Goal: Task Accomplishment & Management: Manage account settings

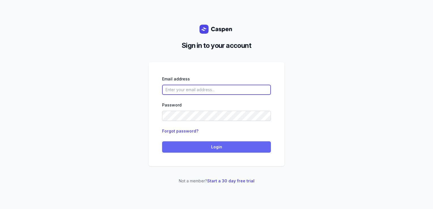
type input "[PERSON_NAME][EMAIL_ADDRESS][DOMAIN_NAME][PERSON_NAME]"
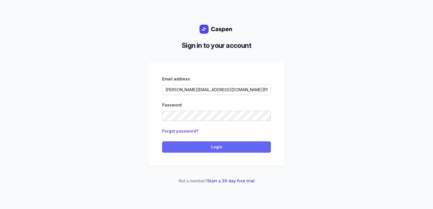
click at [202, 151] on button "Login" at bounding box center [216, 146] width 109 height 11
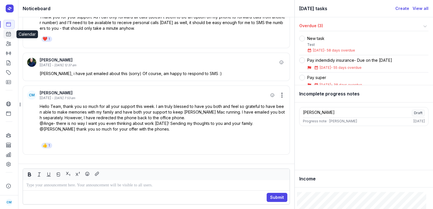
click at [9, 33] on icon at bounding box center [9, 34] width 6 height 6
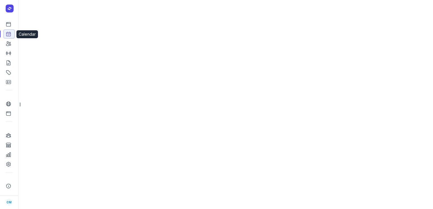
select select "week"
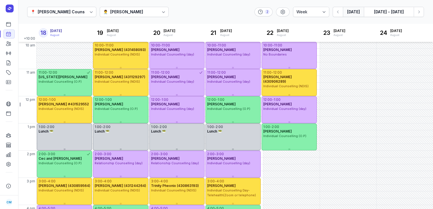
scroll to position [54, 0]
click at [129, 14] on div "[PERSON_NAME]" at bounding box center [126, 11] width 33 height 7
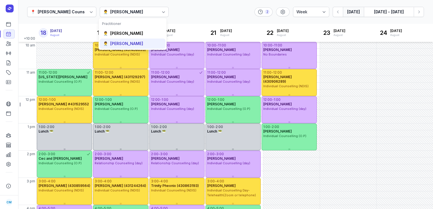
click at [119, 44] on div "[PERSON_NAME]" at bounding box center [126, 44] width 33 height 6
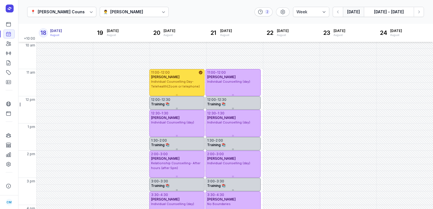
click at [352, 13] on button "Today" at bounding box center [353, 12] width 21 height 10
click at [336, 13] on icon "button" at bounding box center [338, 12] width 6 height 6
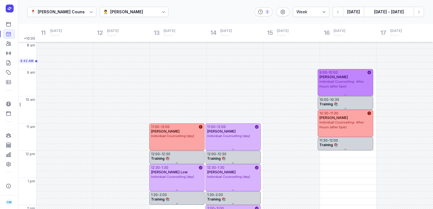
click at [324, 86] on span "Individual Counselling- After Hours (after 5pm)" at bounding box center [341, 84] width 44 height 9
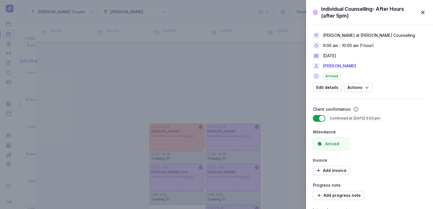
click at [424, 10] on span "button" at bounding box center [422, 12] width 12 height 12
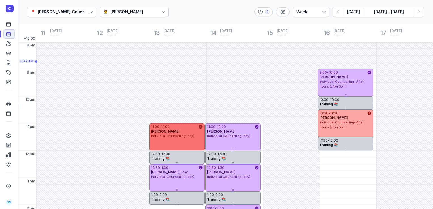
click at [166, 135] on span "Individual Counselling (day)" at bounding box center [172, 136] width 43 height 4
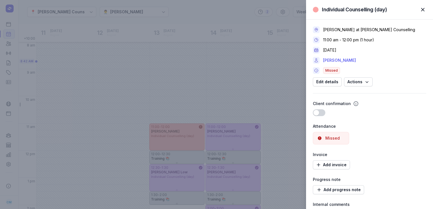
click at [334, 59] on link "ALEXIS HENDERSON" at bounding box center [339, 60] width 33 height 7
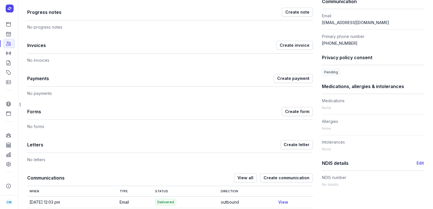
scroll to position [244, 0]
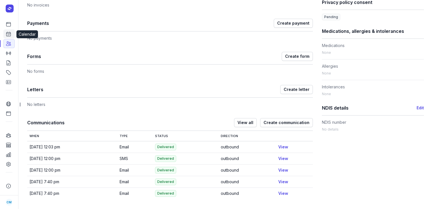
click at [7, 36] on icon at bounding box center [9, 34] width 6 height 6
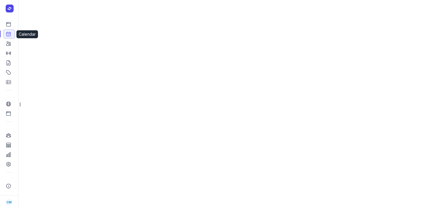
select select "week"
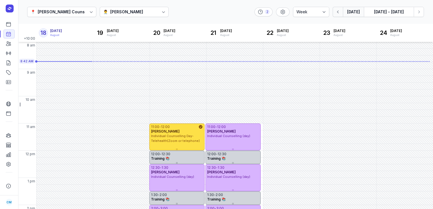
click at [338, 12] on icon "button" at bounding box center [338, 12] width 6 height 6
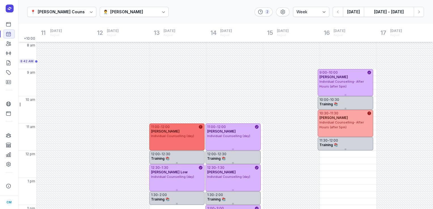
click at [178, 141] on div "11:00 - 12:00 ALEXIS HENDERSON Individual Counselling (day)" at bounding box center [176, 136] width 55 height 27
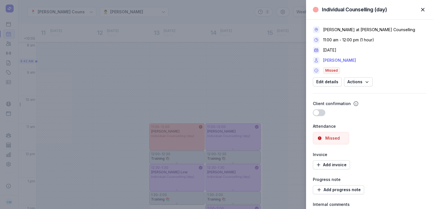
click at [355, 57] on link "ALEXIS HENDERSON" at bounding box center [339, 60] width 33 height 7
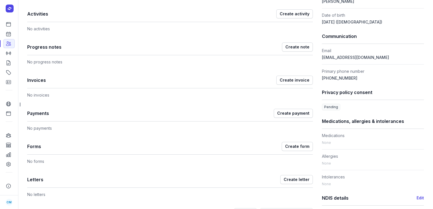
scroll to position [244, 0]
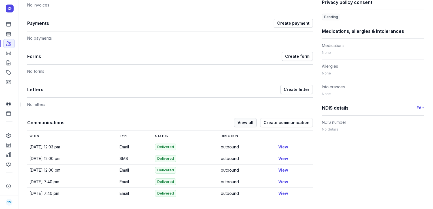
click at [250, 122] on span "View all" at bounding box center [245, 122] width 16 height 7
click at [246, 121] on span "View all" at bounding box center [245, 122] width 16 height 7
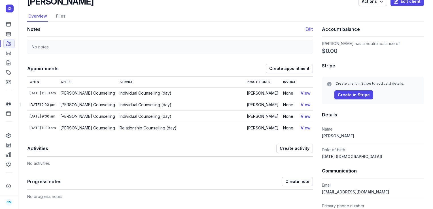
scroll to position [0, 0]
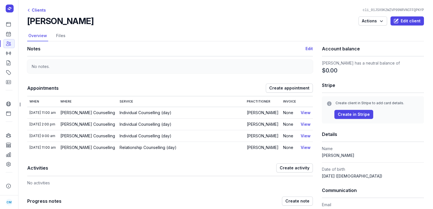
drag, startPoint x: 150, startPoint y: 20, endPoint x: 29, endPoint y: 18, distance: 120.9
click at [29, 18] on div "ALEXIS HENDERSON Actions Edit client" at bounding box center [225, 21] width 396 height 10
copy h2 "ALEXIS HENDERSON"
click at [9, 24] on icon at bounding box center [9, 25] width 6 height 6
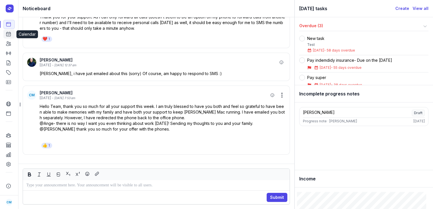
click at [8, 36] on icon at bounding box center [9, 34] width 6 height 6
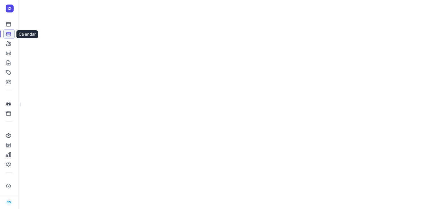
select select "week"
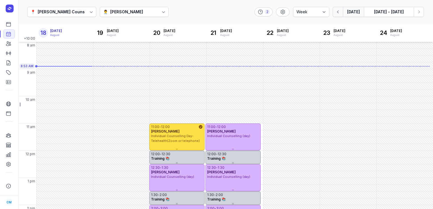
click at [341, 13] on icon "button" at bounding box center [338, 12] width 6 height 6
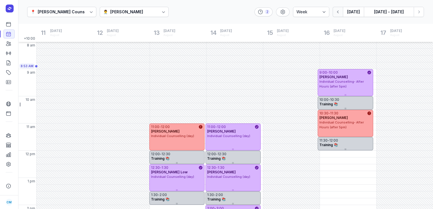
click at [341, 13] on icon "button" at bounding box center [338, 12] width 6 height 6
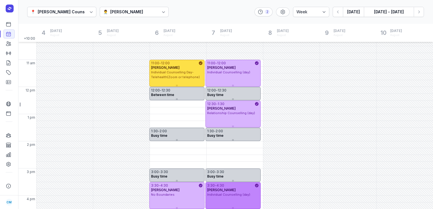
scroll to position [63, 0]
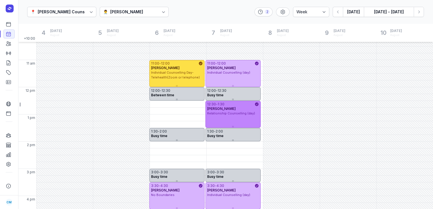
click at [240, 110] on div "Paul Starrenburg" at bounding box center [233, 108] width 52 height 5
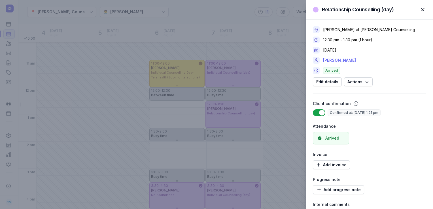
click at [330, 58] on link "Paul Starrenburg" at bounding box center [339, 60] width 33 height 7
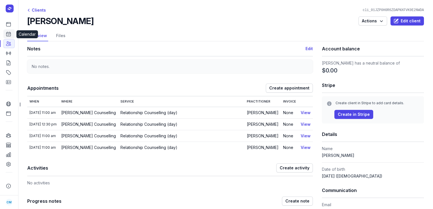
click at [10, 35] on icon at bounding box center [9, 34] width 6 height 6
select select "week"
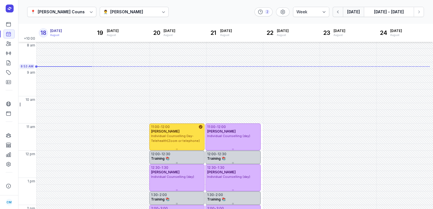
click at [337, 16] on button "button" at bounding box center [337, 12] width 10 height 10
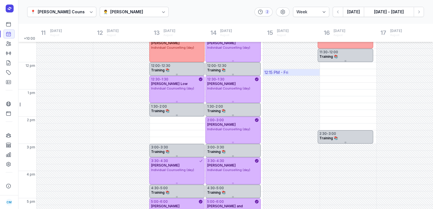
scroll to position [73, 0]
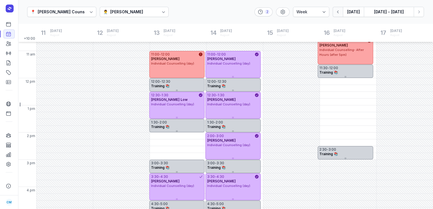
click at [340, 11] on icon "button" at bounding box center [338, 12] width 6 height 6
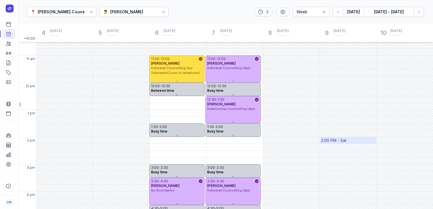
scroll to position [67, 0]
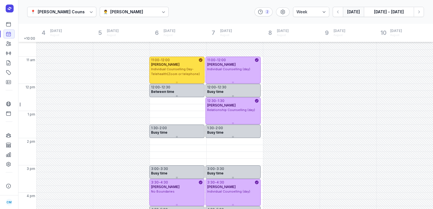
click at [351, 16] on button "Today" at bounding box center [353, 12] width 21 height 10
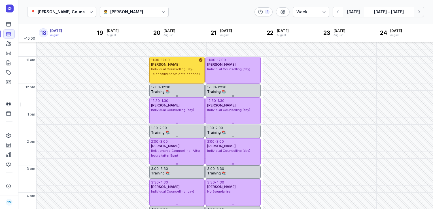
click at [421, 13] on icon "button" at bounding box center [419, 12] width 6 height 6
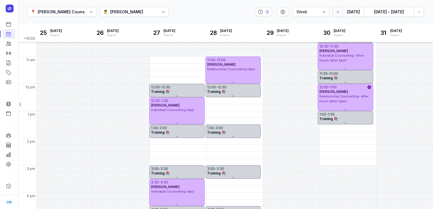
click at [336, 10] on icon "button" at bounding box center [338, 12] width 6 height 6
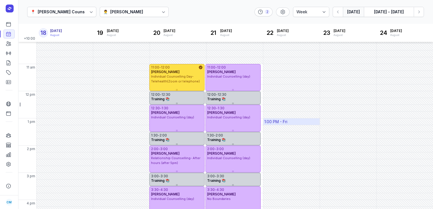
scroll to position [159, 0]
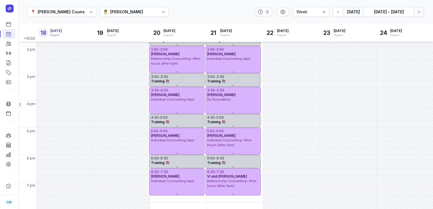
click at [419, 11] on icon "button" at bounding box center [419, 12] width 6 height 6
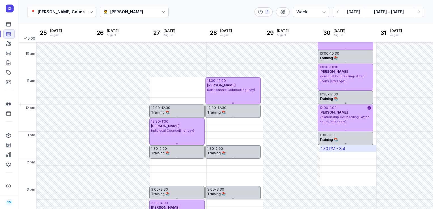
scroll to position [46, 0]
click at [113, 15] on div "Tanya Fisher" at bounding box center [126, 11] width 33 height 7
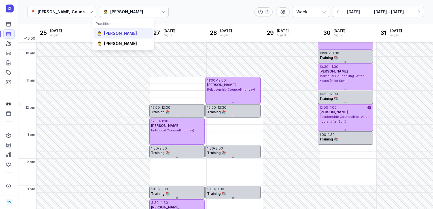
click at [112, 34] on div "Courtney McAliece" at bounding box center [120, 34] width 33 height 6
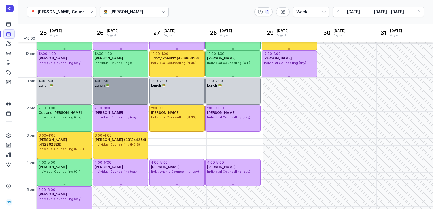
scroll to position [133, 0]
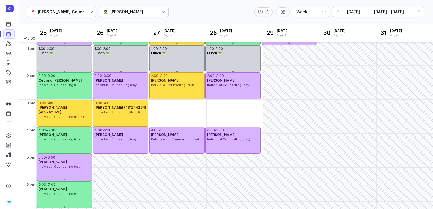
click at [354, 17] on div "📍 Courtney Mac Counselling 👨‍⚕️ Courtney McAliece 2 Day 3 days Work week Week T…" at bounding box center [225, 12] width 415 height 24
click at [353, 9] on button "Today" at bounding box center [353, 12] width 21 height 10
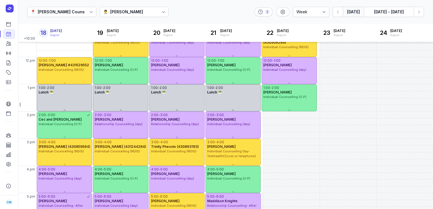
scroll to position [93, 0]
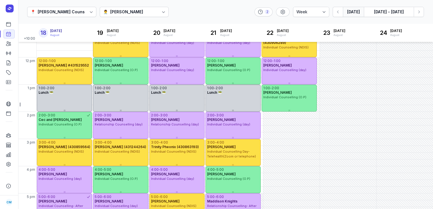
click at [139, 12] on div "Courtney McAliece" at bounding box center [126, 11] width 33 height 7
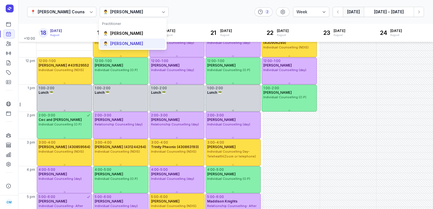
click at [129, 41] on div "Tanya Fisher" at bounding box center [126, 44] width 33 height 6
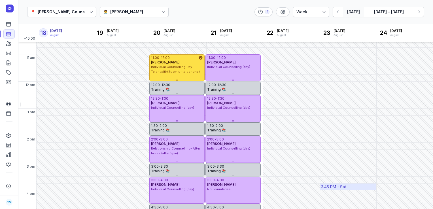
scroll to position [69, 0]
click at [421, 11] on icon "button" at bounding box center [419, 12] width 6 height 6
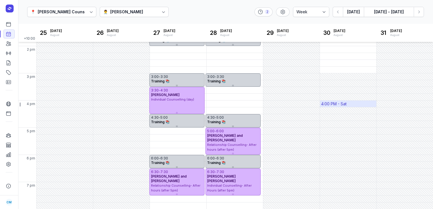
scroll to position [61, 0]
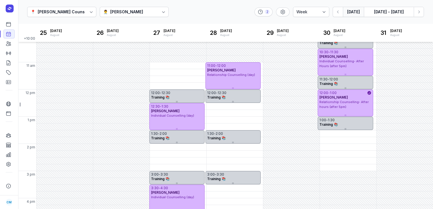
click at [354, 14] on button "Today" at bounding box center [353, 12] width 21 height 10
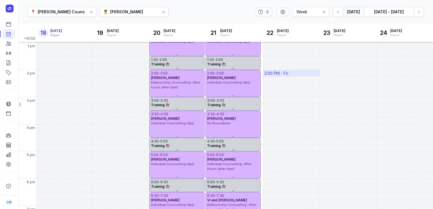
scroll to position [135, 0]
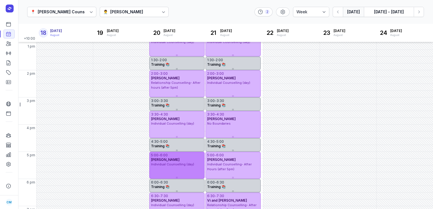
click at [183, 160] on div "Margret Collins" at bounding box center [177, 159] width 52 height 5
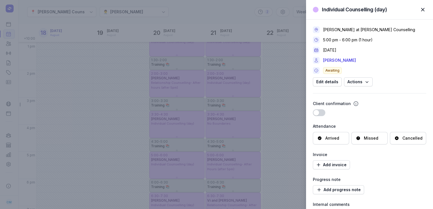
click at [410, 138] on div "Cancelled" at bounding box center [412, 138] width 20 height 6
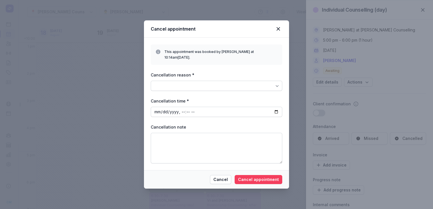
click at [267, 176] on span "Cancel appointment" at bounding box center [258, 179] width 41 height 7
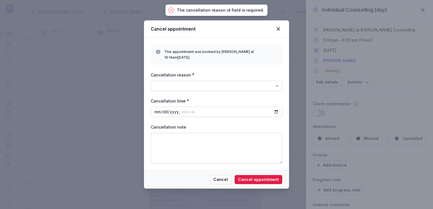
click at [227, 84] on div at bounding box center [216, 86] width 131 height 10
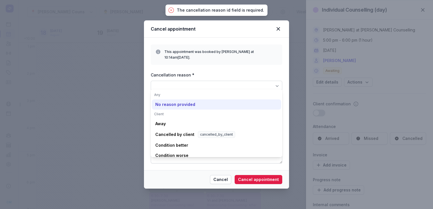
click at [189, 140] on div "No reason provided" at bounding box center [216, 145] width 129 height 10
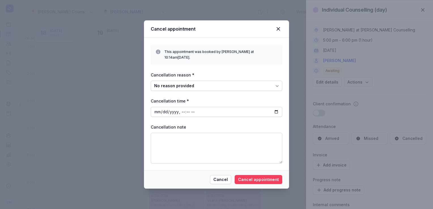
click at [254, 176] on span "Cancel appointment" at bounding box center [258, 179] width 41 height 7
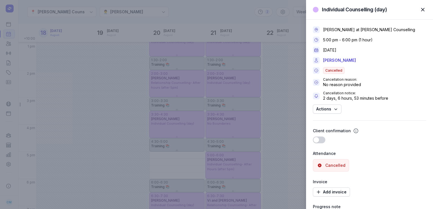
click at [7, 45] on div "Individual Counselling (day) Close panel Tanya Fisher at Courtney Mac Counselli…" at bounding box center [216, 104] width 433 height 209
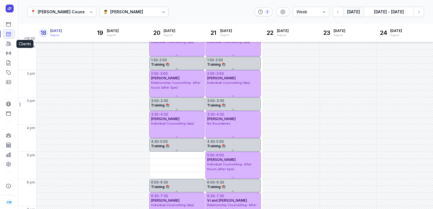
click at [7, 45] on icon at bounding box center [9, 44] width 6 height 6
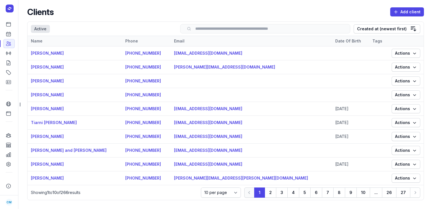
click at [241, 31] on input "search" at bounding box center [265, 29] width 158 height 4
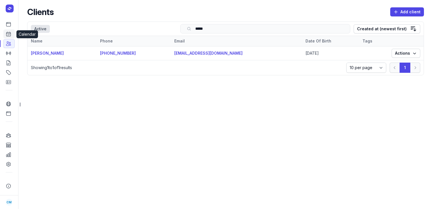
type input "*****"
click at [11, 31] on icon at bounding box center [9, 34] width 6 height 6
select select "week"
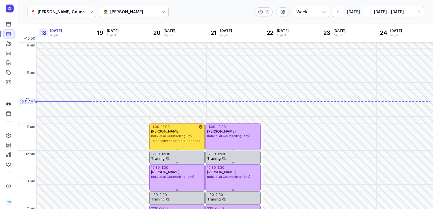
click at [158, 11] on div at bounding box center [163, 12] width 10 height 10
click at [117, 36] on div "Courtney McAliece" at bounding box center [120, 34] width 33 height 6
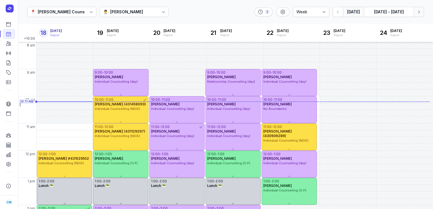
click at [417, 11] on icon "button" at bounding box center [419, 12] width 6 height 6
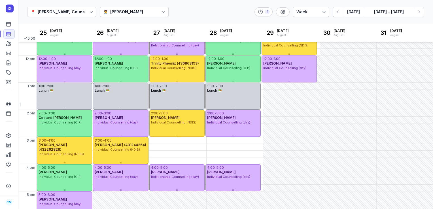
scroll to position [97, 0]
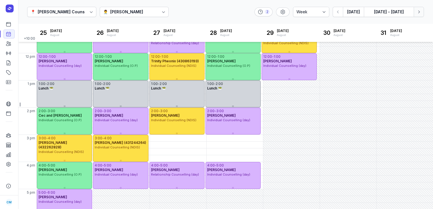
click at [418, 13] on icon "button" at bounding box center [419, 12] width 6 height 6
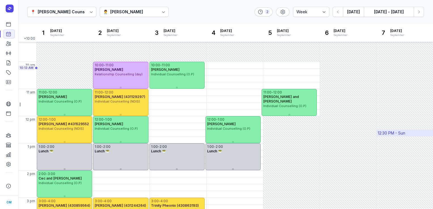
scroll to position [34, 0]
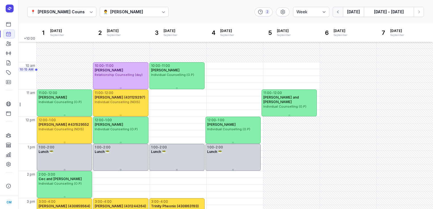
click at [338, 14] on icon "button" at bounding box center [338, 12] width 6 height 6
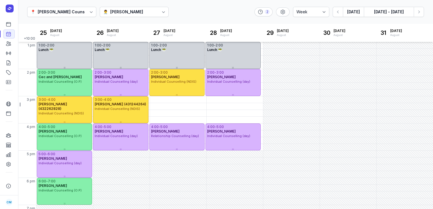
scroll to position [139, 0]
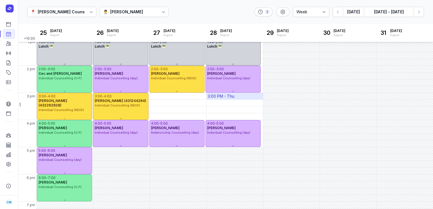
click at [219, 94] on div "3:00 PM - Thu" at bounding box center [221, 96] width 27 height 6
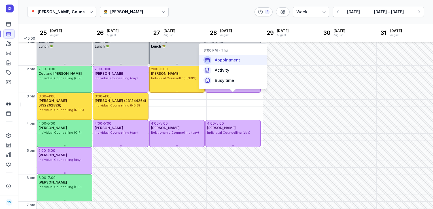
click at [238, 59] on span "Appointment" at bounding box center [227, 60] width 25 height 6
select select
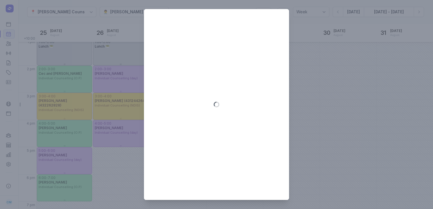
type input "2025-08-28"
select select "15:00"
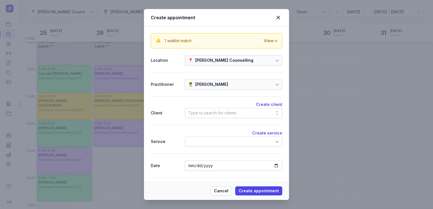
click at [223, 110] on div "Type to search for clients" at bounding box center [212, 113] width 48 height 7
type input "c"
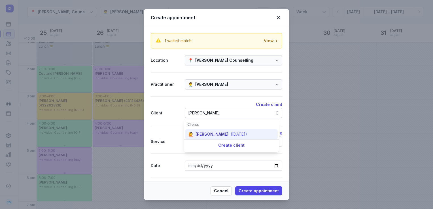
type input "kell"
click at [217, 132] on div "Kelly Hunter" at bounding box center [211, 134] width 33 height 6
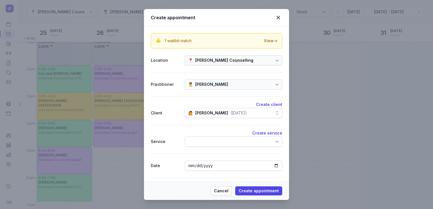
click at [210, 143] on div at bounding box center [233, 142] width 97 height 10
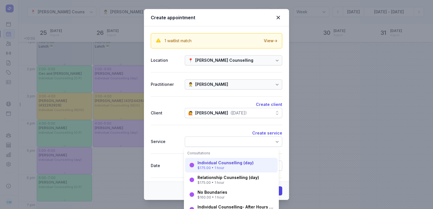
click at [207, 165] on div "Individual Counselling (day)" at bounding box center [225, 163] width 56 height 6
select select "16:00"
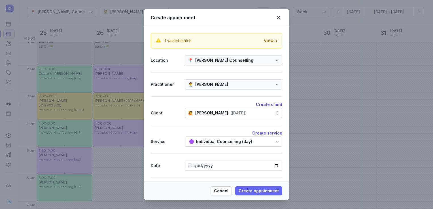
click at [262, 188] on span "Create appointment" at bounding box center [258, 190] width 40 height 7
select select
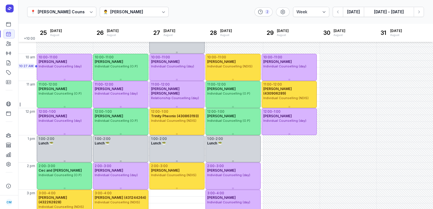
scroll to position [43, 0]
click at [350, 15] on button "Today" at bounding box center [353, 12] width 21 height 10
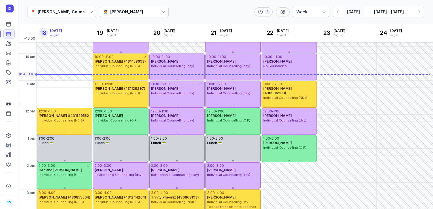
click at [343, 7] on button "Today" at bounding box center [353, 12] width 21 height 10
click at [419, 14] on icon "button" at bounding box center [419, 12] width 6 height 6
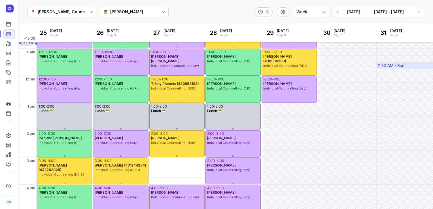
scroll to position [73, 0]
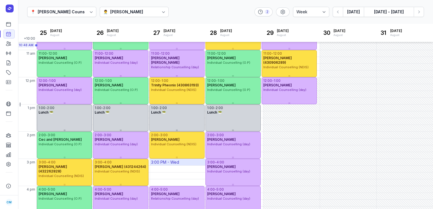
click at [183, 162] on div "3:00 PM - Wed" at bounding box center [178, 162] width 56 height 7
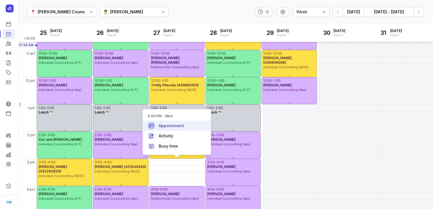
click at [185, 123] on div "Appointment" at bounding box center [177, 126] width 68 height 10
select select
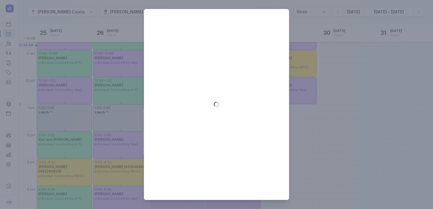
type input "2025-08-27"
select select "15:00"
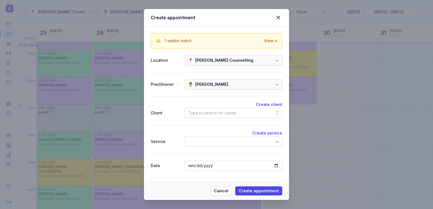
click at [202, 113] on div "Type to search for clients" at bounding box center [212, 113] width 48 height 7
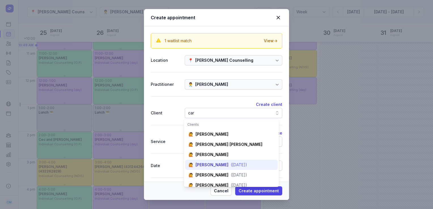
type input "car"
click at [206, 190] on div "🙋 Carly Collocott (18 Sept 1993)" at bounding box center [231, 195] width 93 height 10
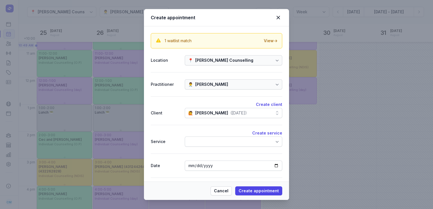
click at [214, 143] on div at bounding box center [233, 142] width 97 height 10
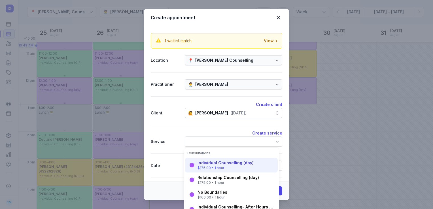
click at [209, 163] on div "Individual Counselling (day)" at bounding box center [225, 163] width 56 height 6
select select "16:00"
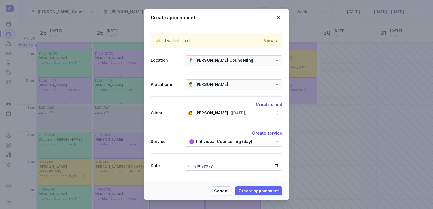
click at [249, 186] on button "Create appointment" at bounding box center [258, 190] width 47 height 9
select select
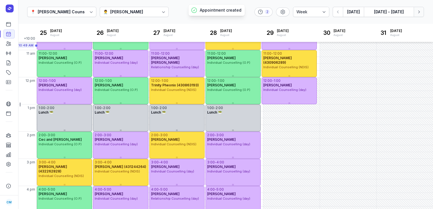
click at [418, 16] on button "Next week" at bounding box center [418, 12] width 10 height 10
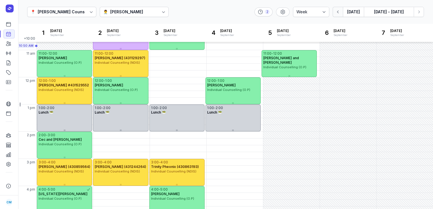
click at [336, 12] on icon "button" at bounding box center [338, 12] width 6 height 6
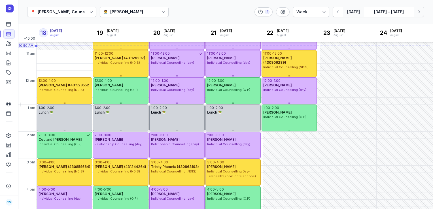
click at [421, 11] on icon "button" at bounding box center [419, 12] width 6 height 6
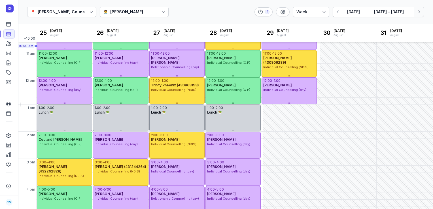
click at [421, 11] on icon "button" at bounding box center [419, 12] width 6 height 6
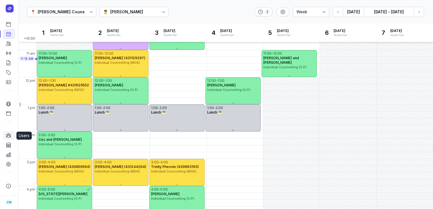
click at [9, 137] on icon at bounding box center [9, 136] width 6 height 6
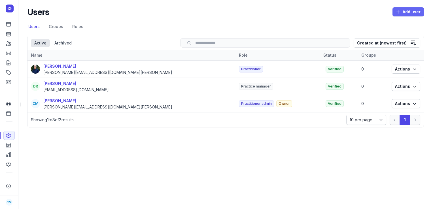
click at [402, 9] on span "Add user" at bounding box center [408, 11] width 25 height 7
select select
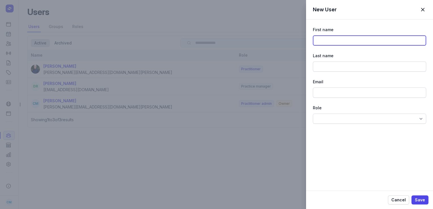
click at [348, 41] on input at bounding box center [369, 40] width 113 height 10
paste input "Charlee Manaley"
drag, startPoint x: 349, startPoint y: 40, endPoint x: 331, endPoint y: 41, distance: 17.6
click at [331, 41] on input "Charlee Manaley" at bounding box center [369, 40] width 113 height 10
type input "Charlee"
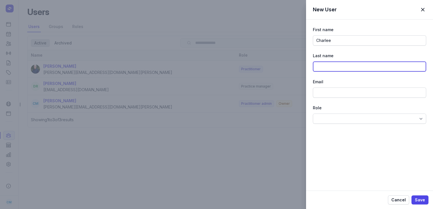
click at [346, 67] on input at bounding box center [369, 66] width 113 height 10
paste input "Manaley"
type input "Manaley"
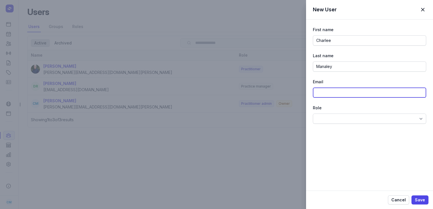
click at [323, 94] on input at bounding box center [369, 93] width 113 height 10
type input "charlee@courtneymaccounselling.com.au"
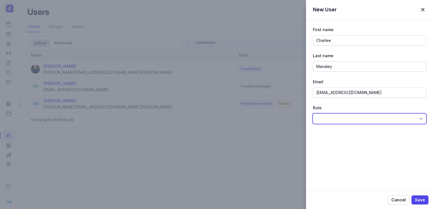
click at [413, 118] on select "Practitioner Practitioner admin Accountant Receptionist Practice manager" at bounding box center [369, 119] width 113 height 10
select select "rol_01J3MBC5XZRA84TZDCBN370T90"
click at [313, 114] on select "Practitioner Practitioner admin Accountant Receptionist Practice manager" at bounding box center [369, 119] width 113 height 10
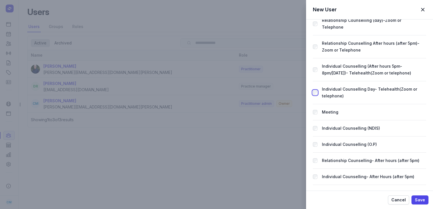
scroll to position [160, 0]
click at [316, 157] on div "Relationship Counselling- After hours (after 5pm)" at bounding box center [368, 160] width 110 height 7
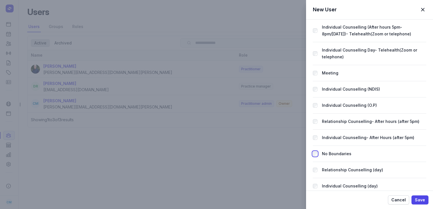
scroll to position [200, 0]
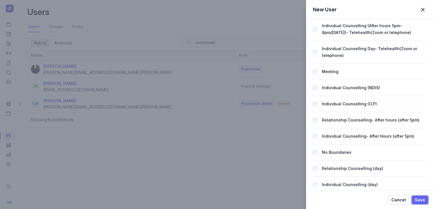
click at [419, 198] on span "Save" at bounding box center [420, 200] width 10 height 7
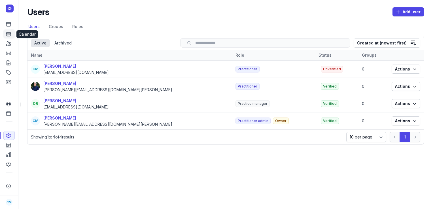
click at [10, 36] on icon at bounding box center [9, 34] width 6 height 6
select select "week"
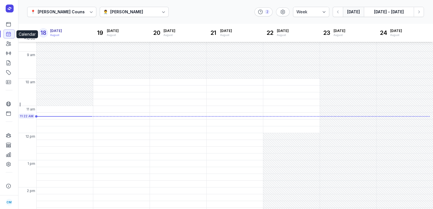
scroll to position [21, 0]
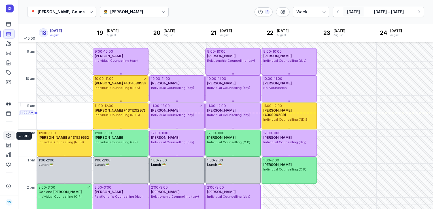
click at [12, 136] on link "Users" at bounding box center [8, 135] width 11 height 9
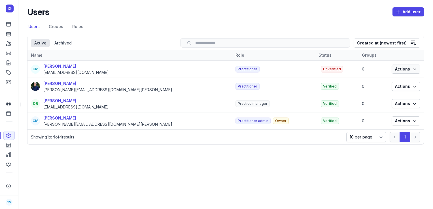
click at [410, 66] on span "Actions" at bounding box center [406, 69] width 22 height 7
click at [272, 165] on main "Users Add user Select a tab Users Groups Roles Users Groups Roles Select a tab …" at bounding box center [225, 104] width 415 height 209
click at [57, 67] on div "Charlee Manaley" at bounding box center [75, 66] width 65 height 7
select select
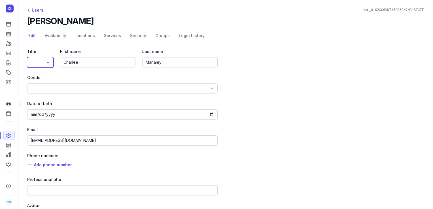
click at [50, 64] on select "Dr Mr Ms Mrs Miss Mx Master" at bounding box center [40, 62] width 26 height 10
click at [71, 74] on div "Gender" at bounding box center [122, 77] width 190 height 7
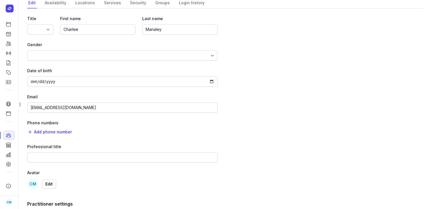
scroll to position [33, 0]
click at [65, 132] on span "Add phone number" at bounding box center [53, 132] width 38 height 7
select select "+61"
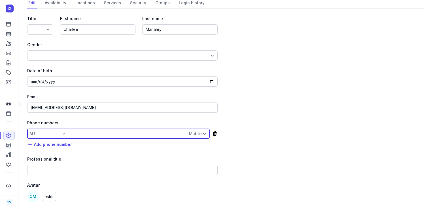
click at [65, 132] on input at bounding box center [118, 134] width 182 height 10
type input "0478972579"
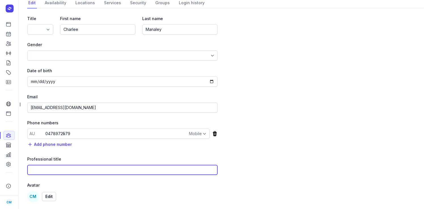
click at [54, 167] on input at bounding box center [122, 170] width 190 height 10
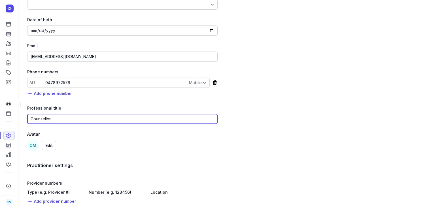
scroll to position [108, 0]
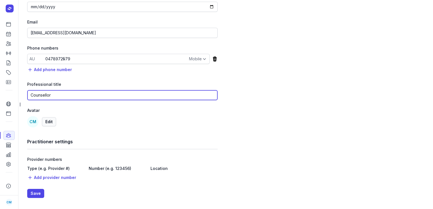
type input "Counsellor"
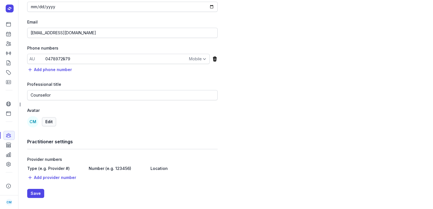
click at [49, 120] on span "Edit" at bounding box center [48, 121] width 7 height 7
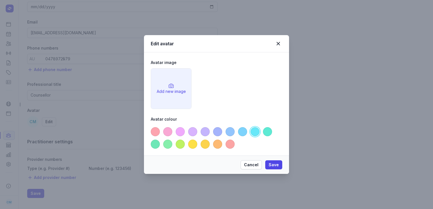
click at [171, 96] on div "Add new image" at bounding box center [171, 89] width 40 height 40
click at [255, 160] on button "Cancel" at bounding box center [250, 164] width 21 height 9
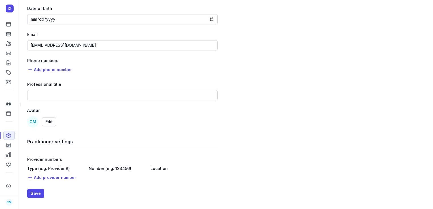
click at [50, 126] on div "CM Edit" at bounding box center [122, 121] width 190 height 11
click at [52, 124] on span "Edit" at bounding box center [48, 121] width 7 height 7
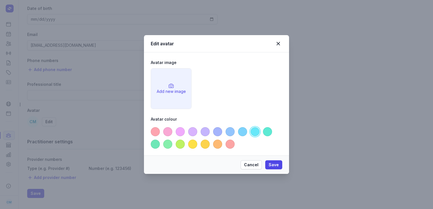
click at [174, 89] on div "Add new image" at bounding box center [171, 92] width 29 height 6
click at [170, 89] on div "Add new image" at bounding box center [171, 92] width 29 height 6
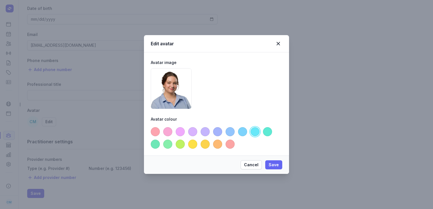
click at [271, 163] on span "Save" at bounding box center [273, 164] width 10 height 7
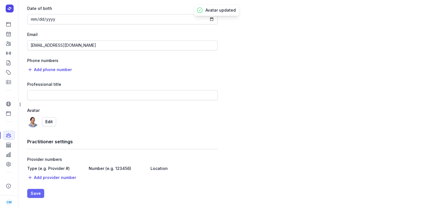
click at [31, 191] on span "Save" at bounding box center [36, 193] width 10 height 7
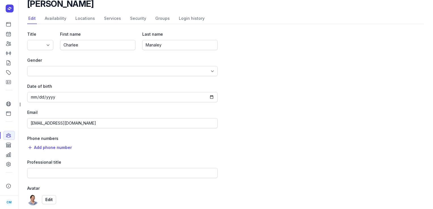
scroll to position [0, 0]
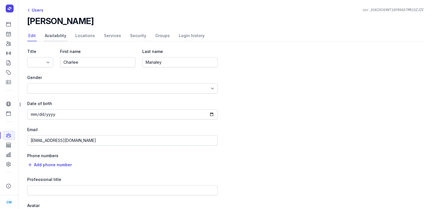
click at [58, 37] on link "Availability" at bounding box center [56, 36] width 24 height 11
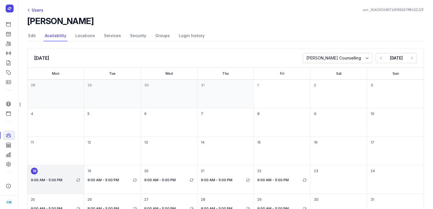
click at [36, 171] on time "18" at bounding box center [34, 171] width 7 height 7
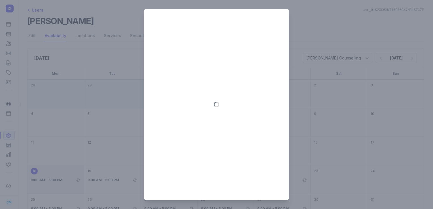
select select "09:00"
select select "17:00"
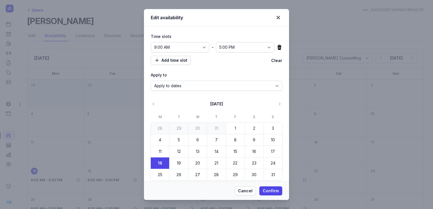
click at [277, 46] on icon at bounding box center [279, 47] width 4 height 5
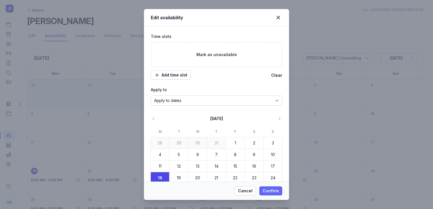
click at [267, 192] on span "Confirm" at bounding box center [271, 190] width 16 height 7
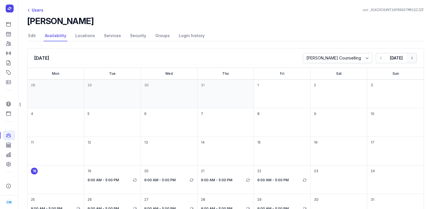
drag, startPoint x: 378, startPoint y: 54, endPoint x: 412, endPoint y: 58, distance: 34.8
click at [412, 58] on div "Previous month Today Next month" at bounding box center [396, 58] width 41 height 10
click at [412, 58] on button "Next month" at bounding box center [411, 58] width 10 height 10
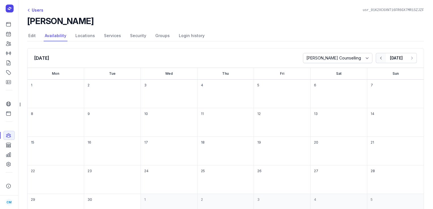
click at [378, 59] on icon "button" at bounding box center [381, 58] width 6 height 6
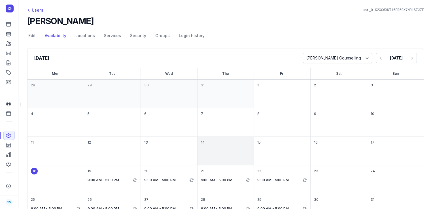
scroll to position [53, 0]
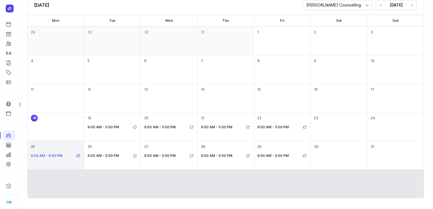
click at [54, 155] on p "9:00 AM - 5:00 PM" at bounding box center [53, 155] width 44 height 7
select select "09:00"
select select "17:00"
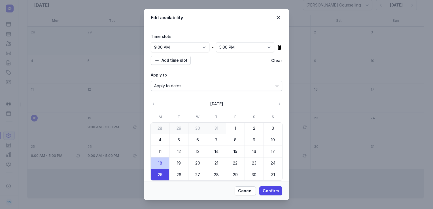
click at [277, 49] on icon at bounding box center [279, 47] width 4 height 5
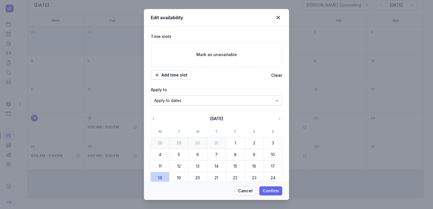
click at [271, 189] on span "Confirm" at bounding box center [271, 190] width 16 height 7
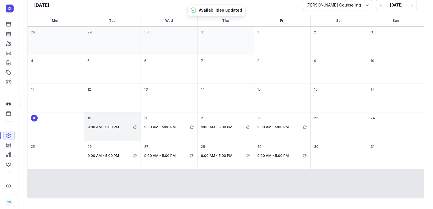
click at [141, 132] on div "19 9:00 AM - 5:00 PM" at bounding box center [169, 126] width 56 height 28
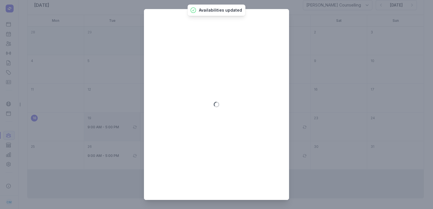
select select "09:00"
select select "17:00"
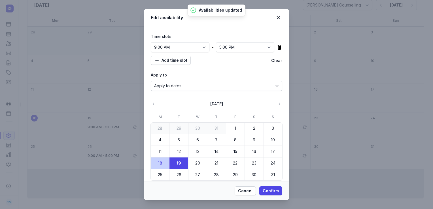
click at [277, 48] on icon at bounding box center [279, 47] width 4 height 5
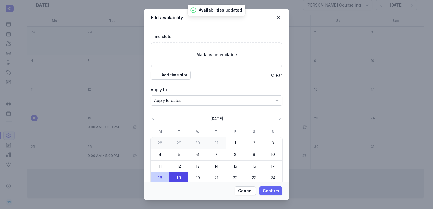
click at [272, 189] on span "Confirm" at bounding box center [271, 190] width 16 height 7
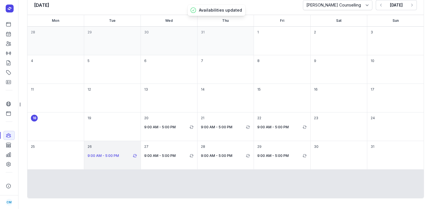
click at [121, 155] on p "9:00 AM - 5:00 PM" at bounding box center [110, 155] width 44 height 7
select select "09:00"
select select "17:00"
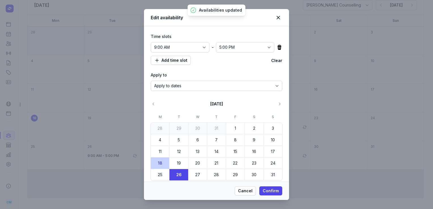
click at [277, 48] on icon at bounding box center [279, 47] width 4 height 5
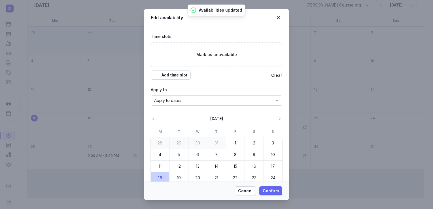
click at [274, 190] on span "Confirm" at bounding box center [271, 190] width 16 height 7
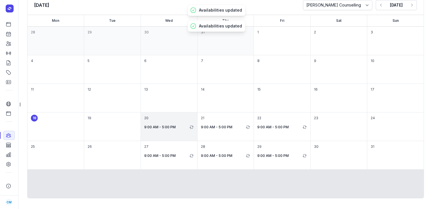
click at [197, 121] on div "20 9:00 AM - 5:00 PM" at bounding box center [225, 126] width 56 height 28
select select "09:00"
select select "17:00"
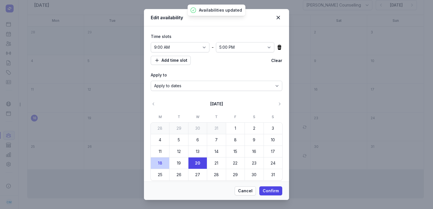
click at [276, 48] on icon at bounding box center [279, 47] width 6 height 6
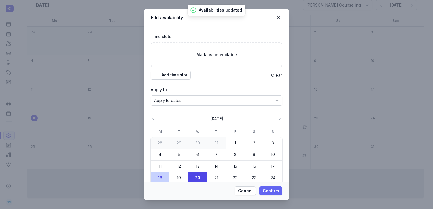
click at [263, 193] on span "Confirm" at bounding box center [271, 190] width 16 height 7
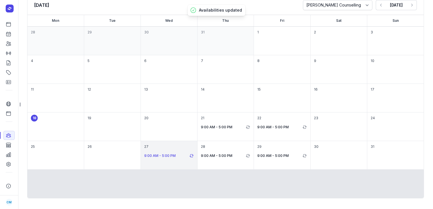
click at [181, 154] on p "9:00 AM - 5:00 PM" at bounding box center [166, 155] width 44 height 7
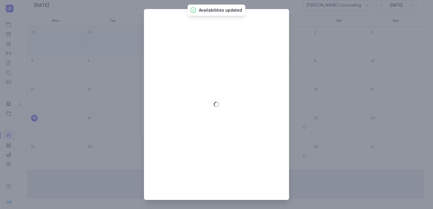
select select "09:00"
select select "17:00"
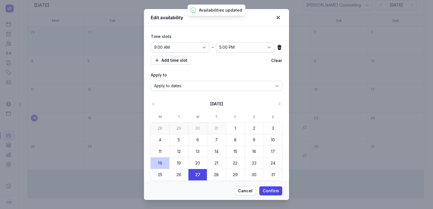
click at [277, 49] on icon at bounding box center [279, 47] width 4 height 5
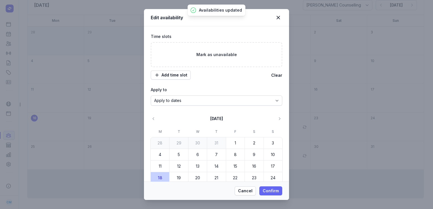
click at [266, 189] on span "Confirm" at bounding box center [271, 190] width 16 height 7
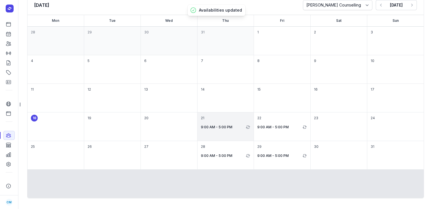
click at [254, 130] on div "21 9:00 AM - 5:00 PM" at bounding box center [282, 126] width 56 height 28
select select "09:00"
select select "17:00"
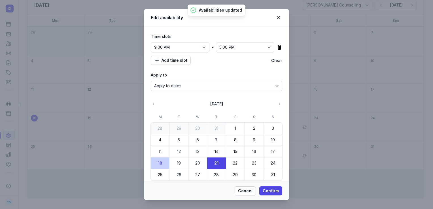
click at [276, 48] on icon at bounding box center [279, 47] width 6 height 6
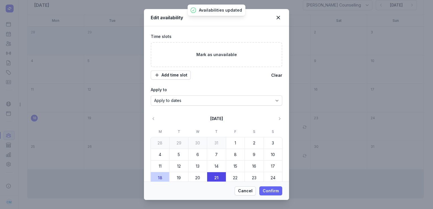
click at [268, 189] on span "Confirm" at bounding box center [271, 190] width 16 height 7
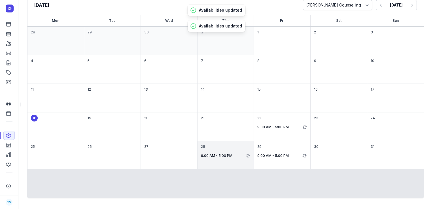
click at [254, 161] on div "28 9:00 AM - 5:00 PM" at bounding box center [282, 155] width 56 height 28
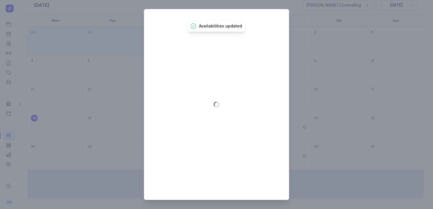
select select "09:00"
select select "17:00"
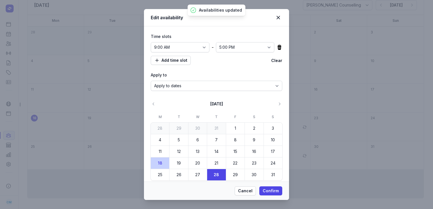
click at [276, 49] on icon at bounding box center [279, 47] width 6 height 6
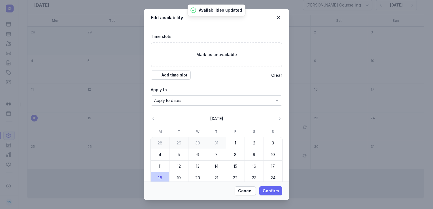
click at [273, 189] on span "Confirm" at bounding box center [271, 190] width 16 height 7
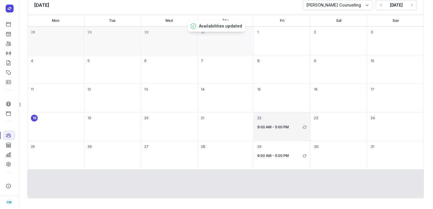
click at [310, 135] on div "22 9:00 AM - 5:00 PM" at bounding box center [338, 126] width 56 height 28
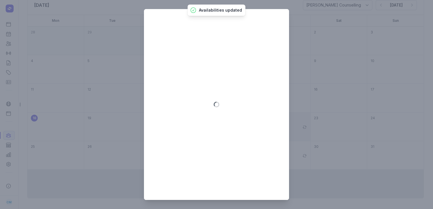
select select "09:00"
select select "17:00"
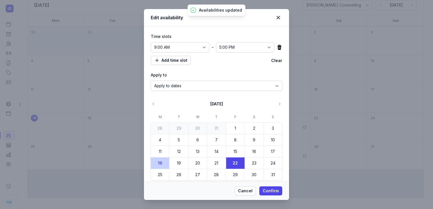
click at [277, 48] on icon at bounding box center [279, 47] width 4 height 5
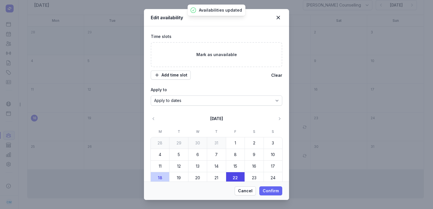
click at [271, 192] on span "Confirm" at bounding box center [271, 190] width 16 height 7
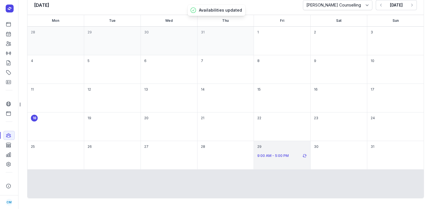
click at [277, 156] on p "9:00 AM - 5:00 PM" at bounding box center [279, 155] width 44 height 7
select select "09:00"
select select "17:00"
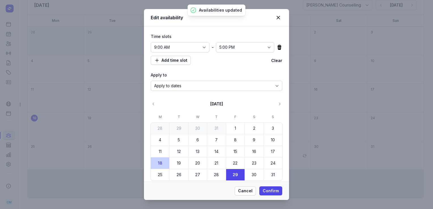
drag, startPoint x: 279, startPoint y: 48, endPoint x: 274, endPoint y: 48, distance: 5.1
click at [274, 48] on div "Time slots 12:00 AM 12:15 AM 12:30 AM 12:45 AM 1:00 AM 1:15 AM 1:30 AM 1:45 AM …" at bounding box center [216, 103] width 145 height 155
click at [276, 48] on icon at bounding box center [279, 47] width 6 height 6
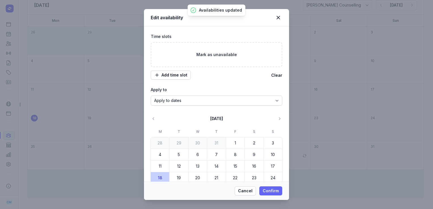
click at [266, 189] on span "Confirm" at bounding box center [271, 190] width 16 height 7
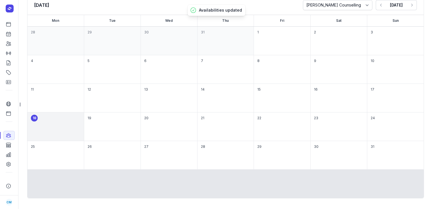
click at [84, 120] on div "18" at bounding box center [112, 126] width 56 height 28
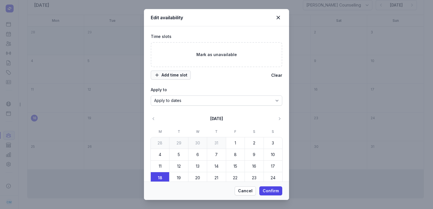
click at [171, 73] on span "Add time slot" at bounding box center [170, 75] width 33 height 7
select select "09:00"
select select "17:00"
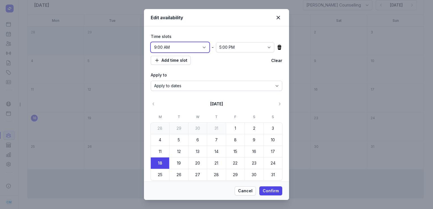
click at [202, 47] on select "12:00 AM 12:15 AM 12:30 AM 12:45 AM 1:00 AM 1:15 AM 1:30 AM 1:45 AM 2:00 AM 2:1…" at bounding box center [180, 47] width 59 height 10
select select "08:30"
click at [151, 42] on select "12:00 AM 12:15 AM 12:30 AM 12:45 AM 1:00 AM 1:15 AM 1:30 AM 1:45 AM 2:00 AM 2:1…" at bounding box center [180, 47] width 59 height 10
click at [268, 48] on select "12:00 AM 12:15 AM 12:30 AM 12:45 AM 1:00 AM 1:15 AM 1:30 AM 1:45 AM 2:00 AM 2:1…" at bounding box center [245, 47] width 59 height 10
select select "18:30"
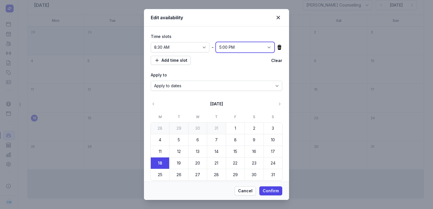
click at [216, 42] on select "12:00 AM 12:15 AM 12:30 AM 12:45 AM 1:00 AM 1:15 AM 1:30 AM 1:45 AM 2:00 AM 2:1…" at bounding box center [245, 47] width 59 height 10
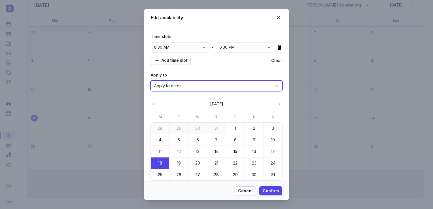
click at [203, 87] on select "Apply to dates Repeat on days" at bounding box center [216, 86] width 131 height 10
select select "true"
click at [151, 91] on select "Apply to dates Repeat on days" at bounding box center [216, 86] width 131 height 10
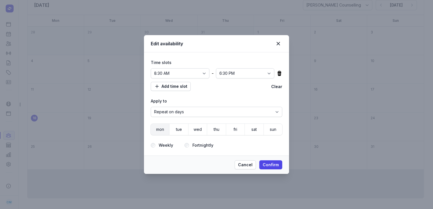
click at [161, 128] on span "mon" at bounding box center [160, 129] width 8 height 8
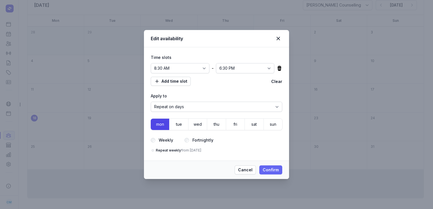
click at [270, 166] on button "Confirm" at bounding box center [270, 169] width 23 height 9
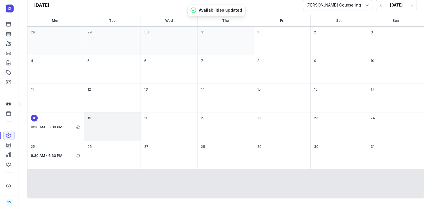
click at [141, 122] on div "19" at bounding box center [169, 126] width 56 height 28
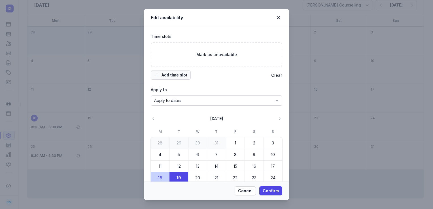
click at [178, 72] on span "Add time slot" at bounding box center [170, 75] width 33 height 7
select select "09:00"
select select "17:00"
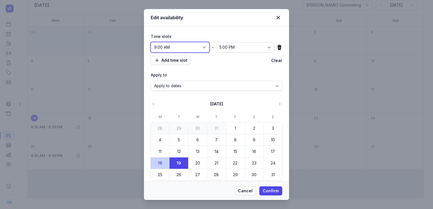
click at [199, 49] on select "12:00 AM 12:15 AM 12:30 AM 12:45 AM 1:00 AM 1:15 AM 1:30 AM 1:45 AM 2:00 AM 2:1…" at bounding box center [180, 47] width 59 height 10
select select "08:30"
click at [151, 42] on select "12:00 AM 12:15 AM 12:30 AM 12:45 AM 1:00 AM 1:15 AM 1:30 AM 1:45 AM 2:00 AM 2:1…" at bounding box center [180, 47] width 59 height 10
click at [252, 46] on select "12:00 AM 12:15 AM 12:30 AM 12:45 AM 1:00 AM 1:15 AM 1:30 AM 1:45 AM 2:00 AM 2:1…" at bounding box center [245, 47] width 59 height 10
select select "18:30"
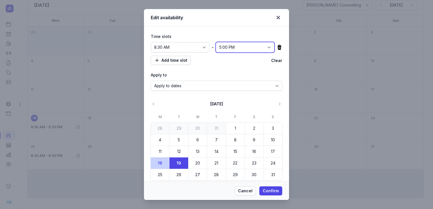
click at [216, 42] on select "12:00 AM 12:15 AM 12:30 AM 12:45 AM 1:00 AM 1:15 AM 1:30 AM 1:45 AM 2:00 AM 2:1…" at bounding box center [245, 47] width 59 height 10
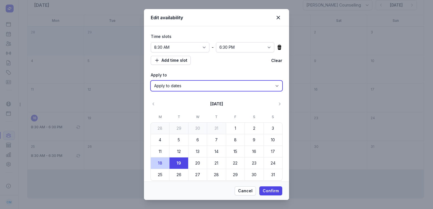
click at [218, 88] on select "Apply to dates Repeat on days" at bounding box center [216, 86] width 131 height 10
select select "true"
click at [151, 91] on select "Apply to dates Repeat on days" at bounding box center [216, 86] width 131 height 10
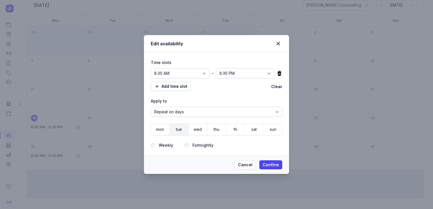
click at [180, 130] on span "tue" at bounding box center [179, 129] width 8 height 8
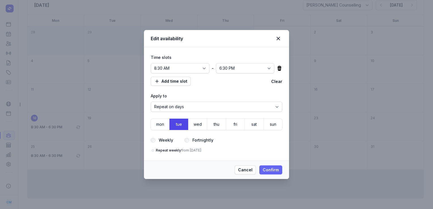
click at [269, 173] on span "Confirm" at bounding box center [271, 170] width 16 height 7
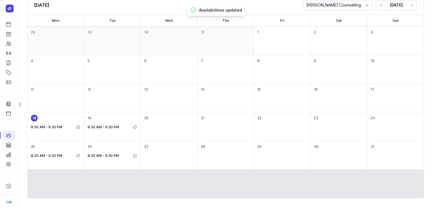
scroll to position [0, 0]
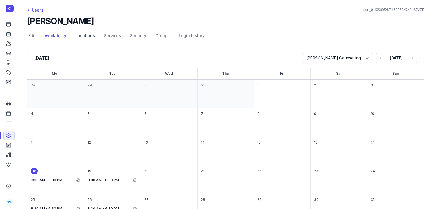
click at [81, 38] on link "Locations" at bounding box center [85, 36] width 22 height 11
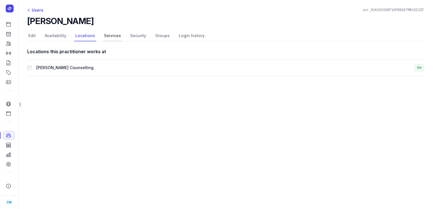
click at [107, 36] on link "Services" at bounding box center [112, 36] width 19 height 11
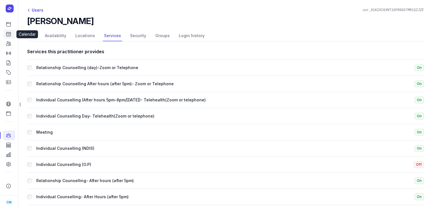
click at [10, 37] on icon at bounding box center [9, 34] width 6 height 6
select select "week"
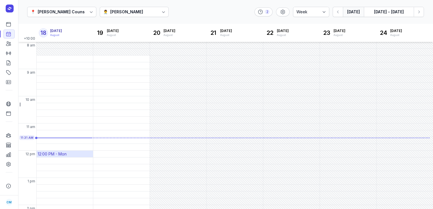
click at [61, 152] on div "12:00 PM - Mon" at bounding box center [52, 154] width 29 height 6
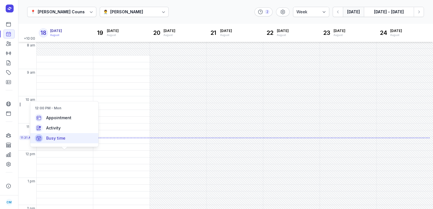
click at [63, 136] on span "Busy time" at bounding box center [55, 138] width 19 height 6
select select
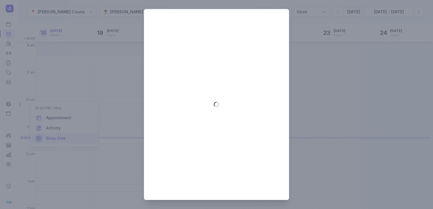
type input "2025-08-18"
select select "12:00"
select select "13:00"
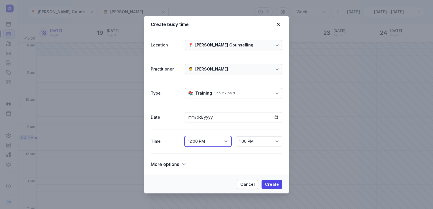
click at [224, 138] on select "12:00 AM 12:15 AM 12:30 AM 12:45 AM 1:00 AM 1:15 AM 1:30 AM 1:45 AM 2:00 AM 2:1…" at bounding box center [208, 141] width 46 height 10
select select "12:30"
click at [185, 136] on select "12:00 AM 12:15 AM 12:30 AM 12:45 AM 1:00 AM 1:15 AM 1:30 AM 1:45 AM 2:00 AM 2:1…" at bounding box center [208, 141] width 46 height 10
click at [276, 142] on select "12:45 PM 1:00 PM 1:15 PM 1:30 PM 1:45 PM 2:00 PM 2:15 PM 2:30 PM 2:45 PM 3:00 P…" at bounding box center [259, 141] width 46 height 10
select select "14:30"
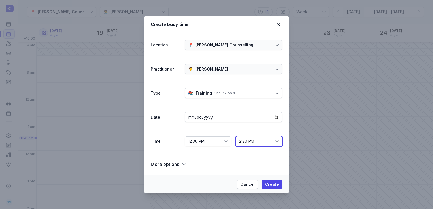
click at [236, 136] on select "12:45 PM 1:00 PM 1:15 PM 1:30 PM 1:45 PM 2:00 PM 2:15 PM 2:30 PM 2:45 PM 3:00 P…" at bounding box center [259, 141] width 46 height 10
click at [180, 163] on div "More options" at bounding box center [169, 164] width 36 height 8
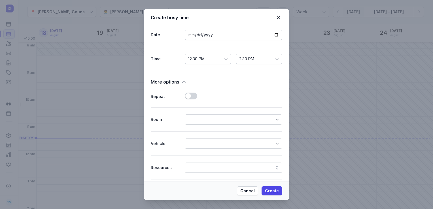
scroll to position [76, 0]
click at [187, 96] on button "Use setting" at bounding box center [191, 95] width 12 height 7
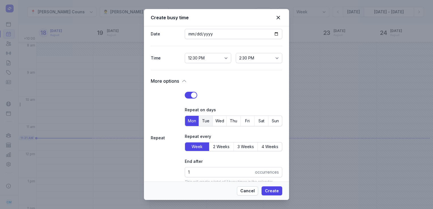
click at [205, 124] on span "Tue" at bounding box center [206, 121] width 14 height 8
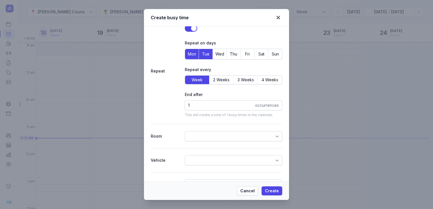
scroll to position [144, 0]
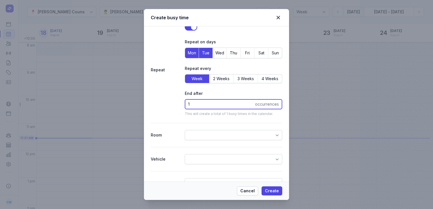
click at [192, 102] on input "1" at bounding box center [233, 104] width 97 height 10
type input "50"
click at [273, 191] on span "Create" at bounding box center [272, 190] width 14 height 7
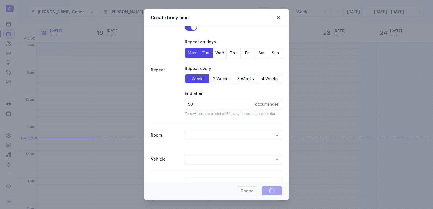
select select
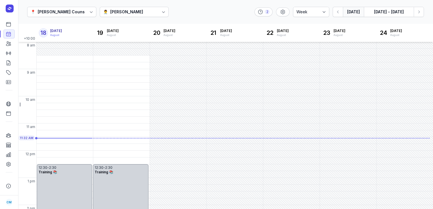
scroll to position [0, 0]
click at [422, 15] on button "Next week" at bounding box center [418, 12] width 10 height 10
click at [340, 12] on icon "button" at bounding box center [338, 12] width 6 height 6
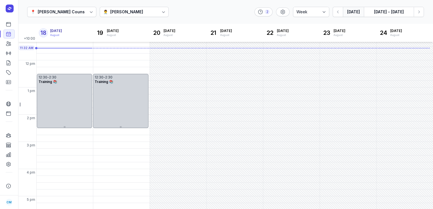
scroll to position [91, 0]
click at [9, 134] on icon at bounding box center [8, 135] width 5 height 4
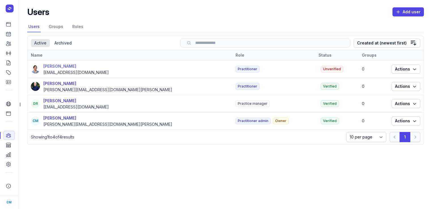
click at [62, 65] on div "Charlee Manaley" at bounding box center [75, 66] width 65 height 7
select select
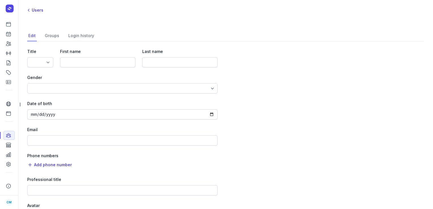
type input "Charlee"
type input "Manaley"
type input "charlee@courtneymaccounselling.com.au"
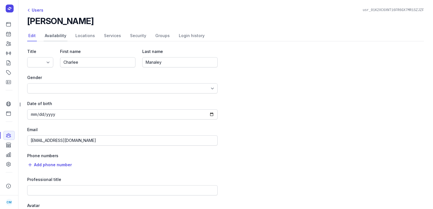
click at [57, 36] on link "Availability" at bounding box center [56, 36] width 24 height 11
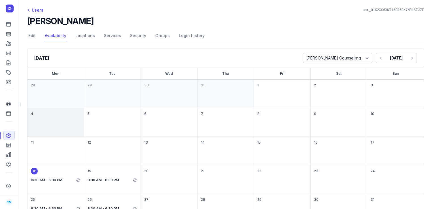
scroll to position [53, 0]
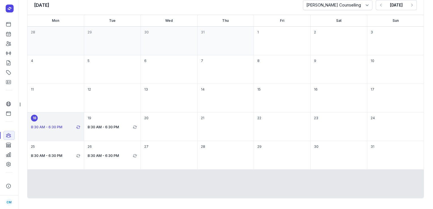
click at [60, 130] on p "8:30 AM - 6:30 PM" at bounding box center [53, 127] width 44 height 7
select select "08:30"
select select "18:30"
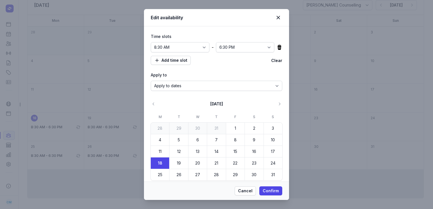
click at [277, 48] on icon at bounding box center [279, 47] width 4 height 5
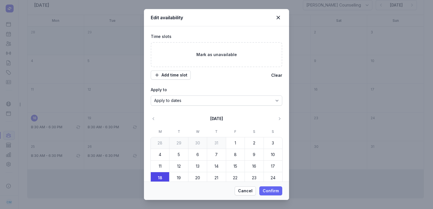
click at [274, 190] on span "Confirm" at bounding box center [271, 190] width 16 height 7
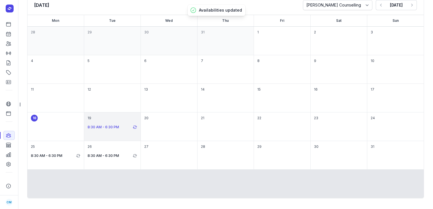
click at [125, 125] on p "8:30 AM - 6:30 PM" at bounding box center [110, 127] width 44 height 7
select select "08:30"
select select "18:30"
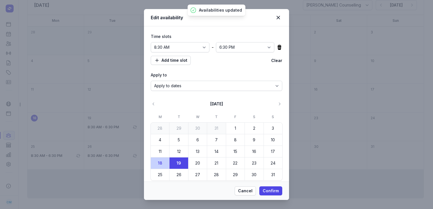
click at [277, 47] on icon at bounding box center [279, 47] width 4 height 5
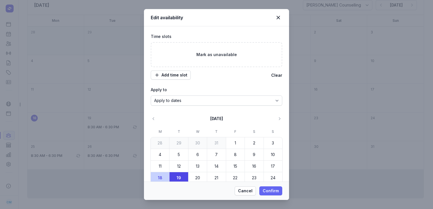
click at [268, 191] on span "Confirm" at bounding box center [271, 190] width 16 height 7
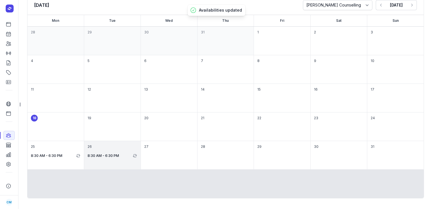
click at [141, 146] on div "26 8:30 AM - 6:30 PM" at bounding box center [169, 155] width 56 height 28
select select "08:30"
select select "18:30"
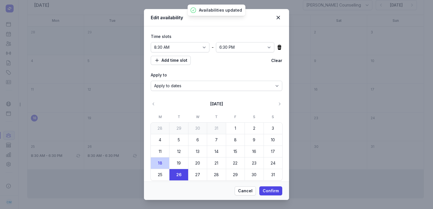
click at [277, 49] on icon at bounding box center [279, 47] width 4 height 5
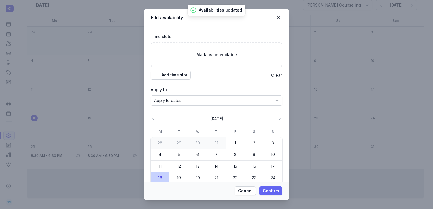
click at [270, 188] on span "Confirm" at bounding box center [271, 190] width 16 height 7
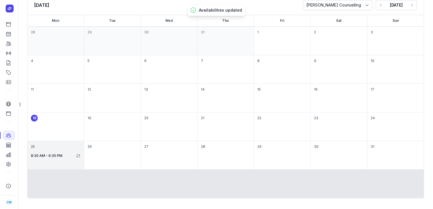
click at [84, 159] on div "25 8:30 AM - 6:30 PM" at bounding box center [112, 155] width 56 height 28
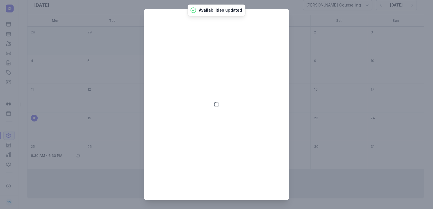
select select "08:30"
select select "18:30"
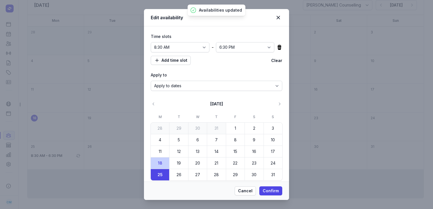
click at [277, 48] on icon at bounding box center [279, 47] width 4 height 5
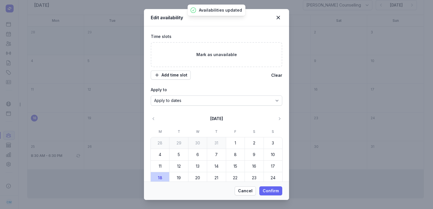
click at [272, 188] on span "Confirm" at bounding box center [271, 190] width 16 height 7
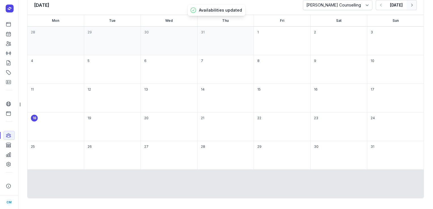
click at [409, 8] on button "Next month" at bounding box center [411, 5] width 10 height 10
click at [378, 6] on icon "button" at bounding box center [381, 5] width 6 height 6
click at [409, 3] on icon "button" at bounding box center [412, 5] width 6 height 6
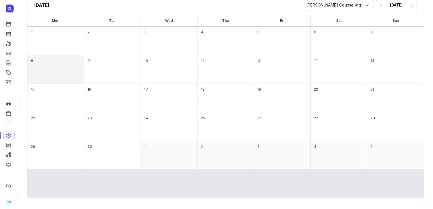
click at [84, 64] on div "8" at bounding box center [112, 69] width 56 height 28
select select "08:30"
select select "18:30"
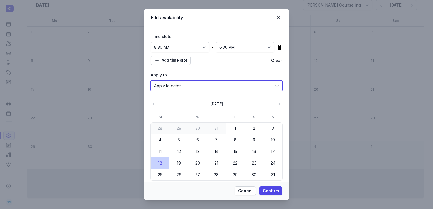
click at [179, 88] on select "Apply to dates Repeat on days" at bounding box center [216, 86] width 131 height 10
select select "true"
click at [151, 91] on select "Apply to dates Repeat on days" at bounding box center [216, 86] width 131 height 10
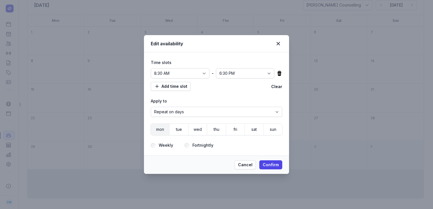
click at [160, 128] on span "mon" at bounding box center [160, 129] width 8 height 8
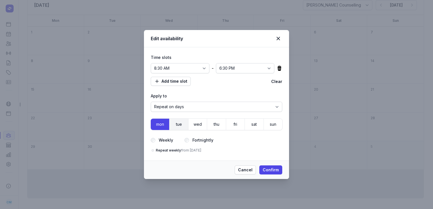
click at [176, 127] on span "tue" at bounding box center [179, 124] width 8 height 8
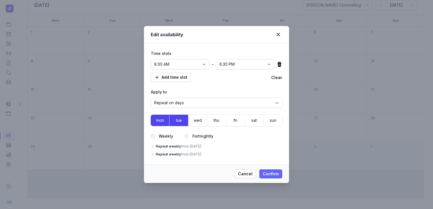
click at [274, 173] on span "Confirm" at bounding box center [271, 173] width 16 height 7
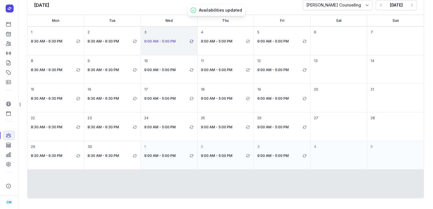
click at [189, 42] on icon at bounding box center [191, 41] width 5 height 5
select select "false"
select select "09:00"
select select "17:00"
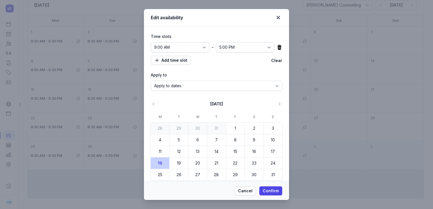
click at [272, 45] on div "12:00 AM 12:15 AM 12:30 AM 12:45 AM 1:00 AM 1:15 AM 1:30 AM 1:45 AM 2:00 AM 2:1…" at bounding box center [216, 47] width 131 height 10
click at [277, 47] on icon at bounding box center [279, 47] width 4 height 5
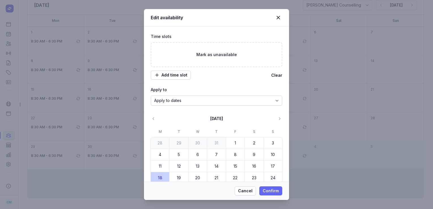
click at [271, 188] on span "Confirm" at bounding box center [271, 190] width 16 height 7
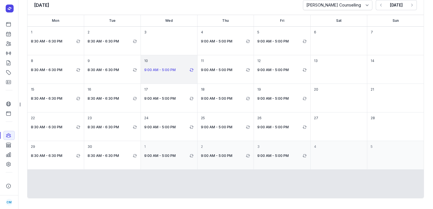
click at [182, 67] on p "9:00 AM - 5:00 PM" at bounding box center [166, 70] width 44 height 7
select select "09:00"
select select "17:00"
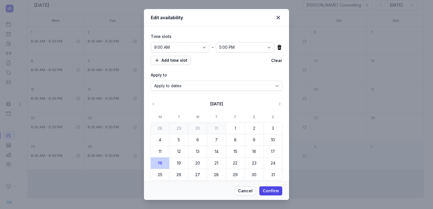
click at [278, 48] on icon at bounding box center [279, 47] width 6 height 6
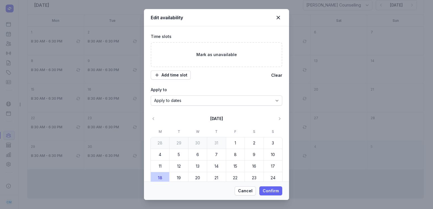
click at [275, 190] on span "Confirm" at bounding box center [271, 190] width 16 height 7
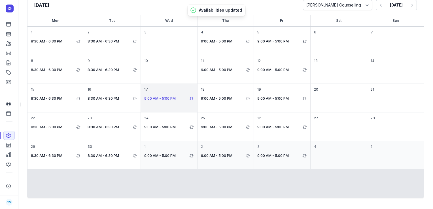
click at [189, 98] on icon at bounding box center [191, 98] width 5 height 5
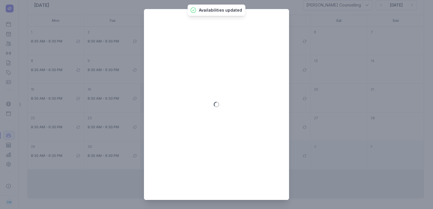
select select "09:00"
select select "17:00"
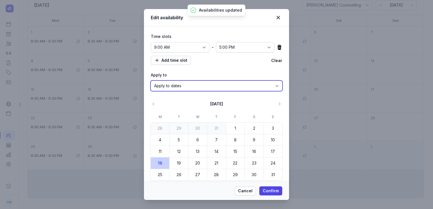
click at [204, 86] on select "Apply to dates Repeat on days" at bounding box center [216, 86] width 131 height 10
select select "true"
click at [151, 91] on select "Apply to dates Repeat on days" at bounding box center [216, 86] width 131 height 10
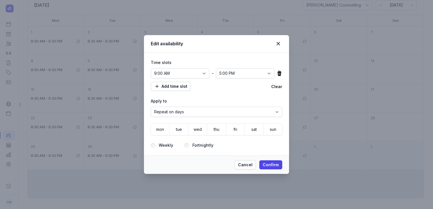
click at [280, 73] on icon at bounding box center [279, 73] width 4 height 5
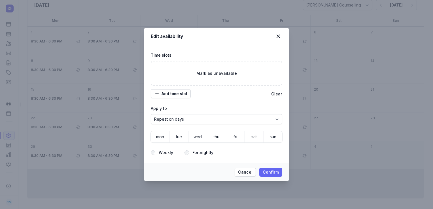
click at [276, 172] on span "Confirm" at bounding box center [271, 172] width 16 height 7
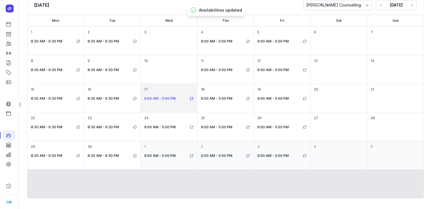
click at [144, 96] on p "9:00 AM - 5:00 PM" at bounding box center [166, 98] width 44 height 7
select select "09:00"
select select "17:00"
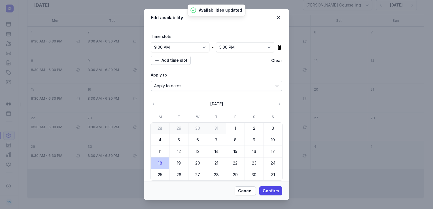
click at [278, 46] on icon at bounding box center [279, 47] width 6 height 6
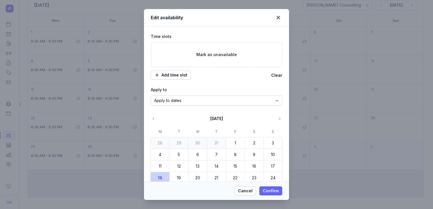
click at [271, 194] on span "Confirm" at bounding box center [271, 190] width 16 height 7
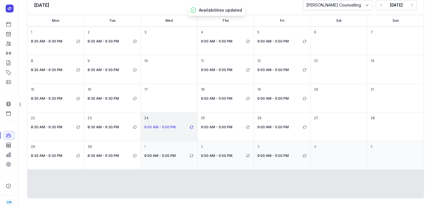
click at [174, 126] on p "9:00 AM - 5:00 PM" at bounding box center [166, 127] width 44 height 7
select select "09:00"
select select "17:00"
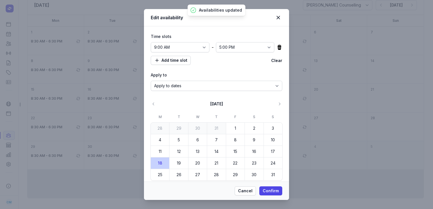
click at [276, 46] on icon at bounding box center [279, 47] width 6 height 6
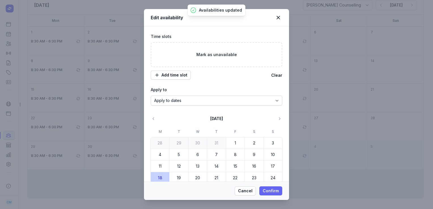
click at [265, 189] on span "Confirm" at bounding box center [271, 190] width 16 height 7
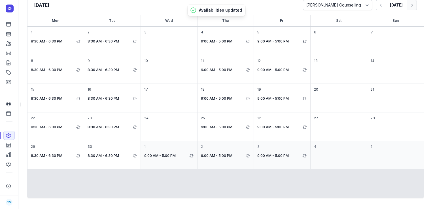
click at [409, 2] on icon "button" at bounding box center [412, 5] width 6 height 6
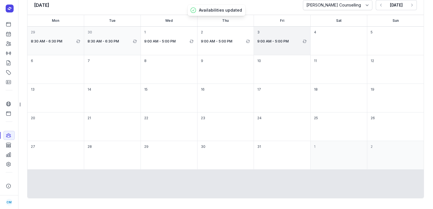
click at [310, 47] on div "3 9:00 AM - 5:00 PM" at bounding box center [338, 41] width 56 height 28
select select "09:00"
select select "17:00"
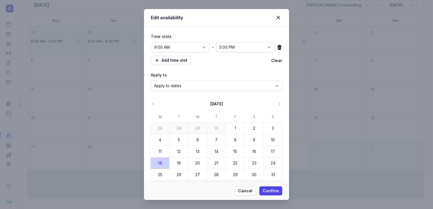
click at [276, 50] on icon at bounding box center [279, 47] width 6 height 6
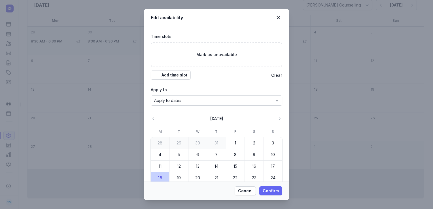
click at [269, 189] on span "Confirm" at bounding box center [271, 190] width 16 height 7
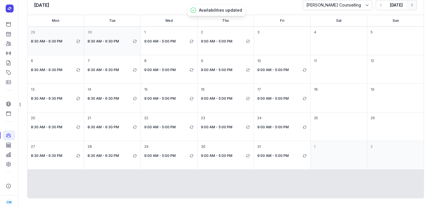
click at [412, 5] on button "Next month" at bounding box center [411, 5] width 10 height 10
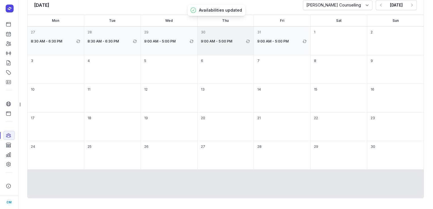
click at [254, 36] on div "30 9:00 AM - 5:00 PM" at bounding box center [282, 41] width 56 height 28
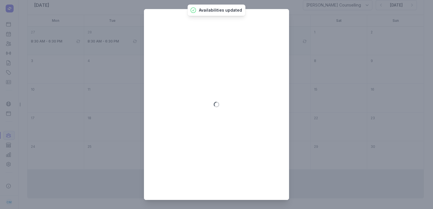
select select "09:00"
select select "17:00"
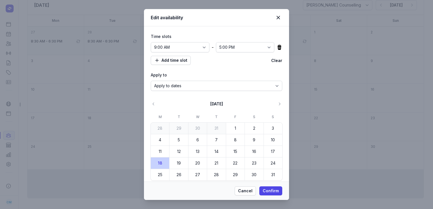
click at [277, 47] on icon at bounding box center [279, 47] width 4 height 5
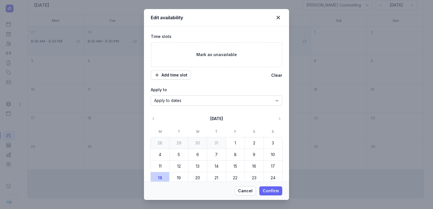
click at [267, 191] on span "Confirm" at bounding box center [271, 190] width 16 height 7
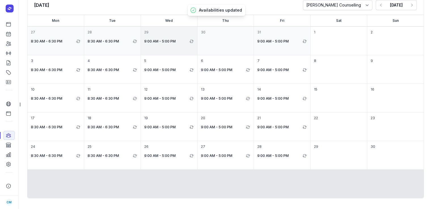
scroll to position [0, 0]
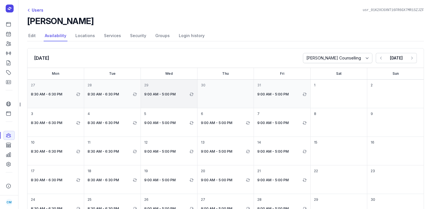
click at [197, 103] on div "29 9:00 AM - 5:00 PM" at bounding box center [225, 94] width 56 height 28
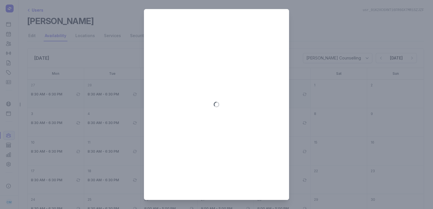
select select "09:00"
select select "17:00"
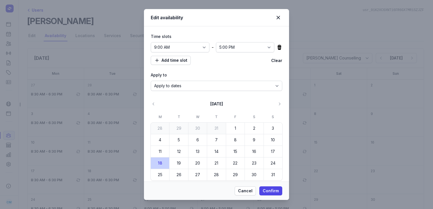
click at [277, 48] on icon at bounding box center [279, 47] width 4 height 5
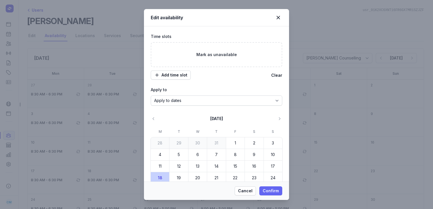
click at [275, 190] on span "Confirm" at bounding box center [271, 190] width 16 height 7
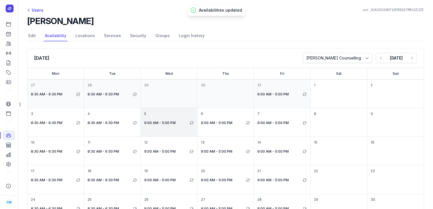
click at [197, 129] on div "5 9:00 AM - 5:00 PM" at bounding box center [225, 122] width 56 height 28
select select "09:00"
select select "17:00"
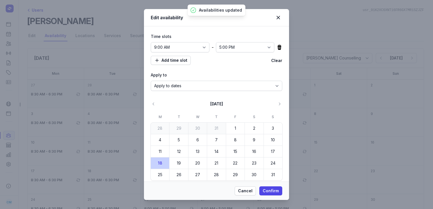
click at [277, 45] on icon at bounding box center [279, 47] width 4 height 5
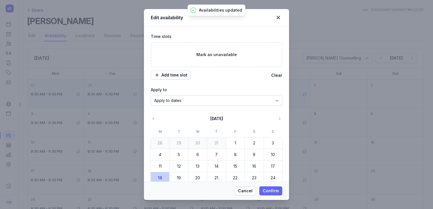
click at [267, 187] on button "Confirm" at bounding box center [270, 190] width 23 height 9
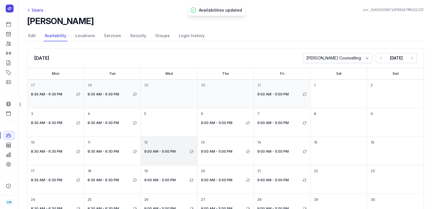
click at [197, 147] on div "12 9:00 AM - 5:00 PM" at bounding box center [225, 151] width 56 height 28
select select "09:00"
select select "17:00"
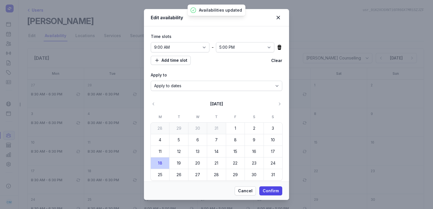
click at [276, 50] on icon at bounding box center [279, 47] width 6 height 6
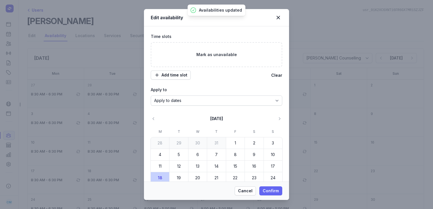
click at [272, 187] on span "Confirm" at bounding box center [271, 190] width 16 height 7
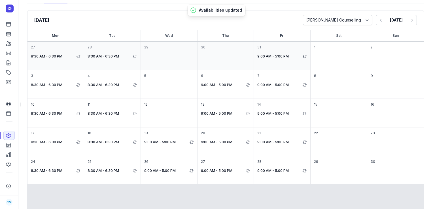
scroll to position [53, 0]
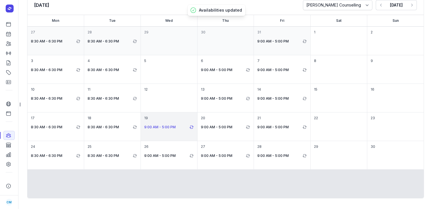
click at [165, 125] on p "9:00 AM - 5:00 PM" at bounding box center [166, 127] width 44 height 7
select select "09:00"
select select "17:00"
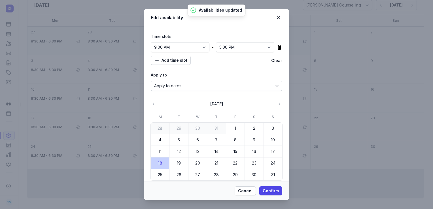
drag, startPoint x: 276, startPoint y: 50, endPoint x: 275, endPoint y: 46, distance: 4.7
click at [275, 46] on div "12:00 AM 12:15 AM 12:30 AM 12:45 AM 1:00 AM 1:15 AM 1:30 AM 1:45 AM 2:00 AM 2:1…" at bounding box center [216, 47] width 131 height 10
click at [277, 46] on icon at bounding box center [279, 47] width 4 height 5
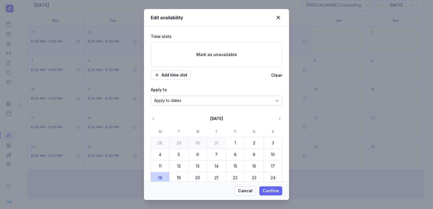
click at [267, 186] on button "Confirm" at bounding box center [270, 190] width 23 height 9
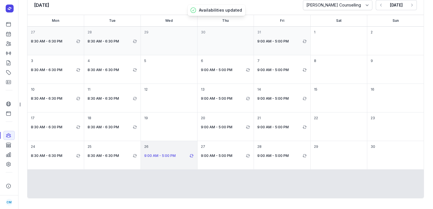
click at [165, 152] on p "9:00 AM - 5:00 PM" at bounding box center [166, 155] width 44 height 7
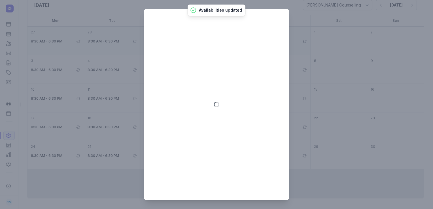
select select "09:00"
select select "17:00"
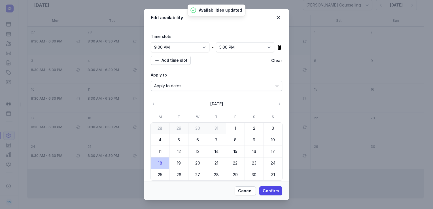
click at [277, 49] on icon at bounding box center [279, 47] width 4 height 5
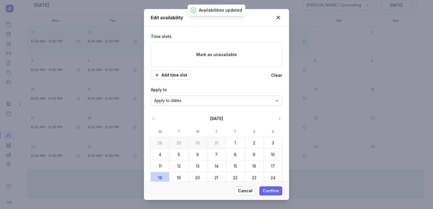
click at [268, 192] on span "Confirm" at bounding box center [271, 190] width 16 height 7
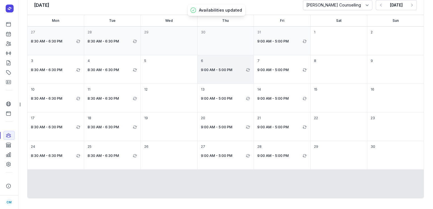
click at [254, 63] on div "6 9:00 AM - 5:00 PM" at bounding box center [282, 69] width 56 height 28
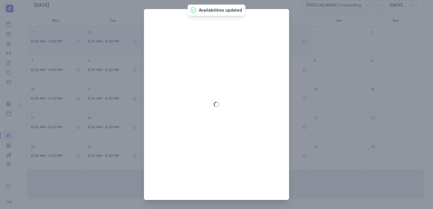
select select "09:00"
select select "17:00"
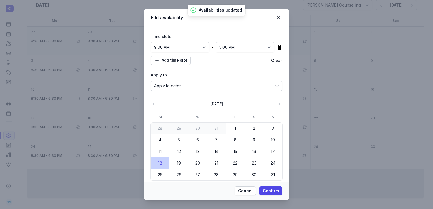
click at [276, 48] on icon at bounding box center [279, 47] width 6 height 6
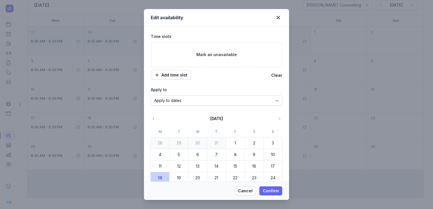
click at [265, 193] on span "Confirm" at bounding box center [271, 190] width 16 height 7
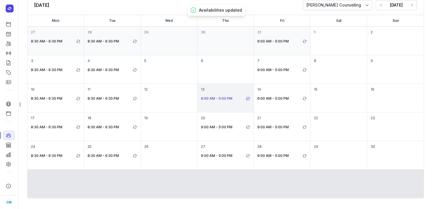
click at [224, 100] on p "9:00 AM - 5:00 PM" at bounding box center [223, 98] width 44 height 7
select select "09:00"
select select "17:00"
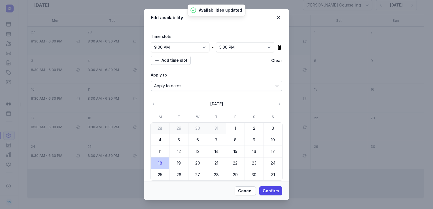
click at [277, 46] on icon at bounding box center [279, 47] width 4 height 5
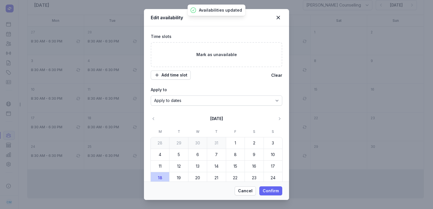
click at [265, 191] on span "Confirm" at bounding box center [271, 190] width 16 height 7
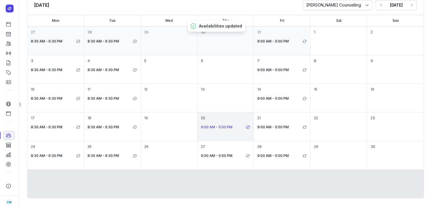
click at [238, 129] on p "9:00 AM - 5:00 PM" at bounding box center [223, 127] width 44 height 7
select select "09:00"
select select "17:00"
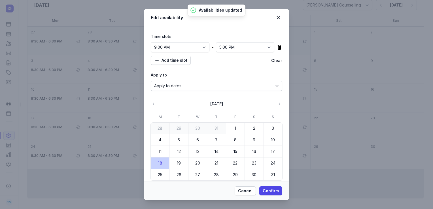
click at [277, 48] on icon at bounding box center [279, 47] width 4 height 5
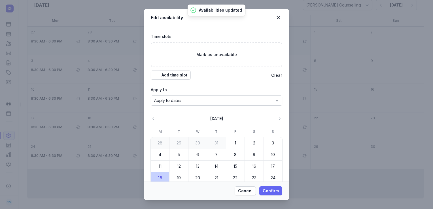
click at [273, 193] on span "Confirm" at bounding box center [271, 190] width 16 height 7
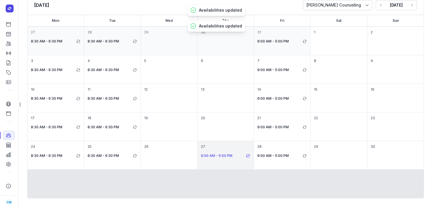
click at [212, 158] on p "9:00 AM - 5:00 PM" at bounding box center [223, 155] width 44 height 7
select select "09:00"
select select "17:00"
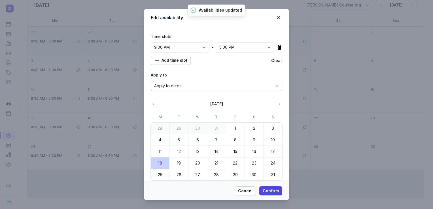
click at [277, 49] on icon at bounding box center [279, 47] width 4 height 5
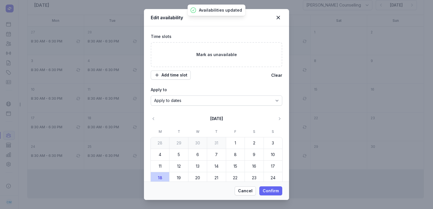
click at [270, 187] on span "Confirm" at bounding box center [271, 190] width 16 height 7
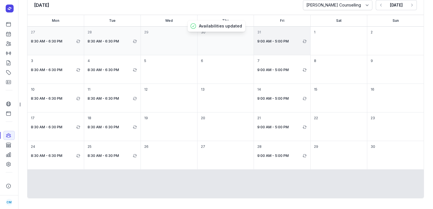
click at [275, 45] on div "31 9:00 AM - 5:00 PM" at bounding box center [282, 41] width 56 height 28
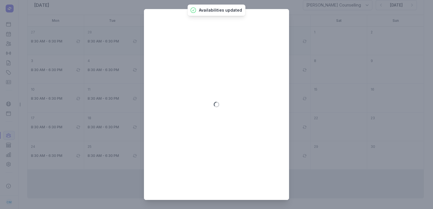
select select "09:00"
select select "17:00"
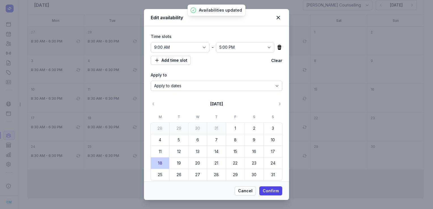
click at [276, 45] on icon at bounding box center [279, 47] width 6 height 6
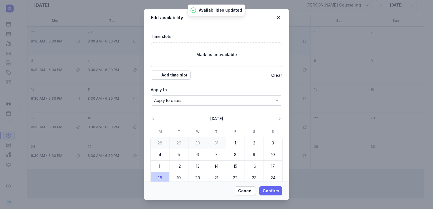
click at [271, 192] on span "Confirm" at bounding box center [271, 190] width 16 height 7
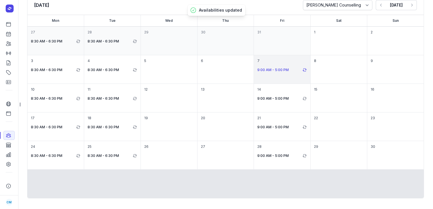
click at [267, 68] on p "9:00 AM - 5:00 PM" at bounding box center [279, 70] width 44 height 7
select select "09:00"
select select "17:00"
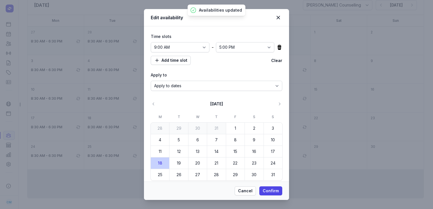
click at [277, 46] on icon at bounding box center [279, 47] width 4 height 5
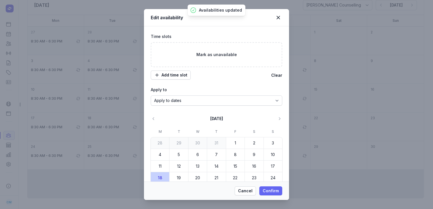
click at [266, 190] on span "Confirm" at bounding box center [271, 190] width 16 height 7
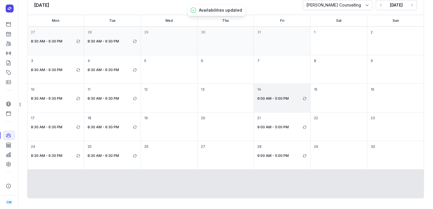
click at [310, 104] on div "14 9:00 AM - 5:00 PM" at bounding box center [338, 98] width 56 height 28
select select "09:00"
select select "17:00"
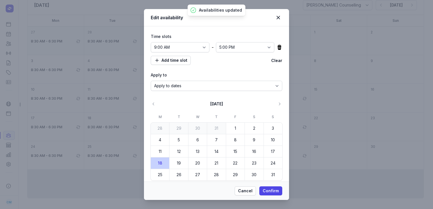
click at [277, 45] on icon at bounding box center [279, 47] width 6 height 6
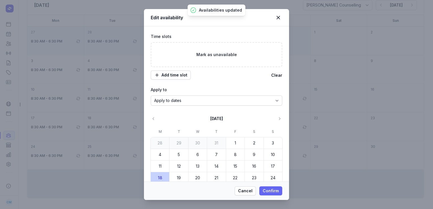
click at [273, 191] on span "Confirm" at bounding box center [271, 190] width 16 height 7
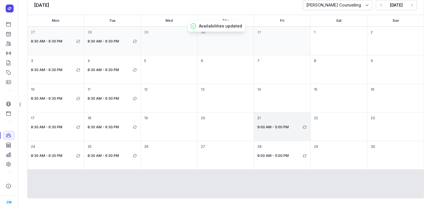
click at [310, 137] on div "21 9:00 AM - 5:00 PM" at bounding box center [338, 126] width 56 height 28
select select "09:00"
select select "17:00"
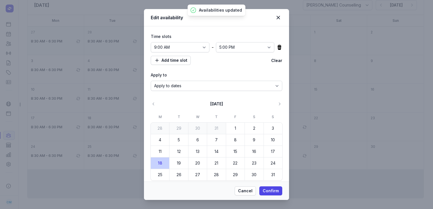
click at [276, 49] on icon at bounding box center [279, 47] width 6 height 6
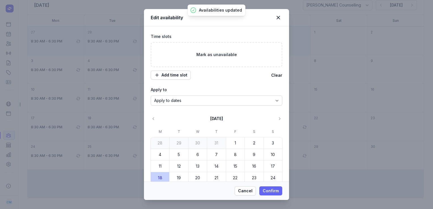
click at [271, 187] on button "Confirm" at bounding box center [270, 190] width 23 height 9
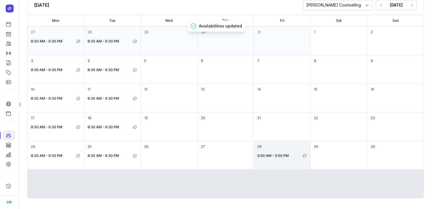
click at [310, 151] on div "28 9:00 AM - 5:00 PM" at bounding box center [338, 155] width 56 height 28
select select "09:00"
select select "17:00"
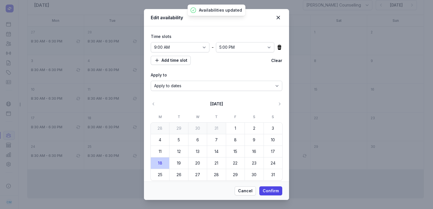
click at [277, 46] on icon at bounding box center [279, 47] width 4 height 5
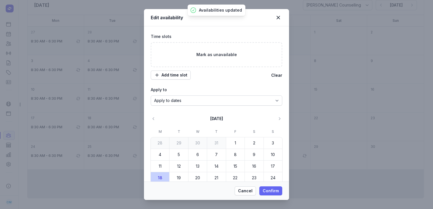
click at [265, 191] on span "Confirm" at bounding box center [271, 190] width 16 height 7
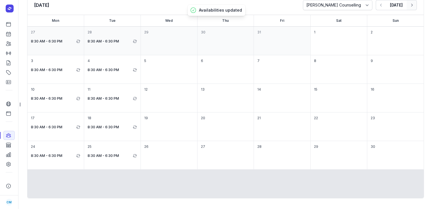
click at [409, 6] on icon "button" at bounding box center [412, 5] width 6 height 6
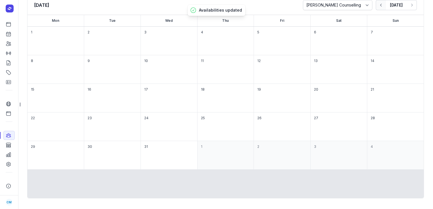
click at [378, 4] on icon "button" at bounding box center [381, 5] width 6 height 6
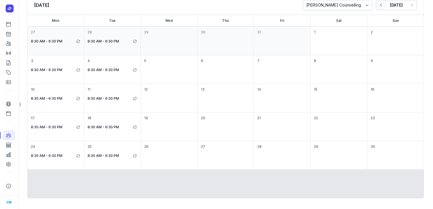
click at [378, 4] on icon "button" at bounding box center [381, 5] width 6 height 6
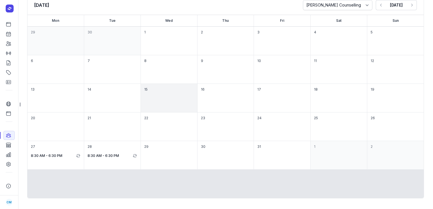
scroll to position [14, 0]
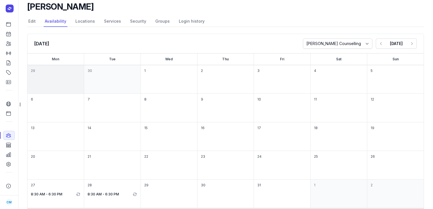
click at [84, 87] on div "29" at bounding box center [112, 79] width 56 height 28
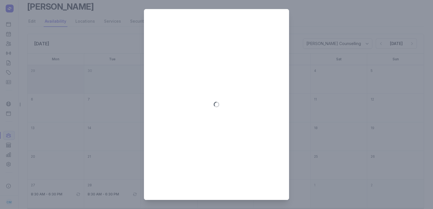
select select "08:30"
select select "18:30"
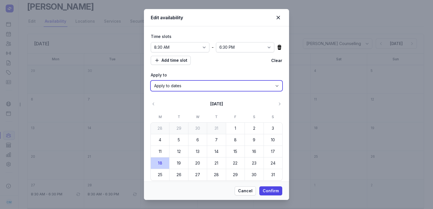
click at [188, 83] on select "Apply to dates Repeat on days" at bounding box center [216, 86] width 131 height 10
select select "true"
click at [151, 91] on select "Apply to dates Repeat on days" at bounding box center [216, 86] width 131 height 10
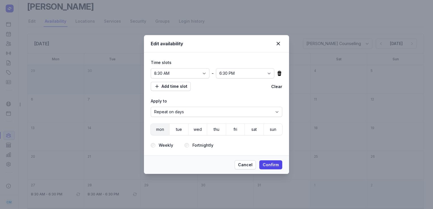
click at [160, 135] on button "mon" at bounding box center [160, 129] width 18 height 11
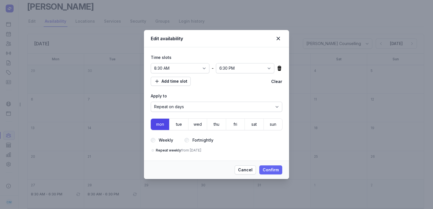
click at [270, 171] on span "Confirm" at bounding box center [271, 170] width 16 height 7
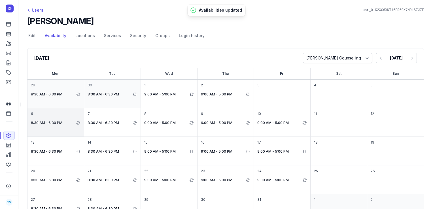
scroll to position [1, 0]
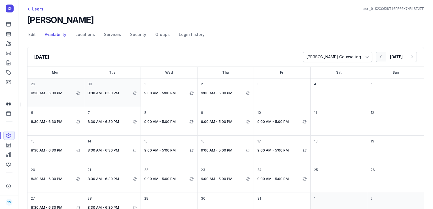
click at [378, 56] on icon "button" at bounding box center [381, 57] width 6 height 6
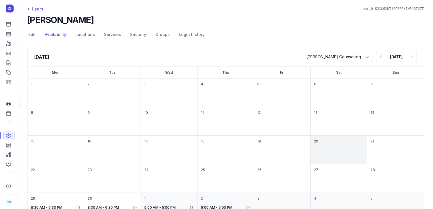
scroll to position [53, 0]
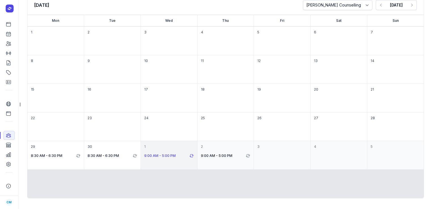
click at [158, 157] on p "9:00 AM - 5:00 PM" at bounding box center [166, 155] width 44 height 7
select select "09:00"
select select "17:00"
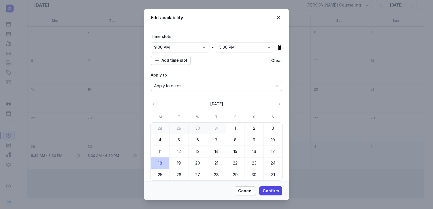
click at [277, 49] on icon at bounding box center [279, 47] width 4 height 5
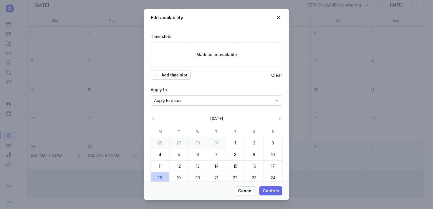
click at [268, 188] on span "Confirm" at bounding box center [271, 190] width 16 height 7
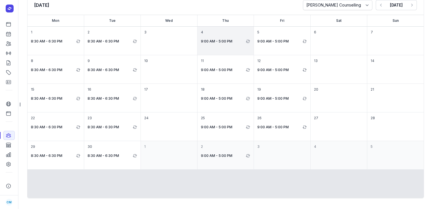
click at [254, 47] on div "4 9:00 AM - 5:00 PM" at bounding box center [282, 41] width 56 height 28
select select "09:00"
select select "17:00"
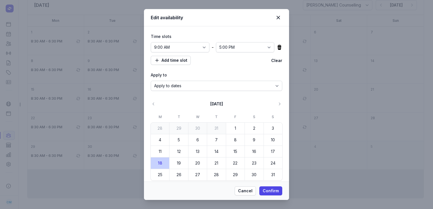
click at [276, 45] on icon at bounding box center [279, 47] width 6 height 6
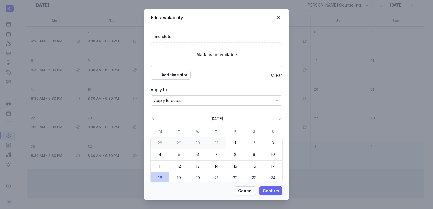
click at [268, 189] on span "Confirm" at bounding box center [271, 190] width 16 height 7
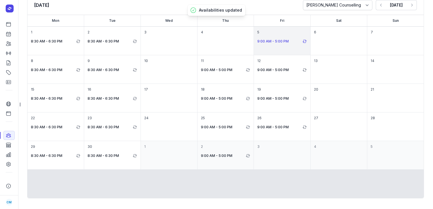
click at [280, 42] on p "9:00 AM - 5:00 PM" at bounding box center [279, 41] width 44 height 7
select select "09:00"
select select "17:00"
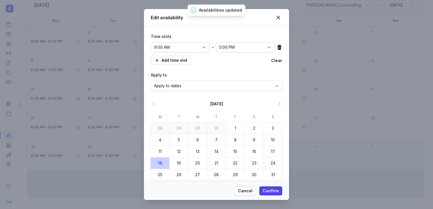
click at [277, 48] on icon at bounding box center [279, 47] width 4 height 5
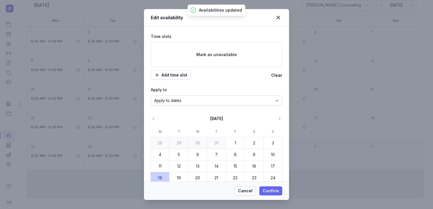
click at [276, 190] on span "Confirm" at bounding box center [271, 190] width 16 height 7
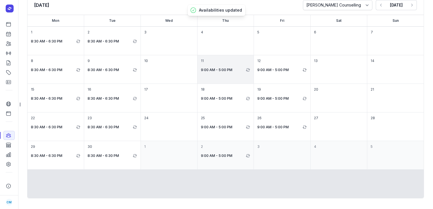
click at [254, 73] on div "11 9:00 AM - 5:00 PM" at bounding box center [282, 69] width 56 height 28
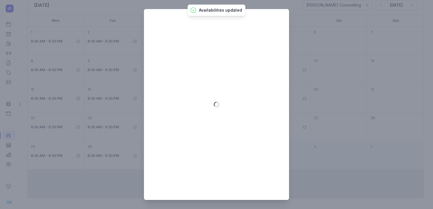
select select "09:00"
select select "17:00"
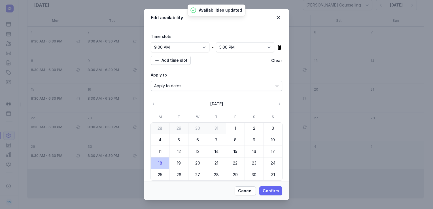
click at [275, 187] on button "Confirm" at bounding box center [270, 190] width 23 height 9
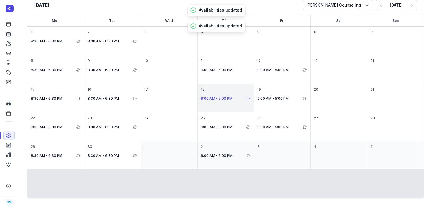
click at [236, 99] on p "9:00 AM - 5:00 PM" at bounding box center [223, 98] width 44 height 7
select select "09:00"
select select "17:00"
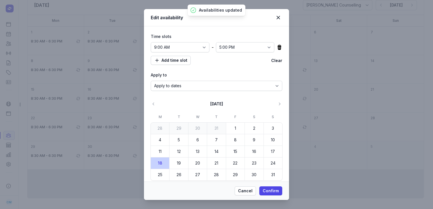
click at [276, 44] on div "12:00 AM 12:15 AM 12:30 AM 12:45 AM 1:00 AM 1:15 AM 1:30 AM 1:45 AM 2:00 AM 2:1…" at bounding box center [216, 47] width 131 height 10
click at [277, 46] on icon at bounding box center [279, 47] width 4 height 5
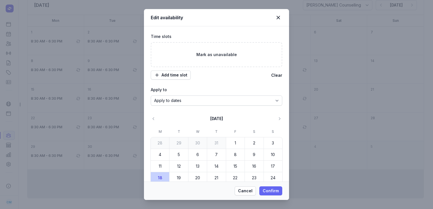
click at [273, 191] on span "Confirm" at bounding box center [271, 190] width 16 height 7
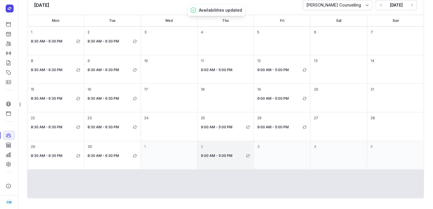
click at [254, 150] on div "2 9:00 AM - 5:00 PM" at bounding box center [282, 155] width 56 height 28
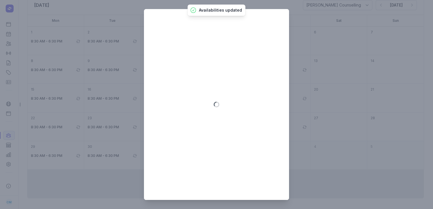
select select "09:00"
select select "17:00"
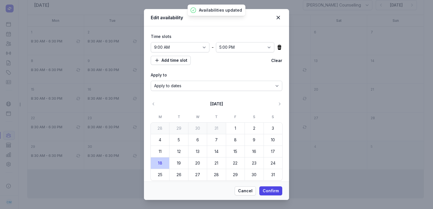
click at [276, 48] on icon at bounding box center [279, 47] width 6 height 6
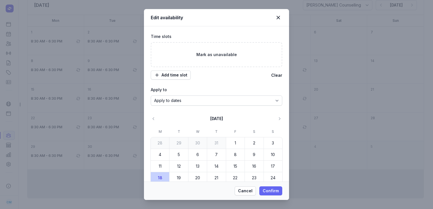
click at [267, 191] on span "Confirm" at bounding box center [271, 190] width 16 height 7
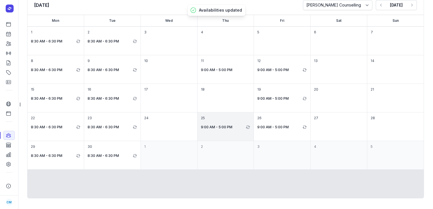
click at [254, 132] on div "25 9:00 AM - 5:00 PM" at bounding box center [282, 126] width 56 height 28
select select "09:00"
select select "17:00"
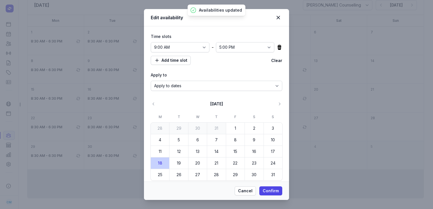
click at [276, 48] on icon at bounding box center [279, 47] width 6 height 6
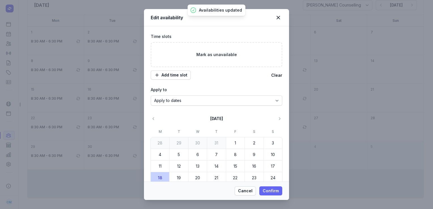
click at [267, 189] on span "Confirm" at bounding box center [271, 190] width 16 height 7
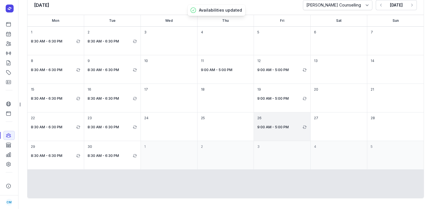
click at [310, 130] on div "26 9:00 AM - 5:00 PM" at bounding box center [338, 126] width 56 height 28
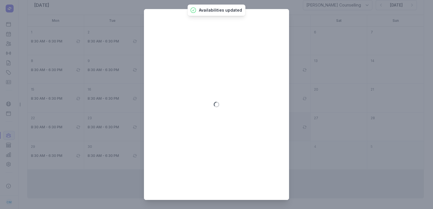
select select "09:00"
select select "17:00"
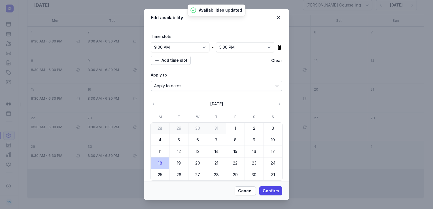
click at [277, 47] on icon at bounding box center [279, 47] width 4 height 5
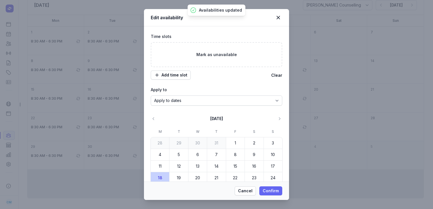
click at [272, 189] on span "Confirm" at bounding box center [271, 190] width 16 height 7
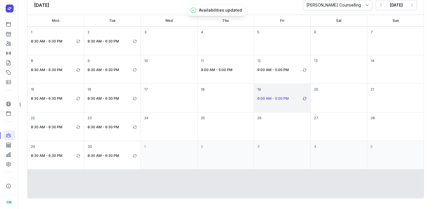
click at [275, 100] on p "9:00 AM - 5:00 PM" at bounding box center [279, 98] width 44 height 7
select select "09:00"
select select "17:00"
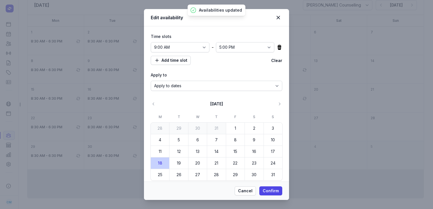
click at [277, 48] on icon at bounding box center [279, 47] width 4 height 5
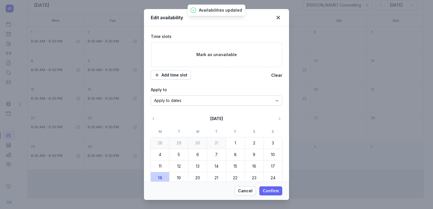
click at [271, 189] on span "Confirm" at bounding box center [271, 190] width 16 height 7
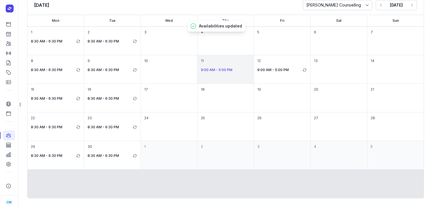
click at [233, 69] on p "9:00 AM - 5:00 PM" at bounding box center [226, 70] width 50 height 7
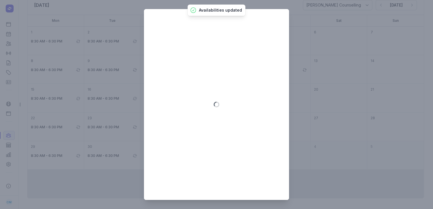
select select "09:00"
select select "17:00"
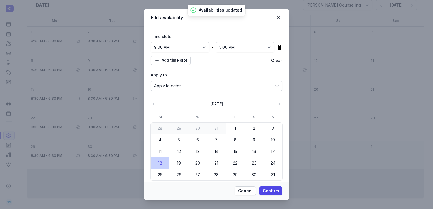
click at [277, 46] on icon at bounding box center [279, 47] width 4 height 5
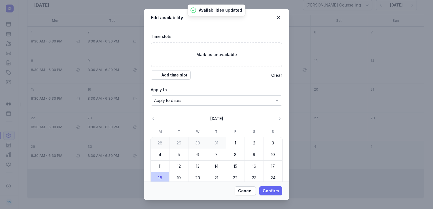
click at [272, 190] on span "Confirm" at bounding box center [271, 190] width 16 height 7
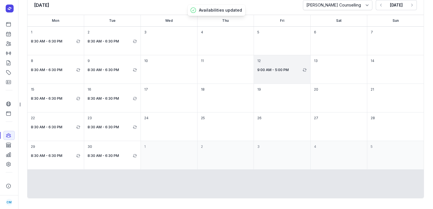
click at [310, 73] on div "12 9:00 AM - 5:00 PM" at bounding box center [338, 69] width 56 height 28
select select "09:00"
select select "17:00"
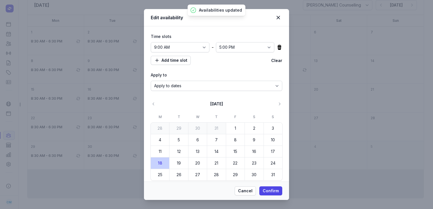
click at [277, 47] on icon at bounding box center [279, 47] width 4 height 5
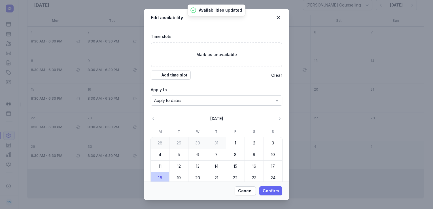
click at [270, 187] on span "Confirm" at bounding box center [271, 190] width 16 height 7
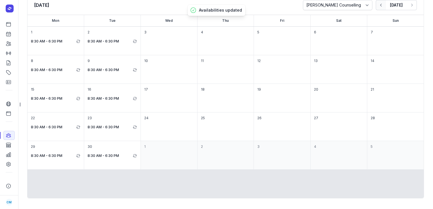
click at [378, 6] on icon "button" at bounding box center [381, 5] width 6 height 6
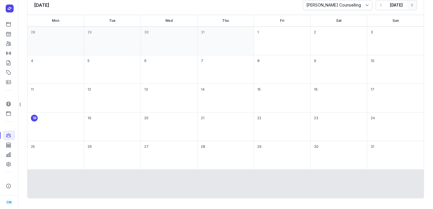
click at [409, 3] on icon "button" at bounding box center [412, 5] width 6 height 6
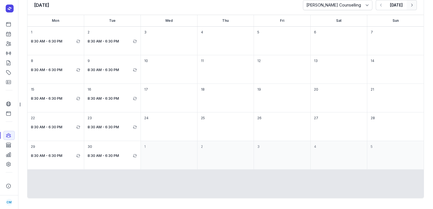
click at [409, 3] on icon "button" at bounding box center [412, 5] width 6 height 6
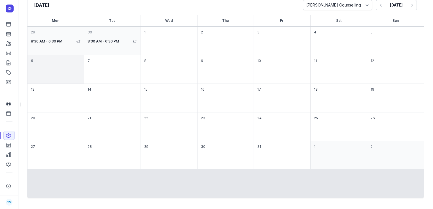
click at [84, 74] on div "6" at bounding box center [112, 69] width 56 height 28
select select "08:30"
select select "18:30"
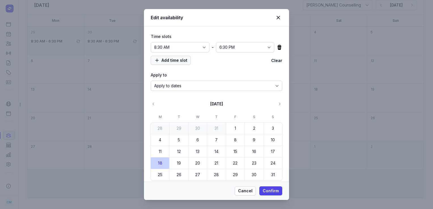
click at [186, 59] on span "Add time slot" at bounding box center [170, 60] width 33 height 7
select select "09:00"
select select "17:00"
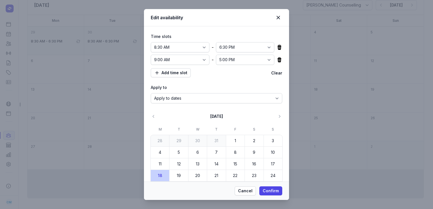
click at [278, 61] on icon at bounding box center [279, 60] width 6 height 6
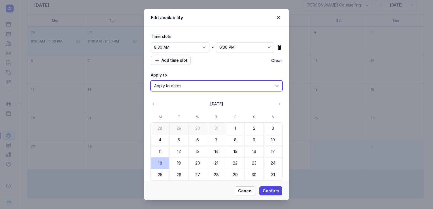
click at [257, 89] on select "Apply to dates Repeat on days" at bounding box center [216, 86] width 131 height 10
select select "true"
click at [151, 91] on select "Apply to dates Repeat on days" at bounding box center [216, 86] width 131 height 10
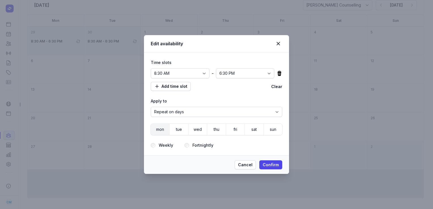
click at [157, 127] on span "mon" at bounding box center [160, 129] width 8 height 8
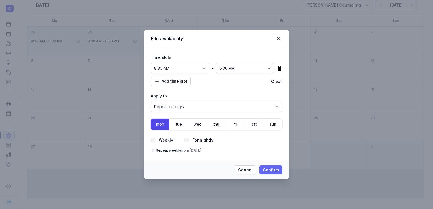
click at [270, 168] on span "Confirm" at bounding box center [271, 170] width 16 height 7
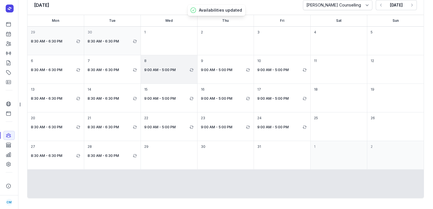
click at [197, 64] on div "8 9:00 AM - 5:00 PM" at bounding box center [225, 69] width 56 height 28
select select "09:00"
select select "17:00"
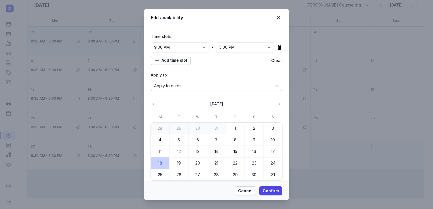
click at [277, 47] on icon at bounding box center [279, 47] width 4 height 5
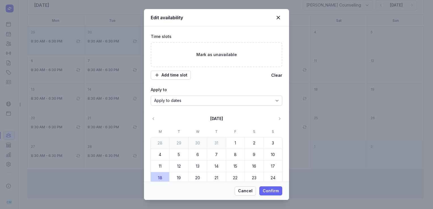
click at [269, 191] on span "Confirm" at bounding box center [271, 190] width 16 height 7
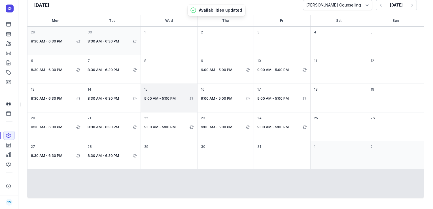
click at [197, 93] on div "15 9:00 AM - 5:00 PM" at bounding box center [225, 98] width 56 height 28
select select "09:00"
select select "17:00"
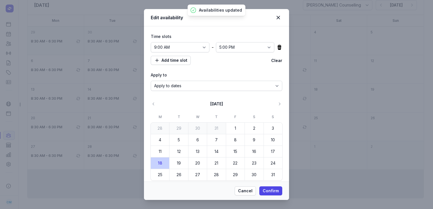
click at [278, 47] on icon at bounding box center [279, 47] width 6 height 6
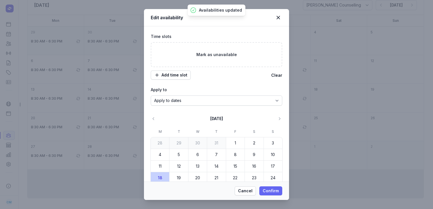
click at [267, 192] on span "Confirm" at bounding box center [271, 190] width 16 height 7
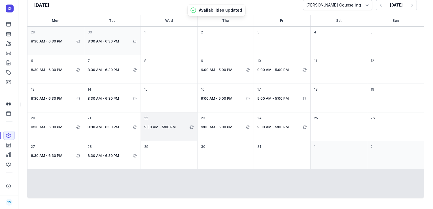
click at [197, 123] on div "22 9:00 AM - 5:00 PM" at bounding box center [225, 126] width 56 height 28
select select "09:00"
select select "17:00"
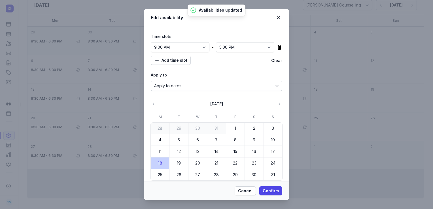
click at [277, 48] on icon at bounding box center [279, 47] width 4 height 5
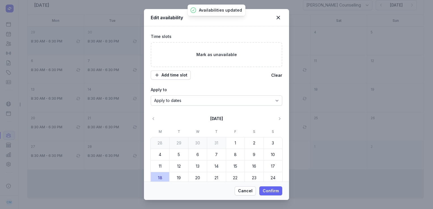
click at [269, 195] on button "Confirm" at bounding box center [270, 190] width 23 height 9
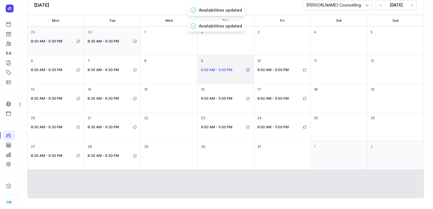
click at [224, 67] on p "9:00 AM - 5:00 PM" at bounding box center [223, 70] width 44 height 7
select select "09:00"
select select "17:00"
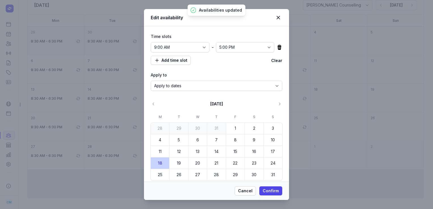
click at [278, 47] on icon at bounding box center [279, 47] width 6 height 6
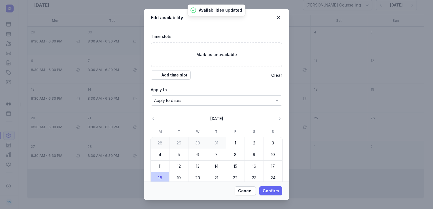
click at [270, 188] on span "Confirm" at bounding box center [271, 190] width 16 height 7
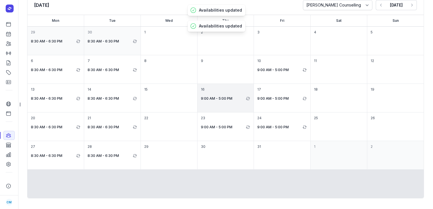
click at [254, 101] on div "16 9:00 AM - 5:00 PM" at bounding box center [282, 98] width 56 height 28
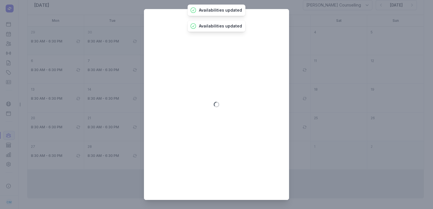
select select "09:00"
select select "17:00"
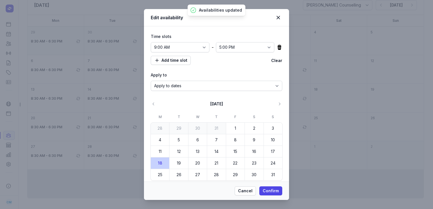
click at [276, 48] on icon at bounding box center [279, 47] width 6 height 6
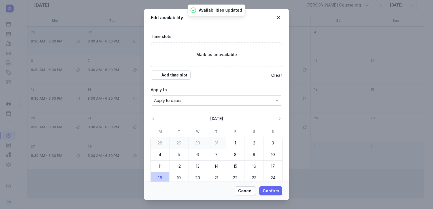
click at [270, 192] on span "Confirm" at bounding box center [271, 190] width 16 height 7
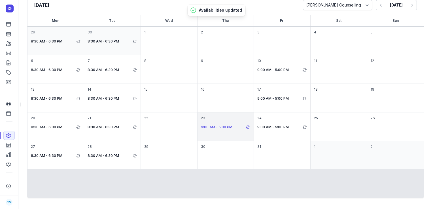
click at [220, 127] on p "9:00 AM - 5:00 PM" at bounding box center [223, 127] width 44 height 7
select select "09:00"
select select "17:00"
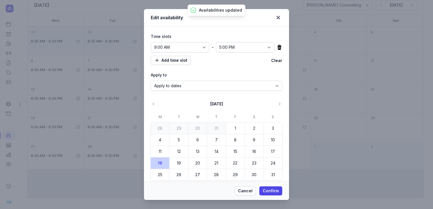
click at [277, 44] on div "12:00 AM 12:15 AM 12:30 AM 12:45 AM 1:00 AM 1:15 AM 1:30 AM 1:45 AM 2:00 AM 2:1…" at bounding box center [216, 47] width 131 height 10
click at [277, 47] on icon at bounding box center [279, 47] width 4 height 5
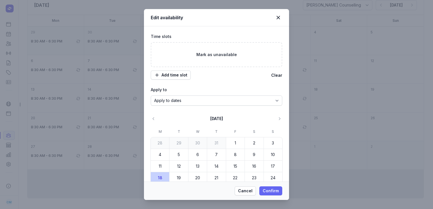
click at [280, 192] on button "Confirm" at bounding box center [270, 190] width 23 height 9
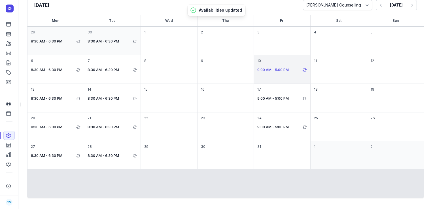
click at [265, 73] on p "9:00 AM - 5:00 PM" at bounding box center [279, 70] width 44 height 7
select select "09:00"
select select "17:00"
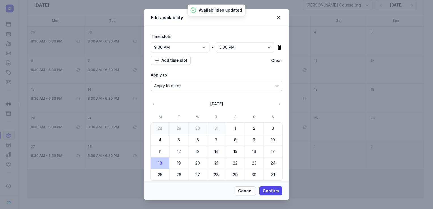
click at [277, 48] on icon at bounding box center [279, 47] width 4 height 5
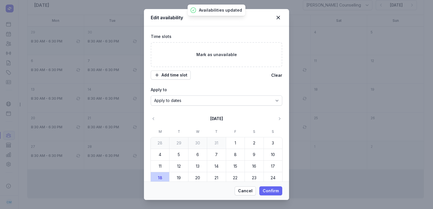
click at [275, 194] on span "Confirm" at bounding box center [271, 190] width 16 height 7
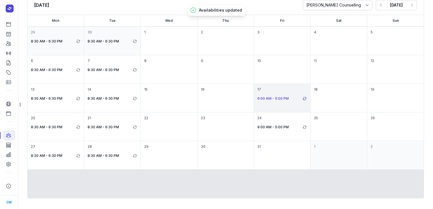
click at [270, 98] on p "9:00 AM - 5:00 PM" at bounding box center [279, 98] width 44 height 7
select select "09:00"
select select "17:00"
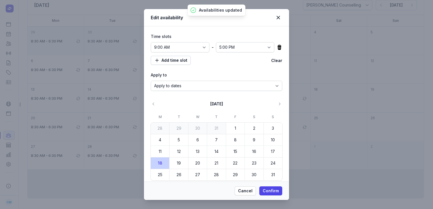
click at [277, 46] on icon at bounding box center [279, 47] width 4 height 5
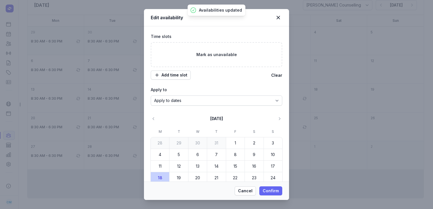
click at [271, 192] on span "Confirm" at bounding box center [271, 190] width 16 height 7
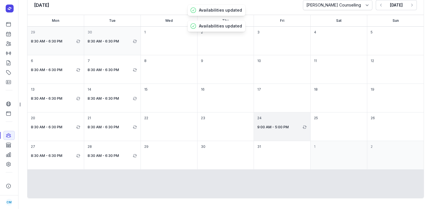
click at [310, 136] on div "24 9:00 AM - 5:00 PM" at bounding box center [338, 126] width 56 height 28
select select "09:00"
select select "17:00"
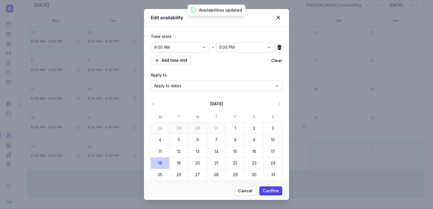
click at [276, 48] on icon at bounding box center [279, 47] width 6 height 6
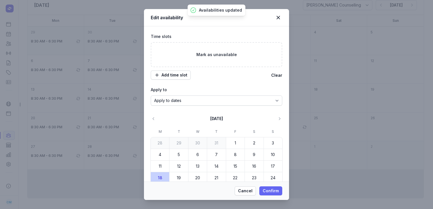
click at [276, 190] on span "Confirm" at bounding box center [271, 190] width 16 height 7
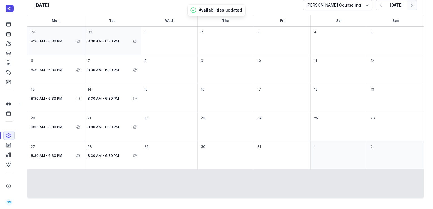
click at [411, 3] on button "Next month" at bounding box center [411, 5] width 10 height 10
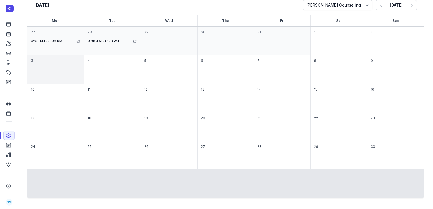
click at [84, 78] on div "3" at bounding box center [112, 69] width 56 height 28
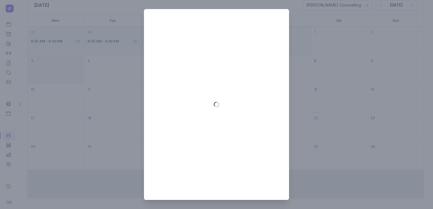
select select "08:30"
select select "18:30"
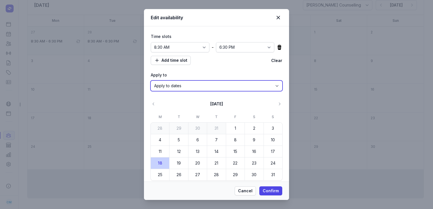
click at [193, 89] on select "Apply to dates Repeat on days" at bounding box center [216, 86] width 131 height 10
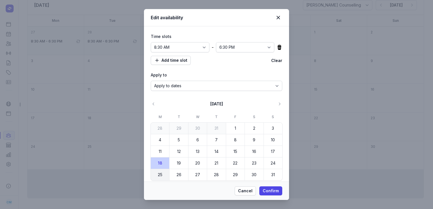
click at [163, 175] on time "25" at bounding box center [160, 175] width 8 height 8
click at [188, 159] on button "19" at bounding box center [197, 162] width 18 height 11
click at [177, 172] on time "26" at bounding box center [179, 175] width 8 height 8
click at [269, 188] on span "Confirm" at bounding box center [271, 190] width 16 height 7
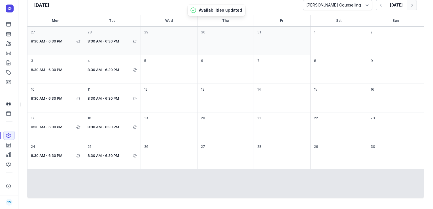
click at [409, 5] on icon "button" at bounding box center [412, 5] width 6 height 6
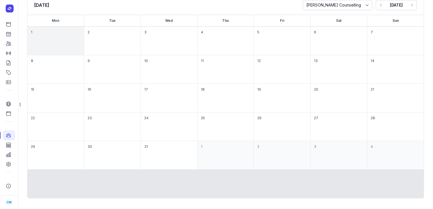
click at [84, 37] on div "1" at bounding box center [112, 41] width 56 height 28
select select "08:30"
select select "18:30"
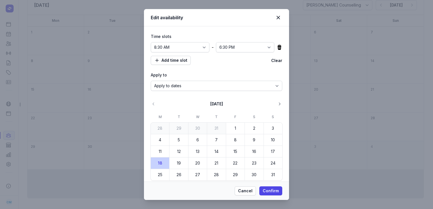
click at [275, 100] on button "Next month" at bounding box center [279, 103] width 9 height 9
click at [176, 126] on time "2" at bounding box center [179, 128] width 8 height 8
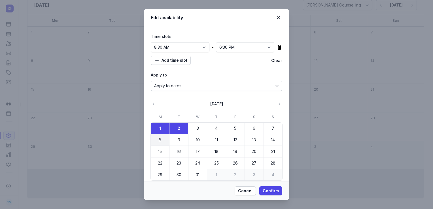
click at [162, 141] on time "8" at bounding box center [160, 140] width 8 height 8
click at [178, 141] on time "9" at bounding box center [179, 140] width 8 height 8
click at [169, 157] on button "15" at bounding box center [178, 151] width 18 height 11
click at [188, 154] on button "16" at bounding box center [197, 151] width 18 height 11
click at [162, 165] on time "22" at bounding box center [160, 163] width 8 height 8
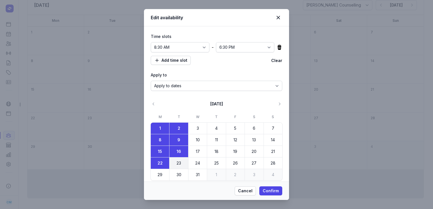
click at [178, 165] on time "23" at bounding box center [179, 163] width 8 height 8
drag, startPoint x: 163, startPoint y: 173, endPoint x: 178, endPoint y: 174, distance: 14.8
click at [178, 174] on div "1 2 3 4 5 6 7 8 9 10 11 12 13 14 15 16 17 18 19 20 21 22 23 24 25 26 27 28 29 3…" at bounding box center [216, 152] width 131 height 58
click at [178, 174] on time "30" at bounding box center [179, 175] width 8 height 8
click at [156, 175] on time "29" at bounding box center [160, 175] width 8 height 8
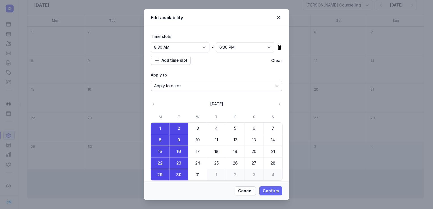
click at [272, 192] on span "Confirm" at bounding box center [271, 190] width 16 height 7
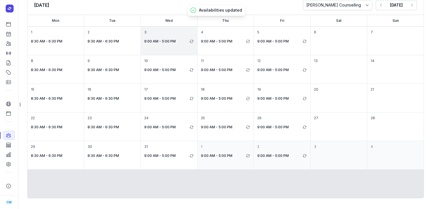
click at [197, 44] on div "3 9:00 AM - 5:00 PM" at bounding box center [225, 41] width 56 height 28
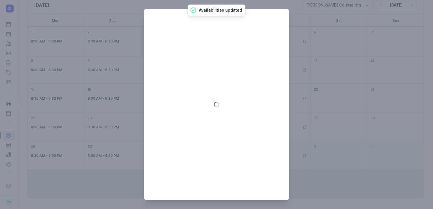
select select "09:00"
select select "17:00"
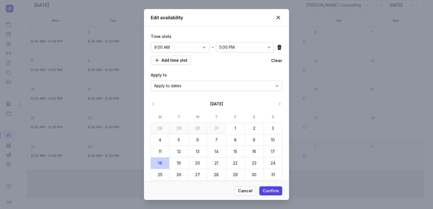
click at [277, 47] on icon at bounding box center [279, 47] width 4 height 5
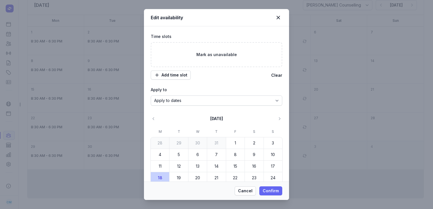
click at [271, 190] on span "Confirm" at bounding box center [271, 190] width 16 height 7
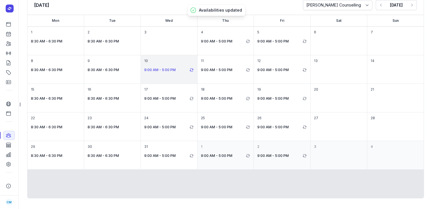
click at [172, 67] on p "9:00 AM - 5:00 PM" at bounding box center [166, 70] width 44 height 7
select select "09:00"
select select "17:00"
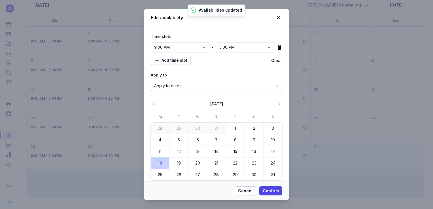
click at [277, 44] on icon at bounding box center [279, 47] width 6 height 6
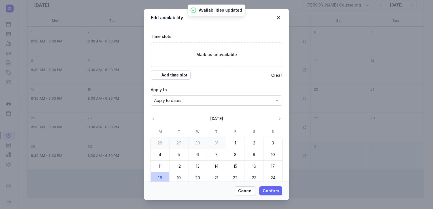
click at [266, 189] on span "Confirm" at bounding box center [271, 190] width 16 height 7
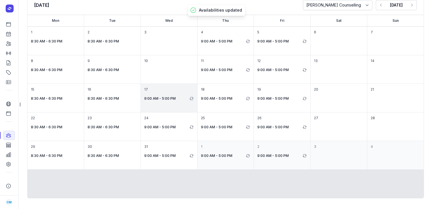
click at [197, 92] on div "17 9:00 AM - 5:00 PM" at bounding box center [225, 98] width 56 height 28
select select "09:00"
select select "17:00"
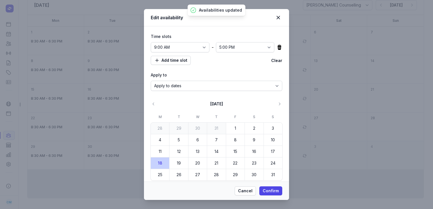
click at [277, 47] on icon at bounding box center [279, 47] width 4 height 5
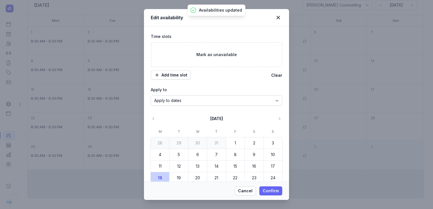
click at [270, 194] on span "Confirm" at bounding box center [271, 190] width 16 height 7
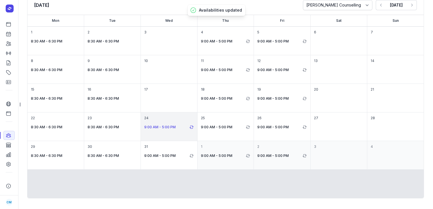
click at [160, 130] on p "9:00 AM - 5:00 PM" at bounding box center [166, 127] width 44 height 7
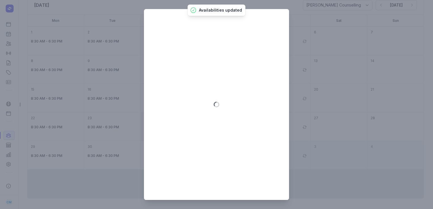
select select "09:00"
select select "17:00"
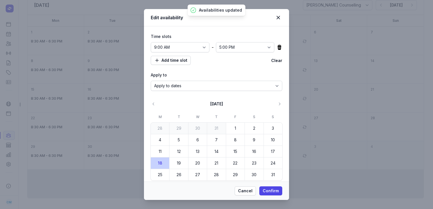
click at [277, 48] on icon at bounding box center [279, 47] width 4 height 5
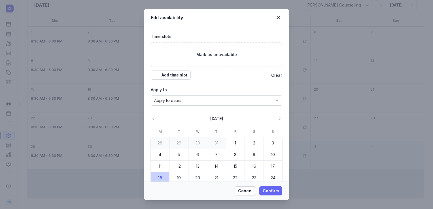
click at [268, 192] on span "Confirm" at bounding box center [271, 190] width 16 height 7
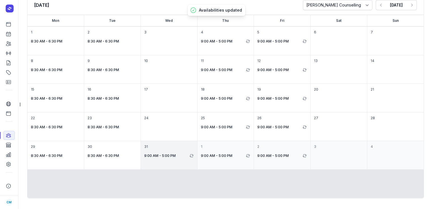
click at [167, 151] on div "31 9:00 AM - 5:00 PM" at bounding box center [169, 155] width 56 height 28
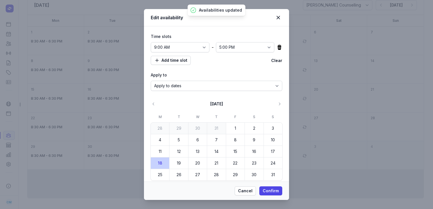
click at [277, 44] on icon at bounding box center [279, 47] width 6 height 6
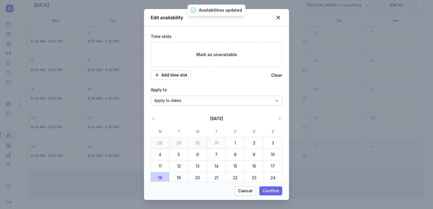
click at [270, 191] on span "Confirm" at bounding box center [271, 190] width 16 height 7
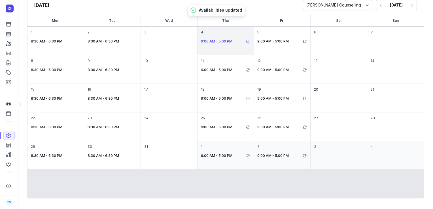
click at [213, 42] on p "9:00 AM - 5:00 PM" at bounding box center [223, 41] width 44 height 7
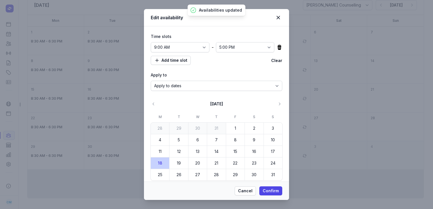
click at [277, 48] on icon at bounding box center [279, 47] width 4 height 5
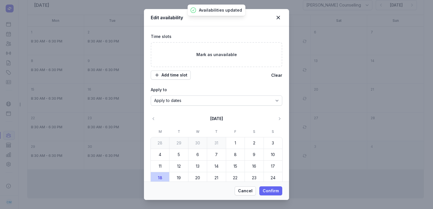
click at [265, 193] on span "Confirm" at bounding box center [271, 190] width 16 height 7
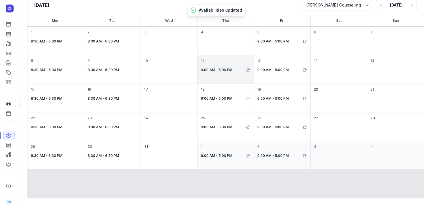
click at [254, 77] on div "11 9:00 AM - 5:00 PM" at bounding box center [282, 69] width 56 height 28
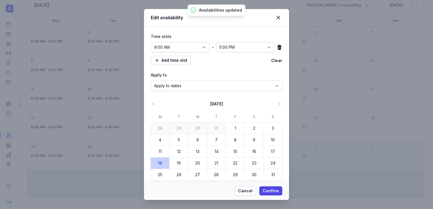
click at [277, 46] on icon at bounding box center [279, 47] width 4 height 5
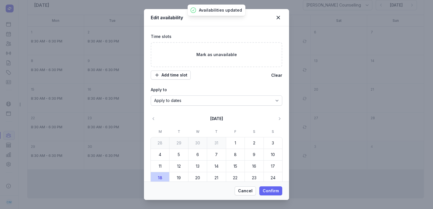
click at [267, 190] on span "Confirm" at bounding box center [271, 190] width 16 height 7
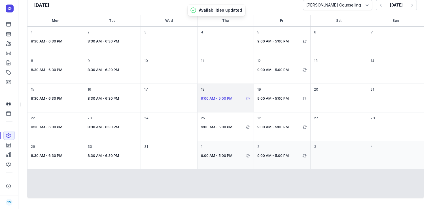
click at [223, 95] on p "9:00 AM - 5:00 PM" at bounding box center [223, 98] width 44 height 7
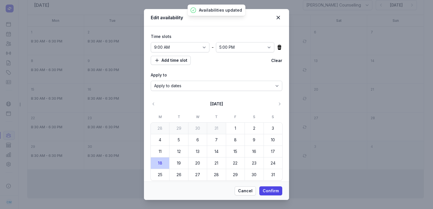
click at [277, 45] on icon at bounding box center [279, 47] width 4 height 5
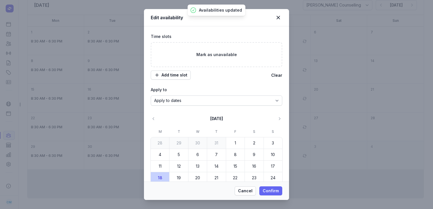
click at [270, 189] on span "Confirm" at bounding box center [271, 190] width 16 height 7
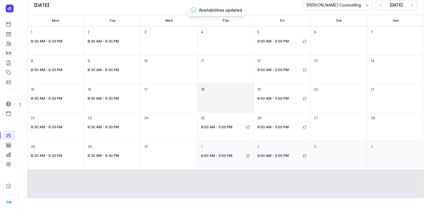
click at [254, 101] on div "18" at bounding box center [282, 98] width 56 height 28
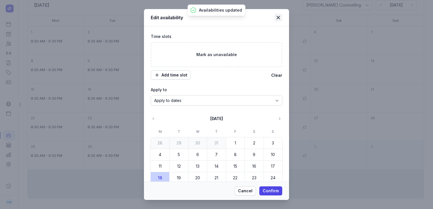
click at [279, 17] on icon at bounding box center [277, 17] width 3 height 3
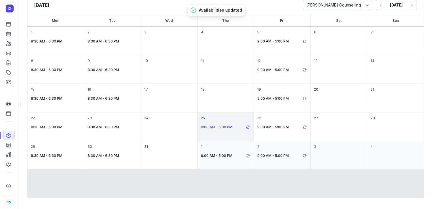
click at [223, 127] on p "9:00 AM - 5:00 PM" at bounding box center [223, 127] width 44 height 7
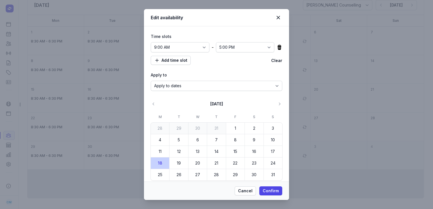
click at [277, 47] on icon at bounding box center [279, 47] width 4 height 5
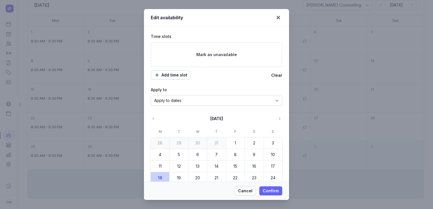
click at [268, 192] on span "Confirm" at bounding box center [271, 190] width 16 height 7
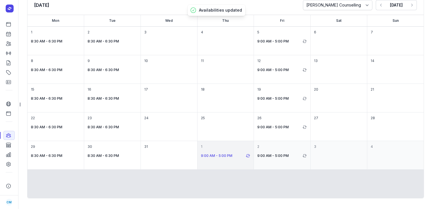
click at [221, 155] on p "9:00 AM - 5:00 PM" at bounding box center [223, 155] width 44 height 7
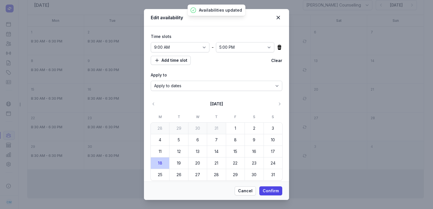
click at [276, 45] on icon at bounding box center [279, 47] width 6 height 6
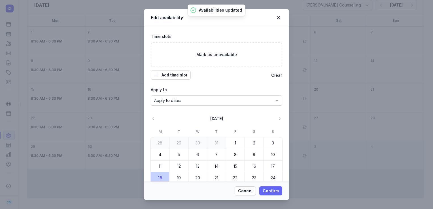
click at [265, 190] on span "Confirm" at bounding box center [271, 190] width 16 height 7
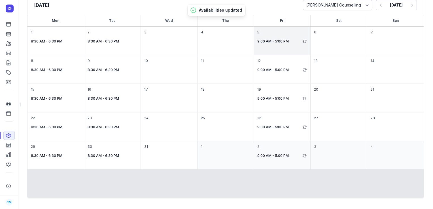
click at [310, 46] on div "5 9:00 AM - 5:00 PM" at bounding box center [338, 41] width 56 height 28
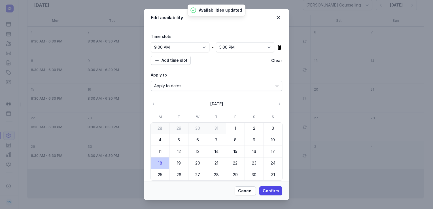
click at [276, 46] on icon at bounding box center [279, 47] width 6 height 6
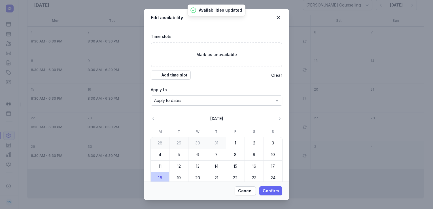
click at [271, 193] on span "Confirm" at bounding box center [271, 190] width 16 height 7
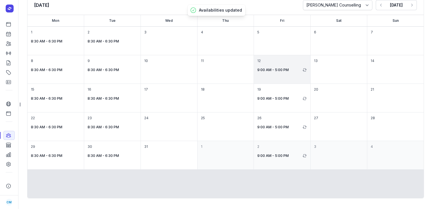
click at [310, 63] on div "12 9:00 AM - 5:00 PM" at bounding box center [338, 69] width 56 height 28
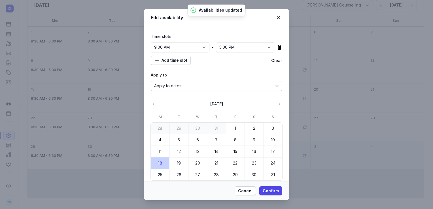
click at [277, 48] on icon at bounding box center [279, 47] width 4 height 5
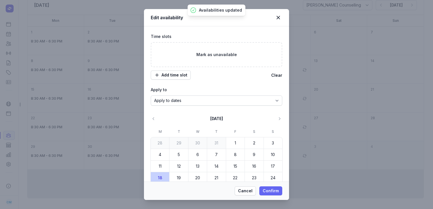
click at [274, 190] on span "Confirm" at bounding box center [271, 190] width 16 height 7
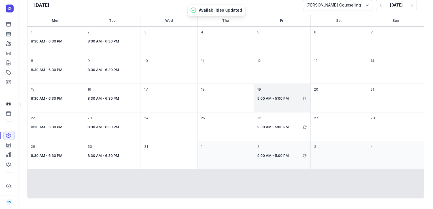
click at [310, 91] on div "19 9:00 AM - 5:00 PM" at bounding box center [338, 98] width 56 height 28
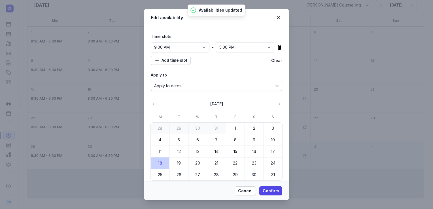
click at [277, 45] on icon at bounding box center [279, 47] width 6 height 6
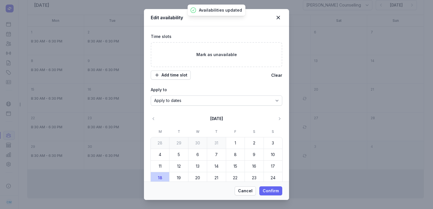
click at [277, 193] on span "Confirm" at bounding box center [271, 190] width 16 height 7
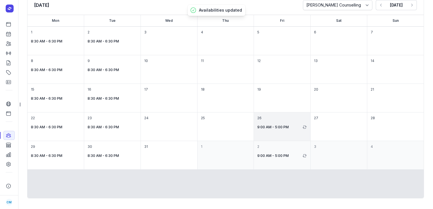
click at [310, 132] on div "26 9:00 AM - 5:00 PM" at bounding box center [338, 126] width 56 height 28
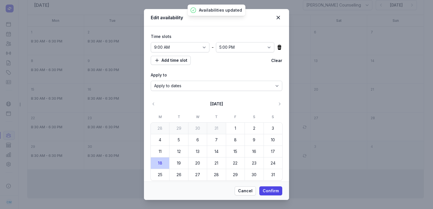
click at [277, 45] on icon at bounding box center [279, 47] width 4 height 5
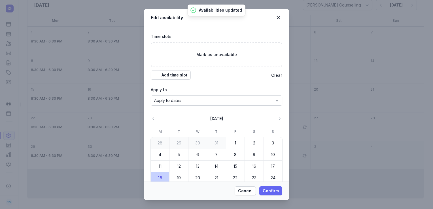
click at [266, 193] on span "Confirm" at bounding box center [271, 190] width 16 height 7
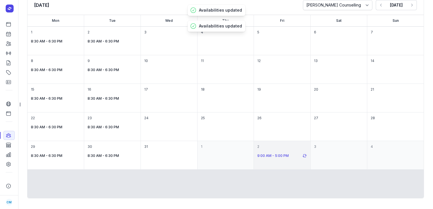
click at [272, 152] on p "9:00 AM - 5:00 PM" at bounding box center [279, 155] width 44 height 7
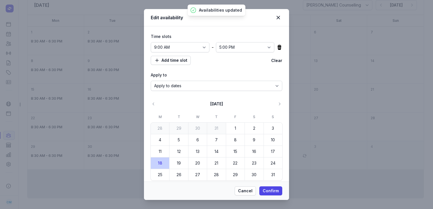
click at [277, 49] on icon at bounding box center [279, 47] width 4 height 5
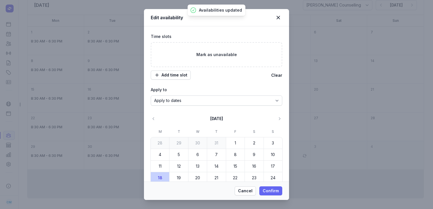
click at [280, 187] on button "Confirm" at bounding box center [270, 190] width 23 height 9
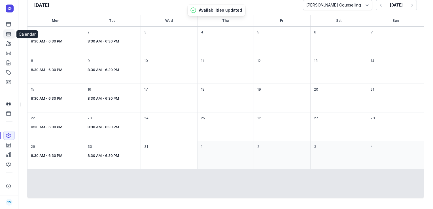
click at [6, 32] on icon at bounding box center [9, 34] width 6 height 6
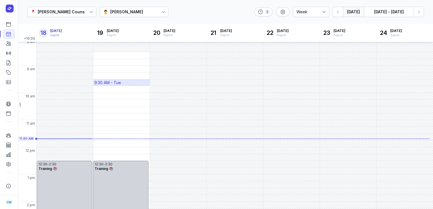
scroll to position [3, 0]
click at [121, 57] on div "8:30 AM - Tue" at bounding box center [121, 55] width 56 height 7
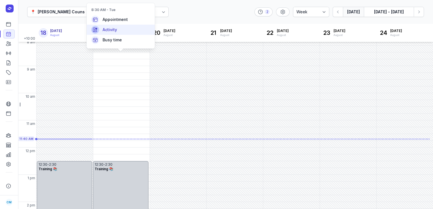
click at [119, 33] on div "Activity" at bounding box center [121, 30] width 68 height 10
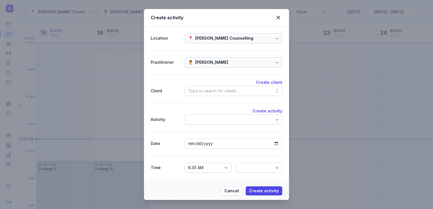
click at [228, 91] on div "Type to search for clients" at bounding box center [212, 91] width 48 height 7
click at [233, 194] on span "Cancel" at bounding box center [231, 190] width 14 height 7
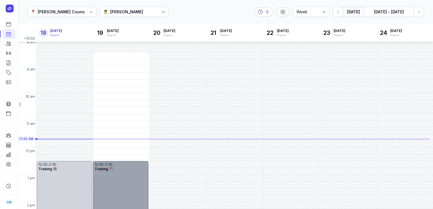
click at [141, 187] on div "12:30 - 2:30 Training 📚" at bounding box center [120, 188] width 55 height 54
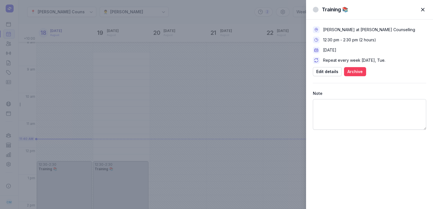
click at [355, 67] on button "Archive" at bounding box center [355, 71] width 22 height 9
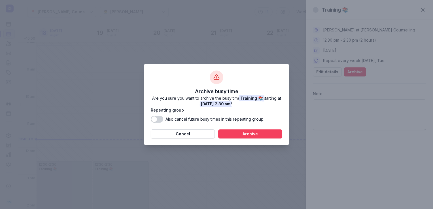
click at [246, 138] on button "Archive" at bounding box center [250, 133] width 64 height 9
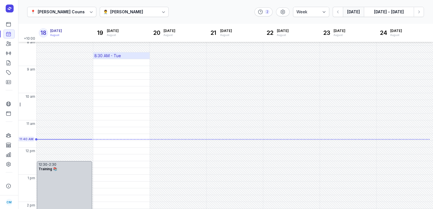
click at [99, 57] on div "8:30 AM - Tue" at bounding box center [107, 56] width 27 height 6
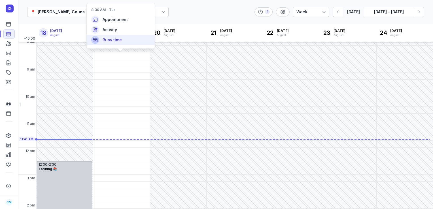
click at [112, 38] on span "Busy time" at bounding box center [112, 40] width 19 height 6
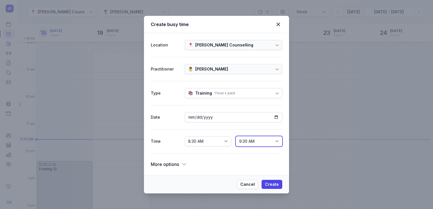
click at [277, 143] on select "8:45 AM 9:00 AM 9:15 AM 9:30 AM 9:45 AM 10:00 AM 10:15 AM 10:30 AM 10:45 AM 11:…" at bounding box center [259, 141] width 46 height 10
click at [270, 184] on span "Create" at bounding box center [272, 184] width 14 height 7
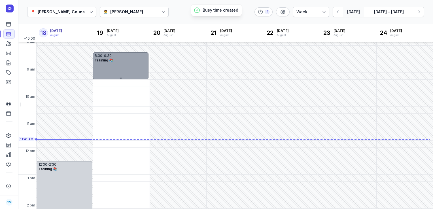
click at [112, 60] on span "Training 📚" at bounding box center [104, 60] width 19 height 4
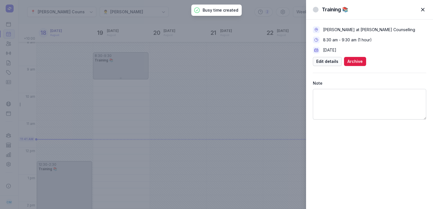
click at [327, 64] on span "Edit details" at bounding box center [327, 61] width 22 height 7
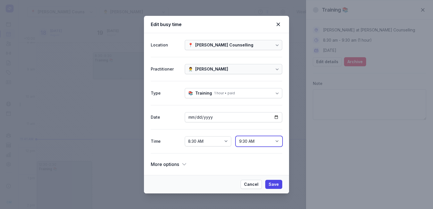
click at [266, 137] on select "8:45 AM 9:00 AM 9:15 AM 9:30 AM 9:45 AM 10:00 AM 10:15 AM 10:30 AM 10:45 AM 11:…" at bounding box center [259, 141] width 46 height 10
click at [236, 136] on select "8:45 AM 9:00 AM 9:15 AM 9:30 AM 9:45 AM 10:00 AM 10:15 AM 10:30 AM 10:45 AM 11:…" at bounding box center [259, 141] width 46 height 10
click at [273, 185] on span "Save" at bounding box center [273, 184] width 10 height 7
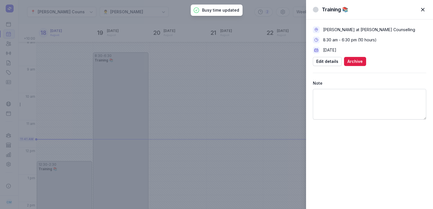
click at [424, 9] on span "button" at bounding box center [422, 9] width 12 height 12
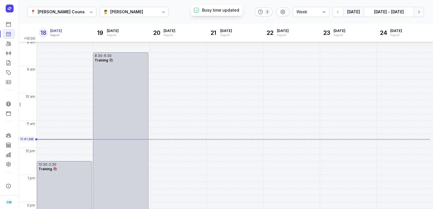
click at [418, 13] on icon "button" at bounding box center [419, 12] width 6 height 6
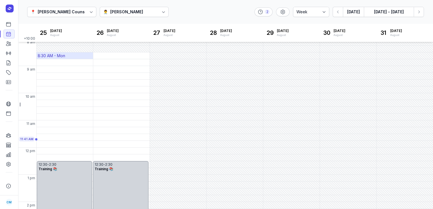
click at [74, 54] on div "8:30 AM - Mon" at bounding box center [65, 55] width 56 height 7
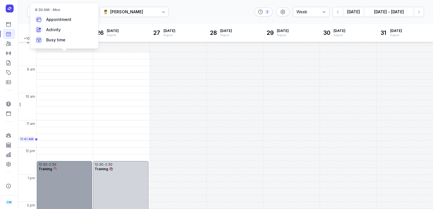
click at [52, 187] on div "12:30 - 2:30 Training 📚" at bounding box center [64, 188] width 55 height 54
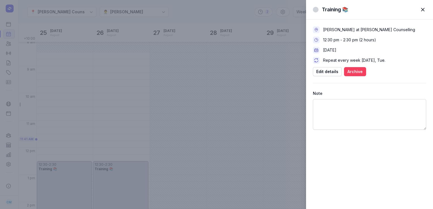
click at [347, 72] on span "Archive" at bounding box center [354, 71] width 15 height 7
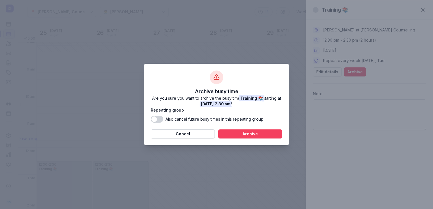
click at [250, 134] on span "Archive" at bounding box center [249, 134] width 57 height 7
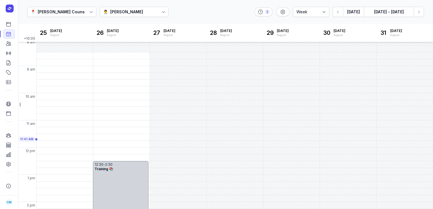
click at [127, 170] on div "Training 📚" at bounding box center [121, 169] width 52 height 5
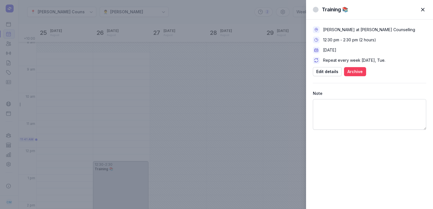
click at [351, 74] on span "Archive" at bounding box center [354, 71] width 15 height 7
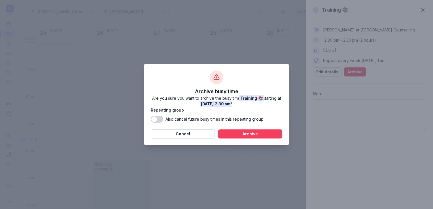
click at [237, 131] on span "Archive" at bounding box center [249, 134] width 57 height 7
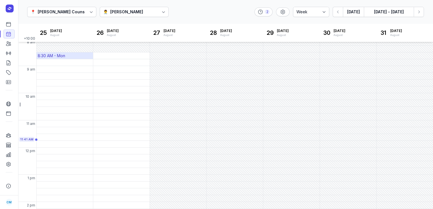
click at [69, 55] on div "8:30 AM - Mon" at bounding box center [65, 55] width 56 height 7
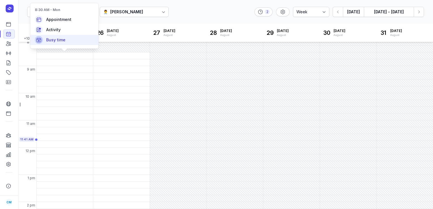
click at [70, 38] on div "Busy time" at bounding box center [64, 40] width 68 height 10
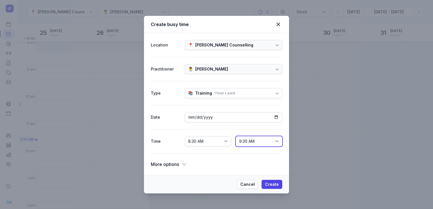
click at [255, 138] on select "8:45 AM 9:00 AM 9:15 AM 9:30 AM 9:45 AM 10:00 AM 10:15 AM 10:30 AM 10:45 AM 11:…" at bounding box center [259, 141] width 46 height 10
click at [236, 136] on select "8:45 AM 9:00 AM 9:15 AM 9:30 AM 9:45 AM 10:00 AM 10:15 AM 10:30 AM 10:45 AM 11:…" at bounding box center [259, 141] width 46 height 10
click at [272, 184] on span "Create" at bounding box center [272, 184] width 14 height 7
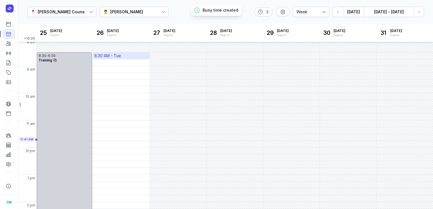
click at [110, 54] on div "8:30 AM - Tue" at bounding box center [107, 56] width 27 height 6
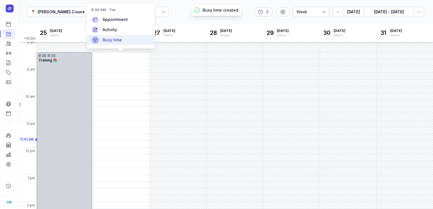
click at [114, 43] on div "Busy time" at bounding box center [121, 40] width 68 height 10
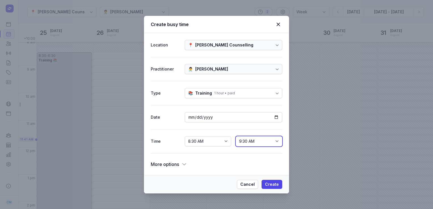
click at [264, 139] on select "8:45 AM 9:00 AM 9:15 AM 9:30 AM 9:45 AM 10:00 AM 10:15 AM 10:30 AM 10:45 AM 11:…" at bounding box center [259, 141] width 46 height 10
click at [236, 136] on select "8:45 AM 9:00 AM 9:15 AM 9:30 AM 9:45 AM 10:00 AM 10:15 AM 10:30 AM 10:45 AM 11:…" at bounding box center [259, 141] width 46 height 10
click at [273, 184] on span "Create" at bounding box center [272, 184] width 14 height 7
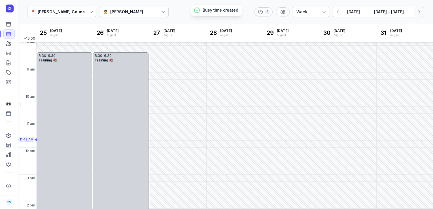
click at [418, 11] on icon "button" at bounding box center [419, 11] width 2 height 3
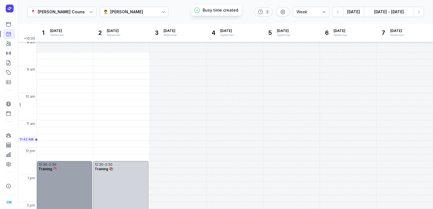
click at [70, 168] on div "Training 📚" at bounding box center [65, 169] width 52 height 5
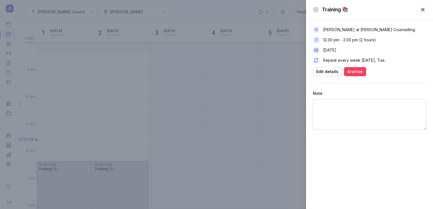
click at [353, 71] on span "Archive" at bounding box center [354, 71] width 15 height 7
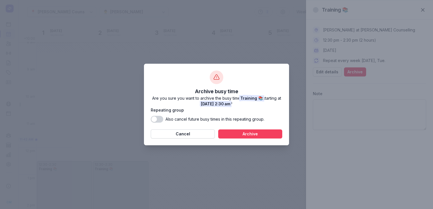
click at [229, 132] on span "Archive" at bounding box center [249, 134] width 57 height 7
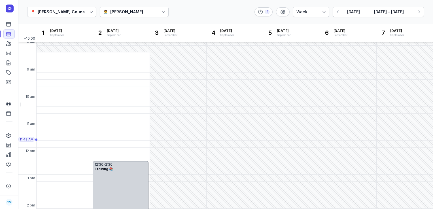
click at [122, 173] on div "12:30 - 2:30 Training 📚" at bounding box center [120, 188] width 55 height 54
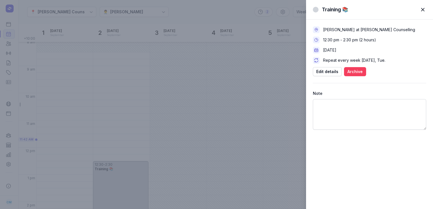
click at [359, 74] on span "Archive" at bounding box center [354, 71] width 15 height 7
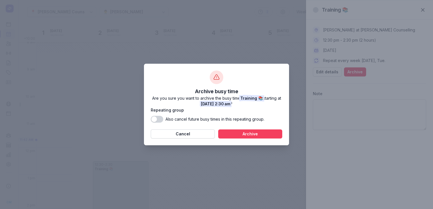
click at [237, 133] on span "Archive" at bounding box center [249, 134] width 57 height 7
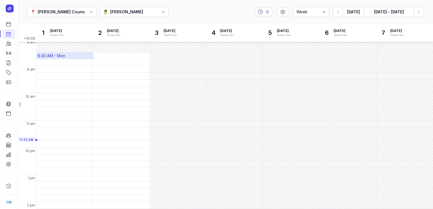
click at [71, 57] on div "8:30 AM - Mon" at bounding box center [65, 55] width 56 height 7
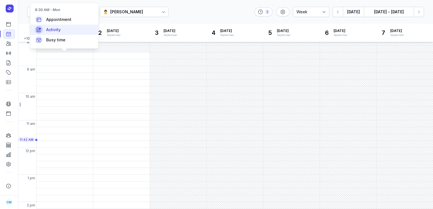
click at [67, 27] on div "Activity" at bounding box center [64, 30] width 68 height 10
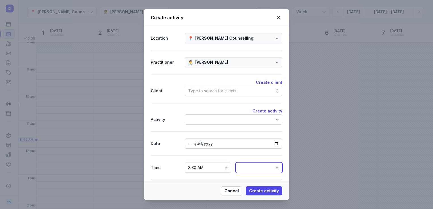
click at [263, 167] on select "8:45 AM 9:00 AM 9:15 AM 9:30 AM 9:45 AM 10:00 AM 10:15 AM 10:30 AM 10:45 AM 11:…" at bounding box center [259, 168] width 46 height 10
click at [236, 163] on select "8:45 AM 9:00 AM 9:15 AM 9:30 AM 9:45 AM 10:00 AM 10:15 AM 10:30 AM 10:45 AM 11:…" at bounding box center [259, 168] width 46 height 10
click at [260, 188] on span "Create activity" at bounding box center [264, 190] width 30 height 7
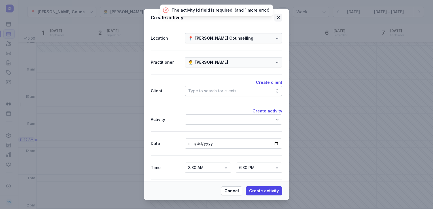
click at [278, 18] on icon at bounding box center [277, 17] width 3 height 3
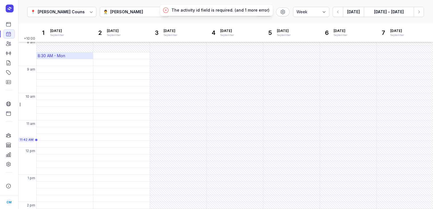
click at [63, 57] on div "8:30 AM - Mon" at bounding box center [51, 56] width 27 height 6
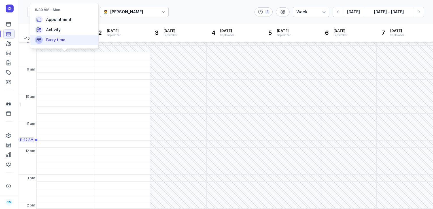
click at [69, 37] on div "Busy time" at bounding box center [64, 40] width 68 height 10
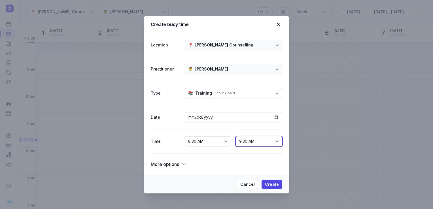
click at [274, 144] on select "8:45 AM 9:00 AM 9:15 AM 9:30 AM 9:45 AM 10:00 AM 10:15 AM 10:30 AM 10:45 AM 11:…" at bounding box center [259, 141] width 46 height 10
click at [236, 136] on select "8:45 AM 9:00 AM 9:15 AM 9:30 AM 9:45 AM 10:00 AM 10:15 AM 10:30 AM 10:45 AM 11:…" at bounding box center [259, 141] width 46 height 10
click at [268, 182] on span "Create" at bounding box center [272, 184] width 14 height 7
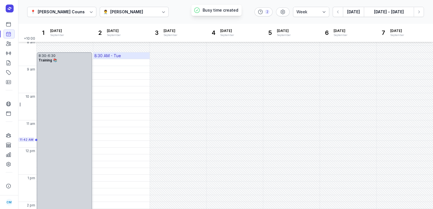
click at [119, 56] on div "8:30 AM - Tue" at bounding box center [107, 56] width 27 height 6
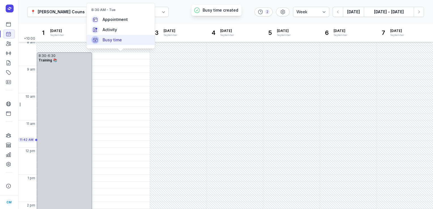
click at [113, 40] on span "Busy time" at bounding box center [112, 40] width 19 height 6
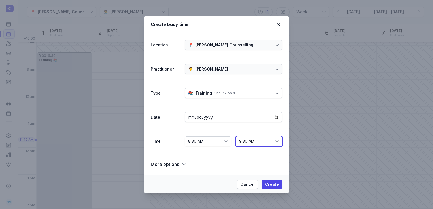
click at [265, 140] on select "8:45 AM 9:00 AM 9:15 AM 9:30 AM 9:45 AM 10:00 AM 10:15 AM 10:30 AM 10:45 AM 11:…" at bounding box center [259, 141] width 46 height 10
click at [236, 136] on select "8:45 AM 9:00 AM 9:15 AM 9:30 AM 9:45 AM 10:00 AM 10:15 AM 10:30 AM 10:45 AM 11:…" at bounding box center [259, 141] width 46 height 10
click at [269, 184] on span "Create" at bounding box center [272, 184] width 14 height 7
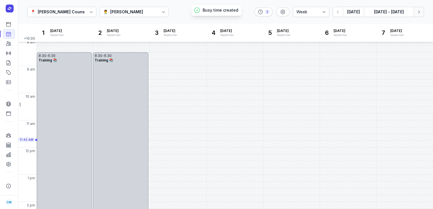
click at [420, 13] on icon "button" at bounding box center [419, 12] width 6 height 6
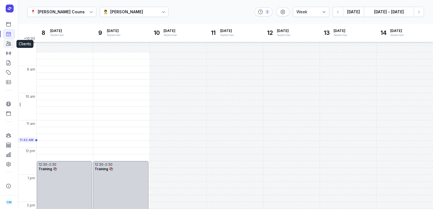
click at [5, 45] on link "Clients" at bounding box center [8, 43] width 11 height 9
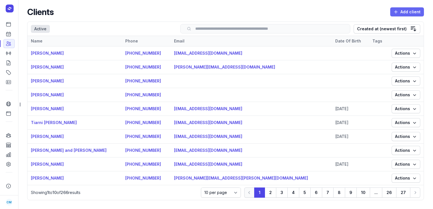
click at [394, 10] on icon "button" at bounding box center [395, 11] width 3 height 3
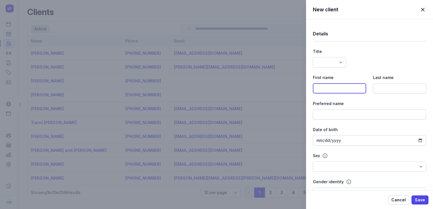
click at [345, 91] on input at bounding box center [339, 88] width 53 height 10
paste input "Nicole and Braydon"
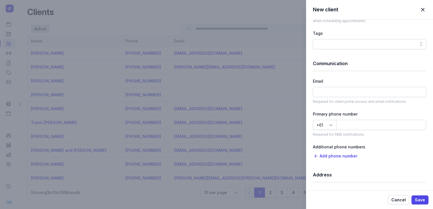
scroll to position [285, 0]
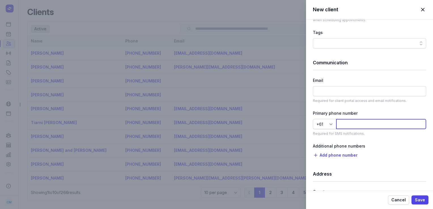
click at [377, 127] on input at bounding box center [381, 124] width 90 height 10
paste input "413370013"
click at [419, 196] on button "Save" at bounding box center [419, 199] width 17 height 9
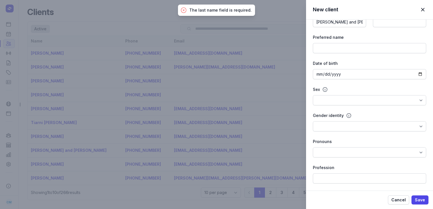
scroll to position [0, 0]
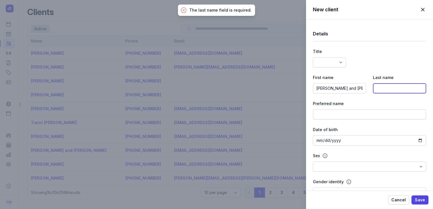
click at [394, 91] on input at bounding box center [399, 88] width 53 height 10
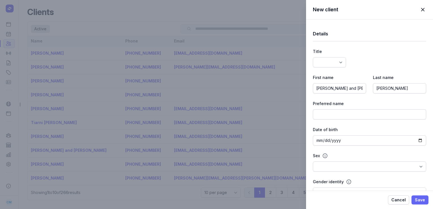
click at [421, 199] on span "Save" at bounding box center [420, 200] width 10 height 7
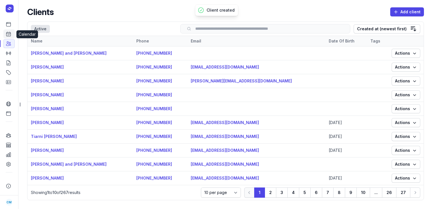
click at [5, 33] on link "Calendar" at bounding box center [8, 33] width 11 height 9
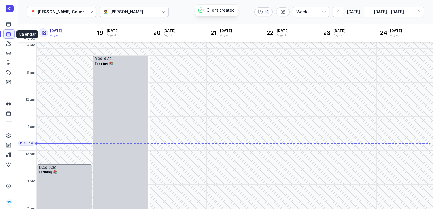
scroll to position [31, 0]
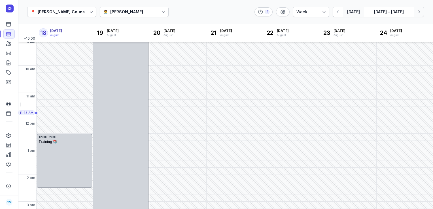
click at [419, 10] on icon "button" at bounding box center [419, 12] width 6 height 6
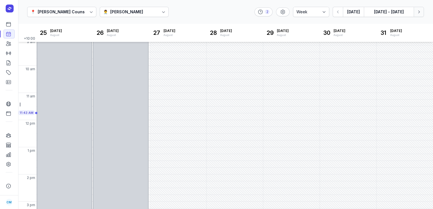
click at [419, 10] on icon "button" at bounding box center [419, 12] width 6 height 6
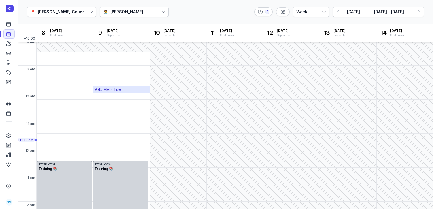
scroll to position [1, 0]
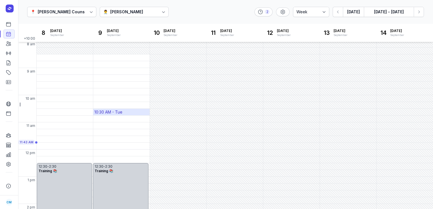
click at [106, 113] on div "10:30 AM - Tue" at bounding box center [108, 112] width 28 height 6
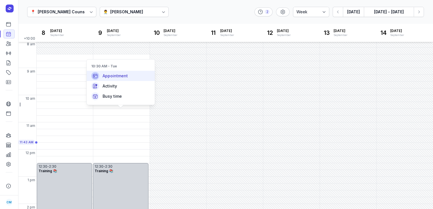
click at [129, 75] on div "Appointment" at bounding box center [121, 76] width 68 height 10
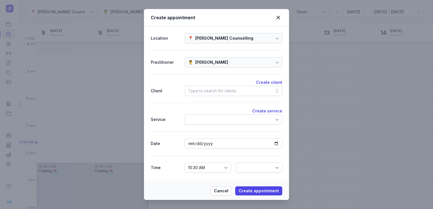
click at [201, 89] on div "Type to search for clients" at bounding box center [212, 91] width 48 height 7
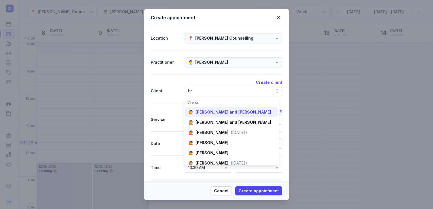
scroll to position [0, 0]
click at [204, 138] on div "🙋 Nicole and Braydon Montgomery" at bounding box center [231, 143] width 93 height 10
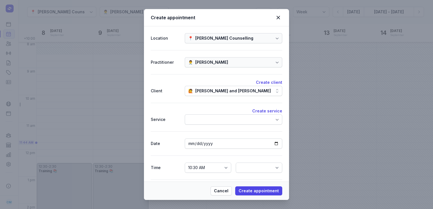
click at [204, 116] on div at bounding box center [233, 119] width 97 height 10
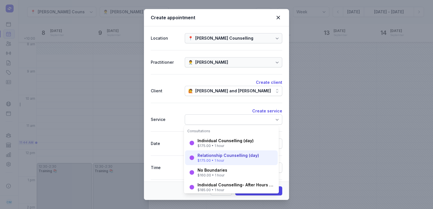
click at [207, 157] on div "Relationship Counselling (day)" at bounding box center [227, 156] width 61 height 6
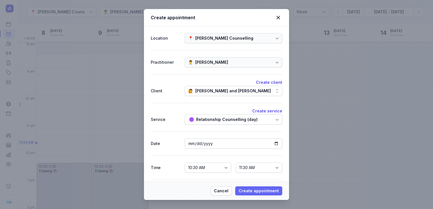
click at [259, 191] on span "Create appointment" at bounding box center [258, 190] width 40 height 7
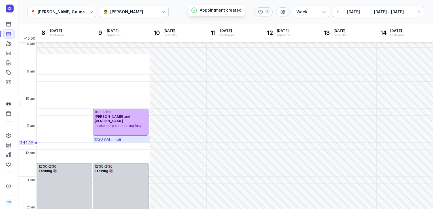
click at [136, 140] on div "11:30 AM - Tue" at bounding box center [121, 139] width 56 height 7
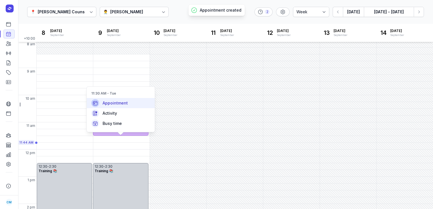
click at [133, 102] on div "Appointment" at bounding box center [121, 103] width 68 height 10
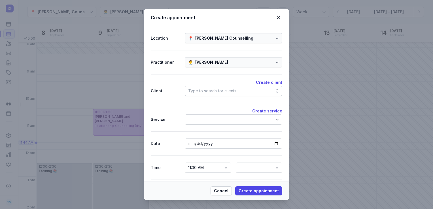
click at [214, 90] on div "Type to search for clients" at bounding box center [212, 91] width 48 height 7
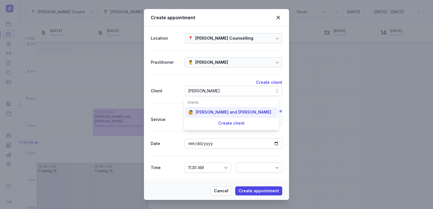
click at [210, 112] on div "Nicole and Braydon Montgomery" at bounding box center [233, 112] width 76 height 6
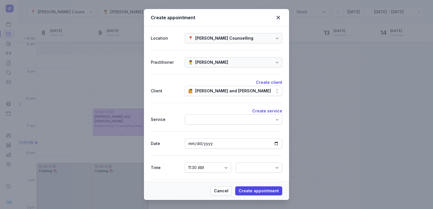
click at [209, 118] on div at bounding box center [233, 119] width 97 height 10
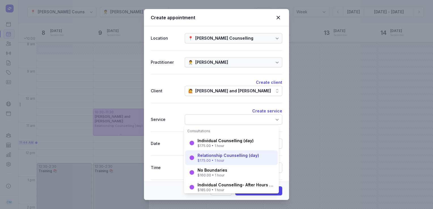
click at [208, 157] on div "Relationship Counselling (day)" at bounding box center [227, 156] width 61 height 6
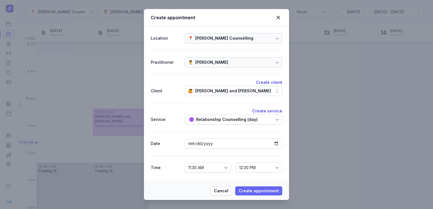
click at [248, 192] on span "Create appointment" at bounding box center [258, 190] width 40 height 7
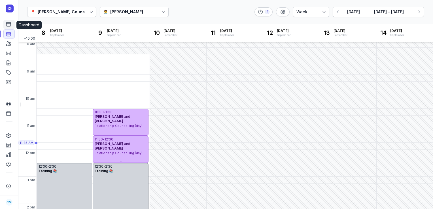
click at [7, 28] on link "Dashboard" at bounding box center [8, 24] width 11 height 9
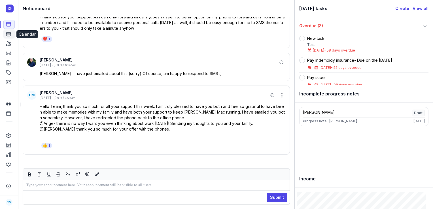
click at [7, 38] on link "Calendar" at bounding box center [8, 33] width 11 height 9
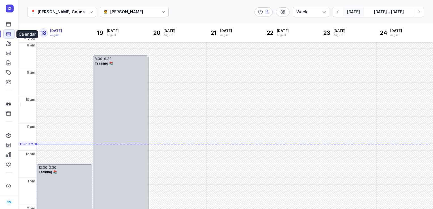
scroll to position [31, 0]
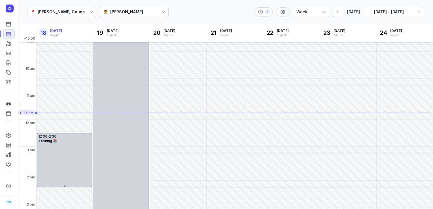
click at [141, 16] on div "👨‍⚕️ Charlee Manaley" at bounding box center [134, 12] width 69 height 10
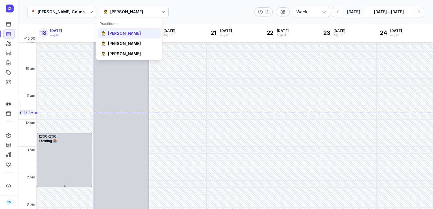
click at [131, 35] on div "Courtney McAliece" at bounding box center [124, 34] width 33 height 6
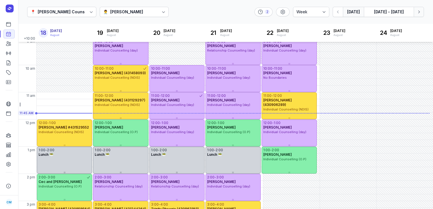
click at [418, 13] on icon "button" at bounding box center [419, 11] width 2 height 3
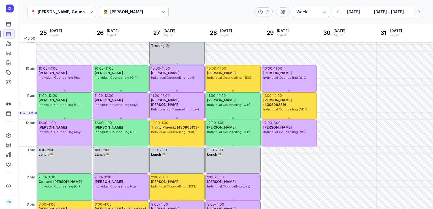
click at [418, 13] on icon "button" at bounding box center [419, 11] width 2 height 3
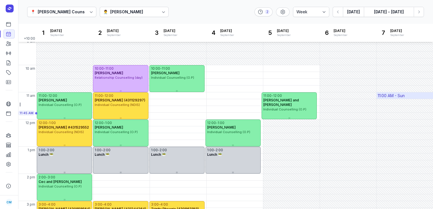
scroll to position [159, 0]
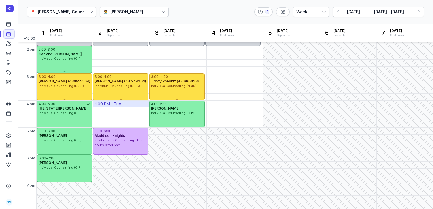
click at [117, 105] on div "4:00 PM - Tue" at bounding box center [107, 104] width 27 height 6
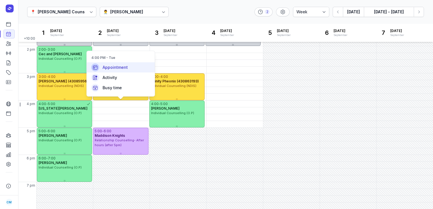
click at [121, 69] on span "Appointment" at bounding box center [115, 68] width 25 height 6
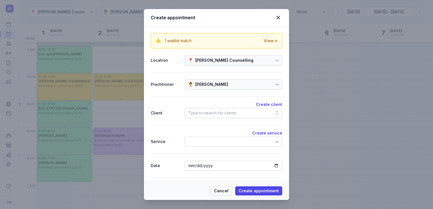
click at [200, 109] on div "Type to search for clients" at bounding box center [233, 113] width 97 height 10
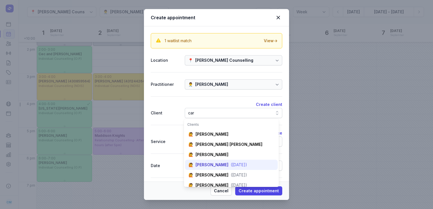
scroll to position [0, 0]
click at [205, 167] on div "Carly Collocott" at bounding box center [211, 165] width 33 height 6
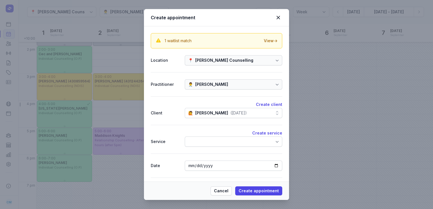
click at [208, 142] on div at bounding box center [233, 142] width 97 height 10
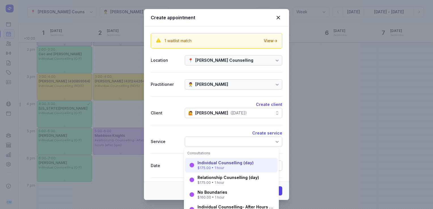
click at [209, 168] on div "$175.00 • 1 hour" at bounding box center [225, 168] width 56 height 5
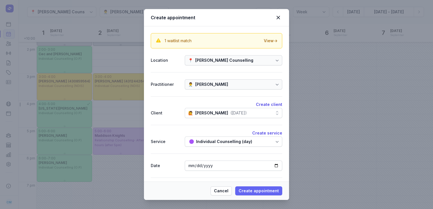
click at [260, 189] on span "Create appointment" at bounding box center [258, 190] width 40 height 7
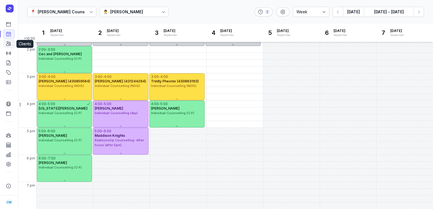
click at [6, 47] on link "Clients" at bounding box center [8, 43] width 11 height 9
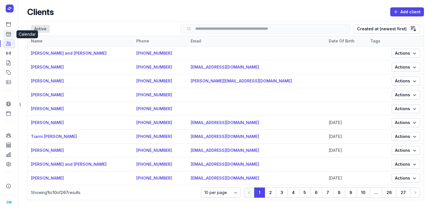
click at [8, 33] on icon at bounding box center [9, 34] width 6 height 6
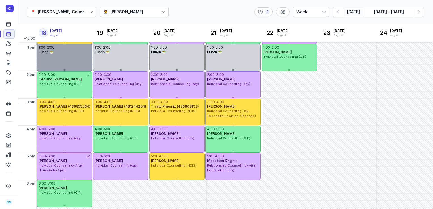
scroll to position [137, 0]
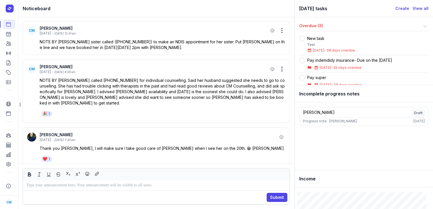
scroll to position [-464, 0]
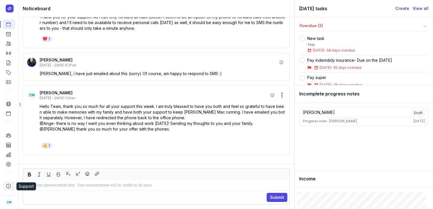
click at [8, 184] on icon at bounding box center [9, 186] width 4 height 4
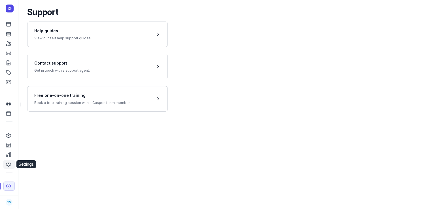
click at [10, 163] on icon at bounding box center [9, 164] width 6 height 6
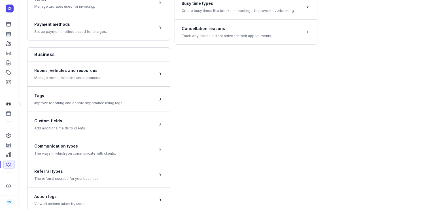
scroll to position [278, 0]
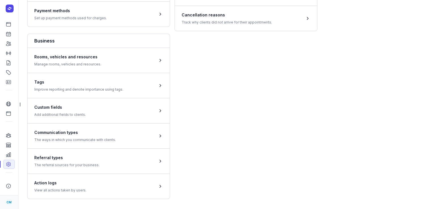
click at [10, 201] on span "CM" at bounding box center [9, 202] width 5 height 7
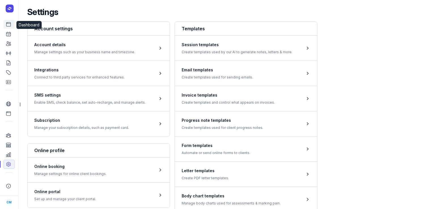
click at [11, 25] on link "Dashboard" at bounding box center [8, 24] width 11 height 9
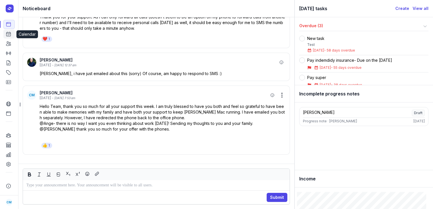
click at [9, 34] on icon at bounding box center [9, 34] width 6 height 6
select select "week"
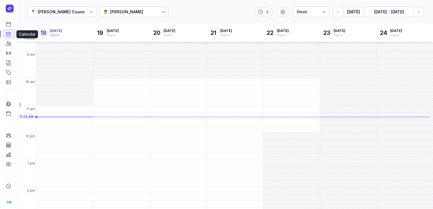
scroll to position [22, 0]
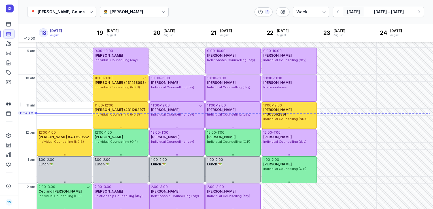
click at [116, 13] on div "Courtney McAliece" at bounding box center [126, 11] width 33 height 7
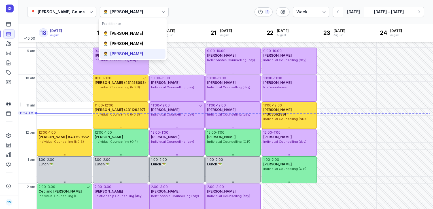
click at [121, 52] on div "Charlee Manaley" at bounding box center [126, 54] width 33 height 6
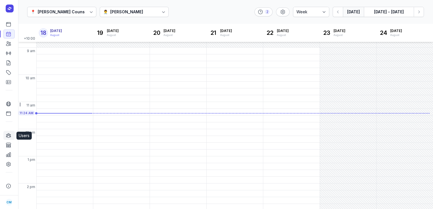
click at [8, 138] on icon at bounding box center [9, 136] width 6 height 6
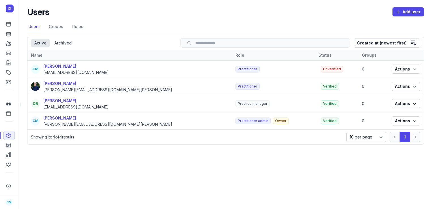
click at [321, 68] on span "Unverified" at bounding box center [332, 69] width 22 height 7
click at [321, 70] on span "Unverified" at bounding box center [332, 69] width 22 height 7
